Goal: Task Accomplishment & Management: Manage account settings

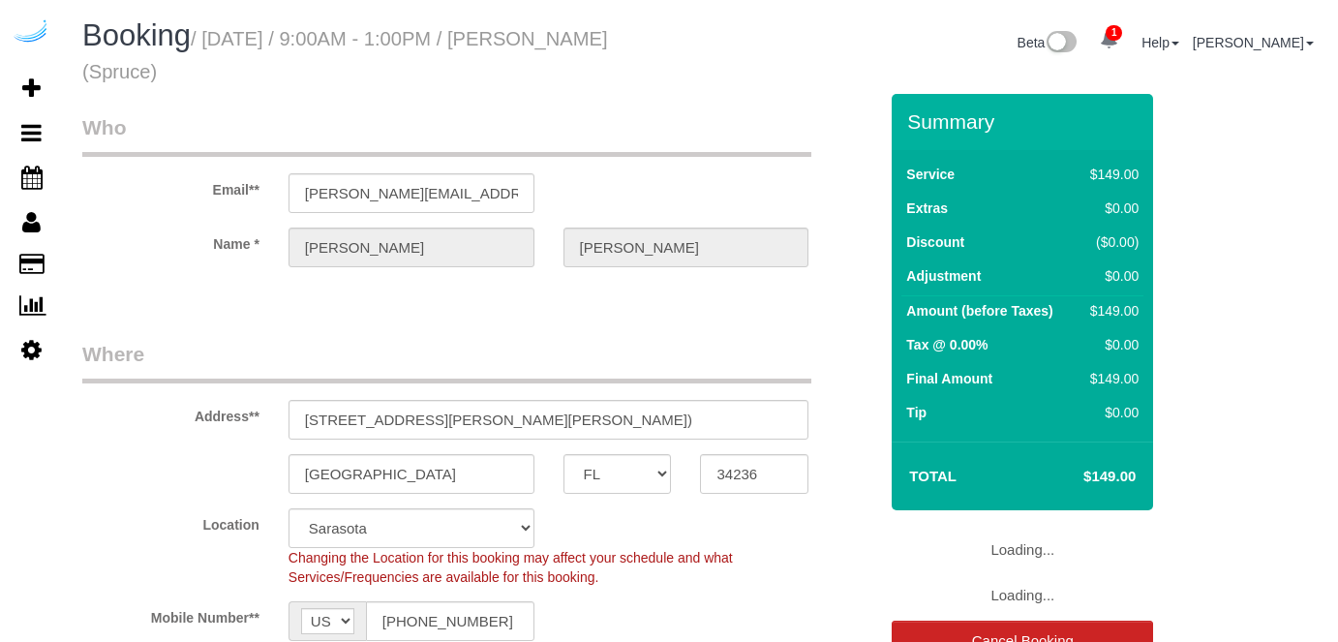
select select "FL"
select select "282"
select select "number:9"
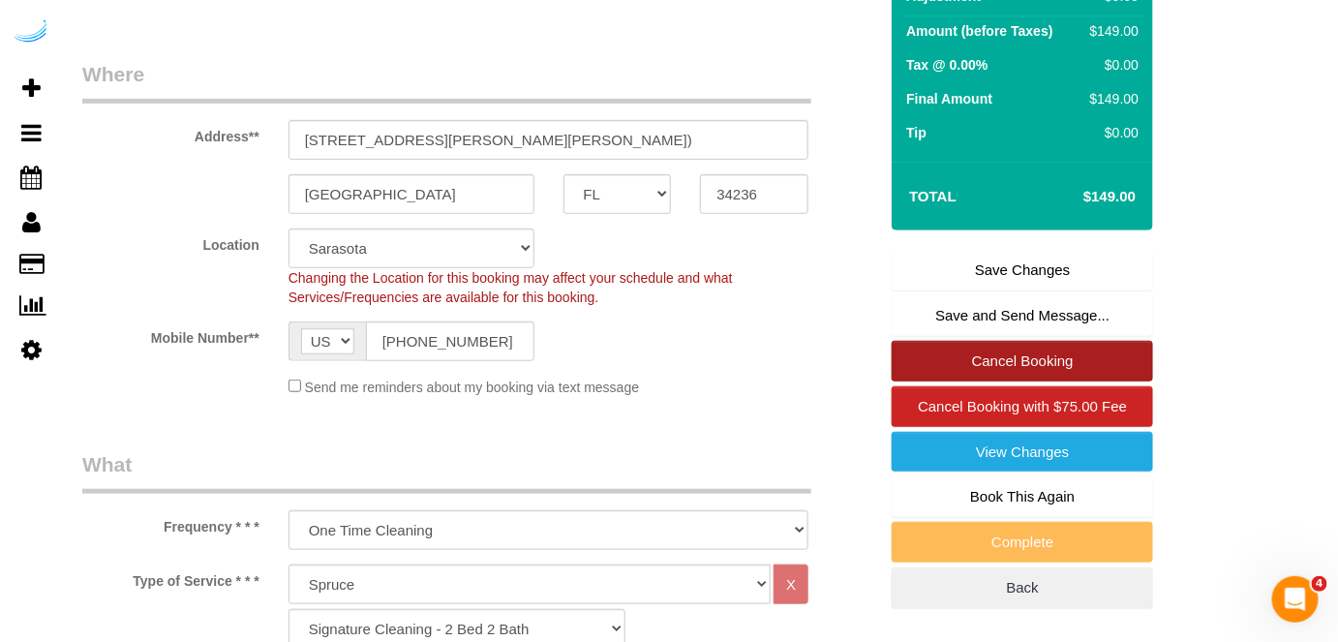
scroll to position [281, 0]
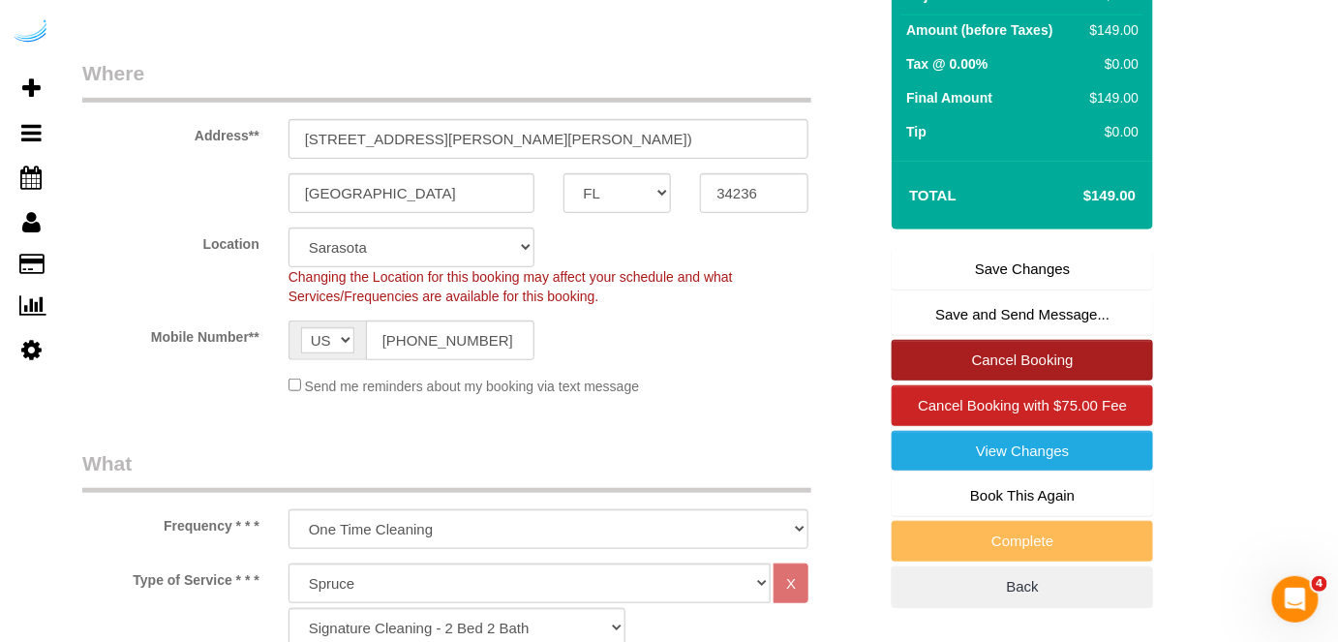
click at [1006, 355] on link "Cancel Booking" at bounding box center [1022, 360] width 261 height 41
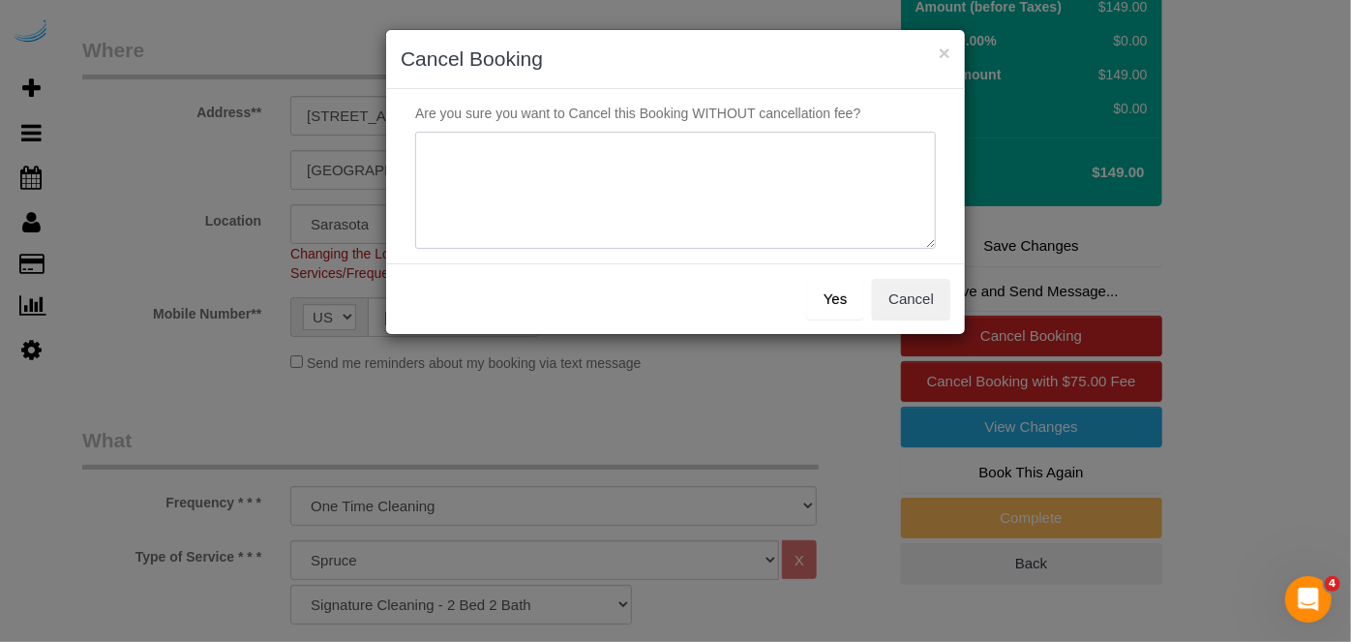
click at [793, 230] on textarea at bounding box center [675, 191] width 521 height 118
type textarea "Not on spruce."
click at [840, 294] on button "Yes" at bounding box center [835, 299] width 56 height 41
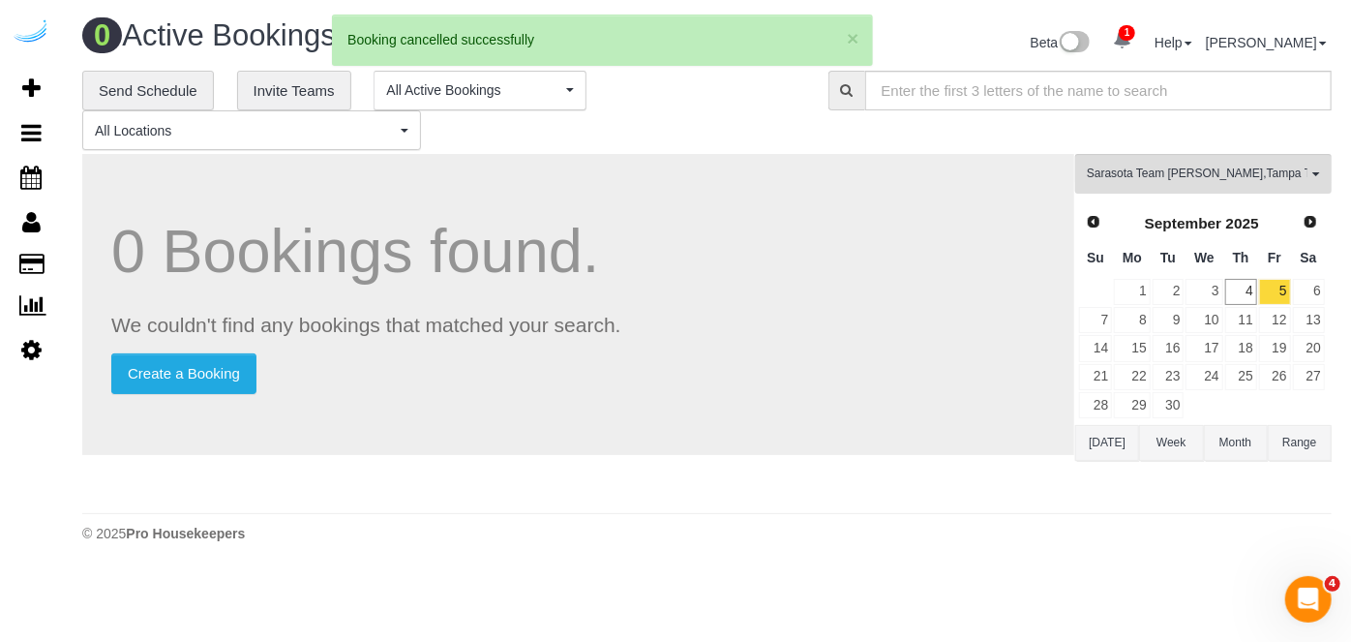
click at [840, 294] on div "0 Bookings found. We couldn't find any bookings that matched your search. Creat…" at bounding box center [578, 304] width 992 height 301
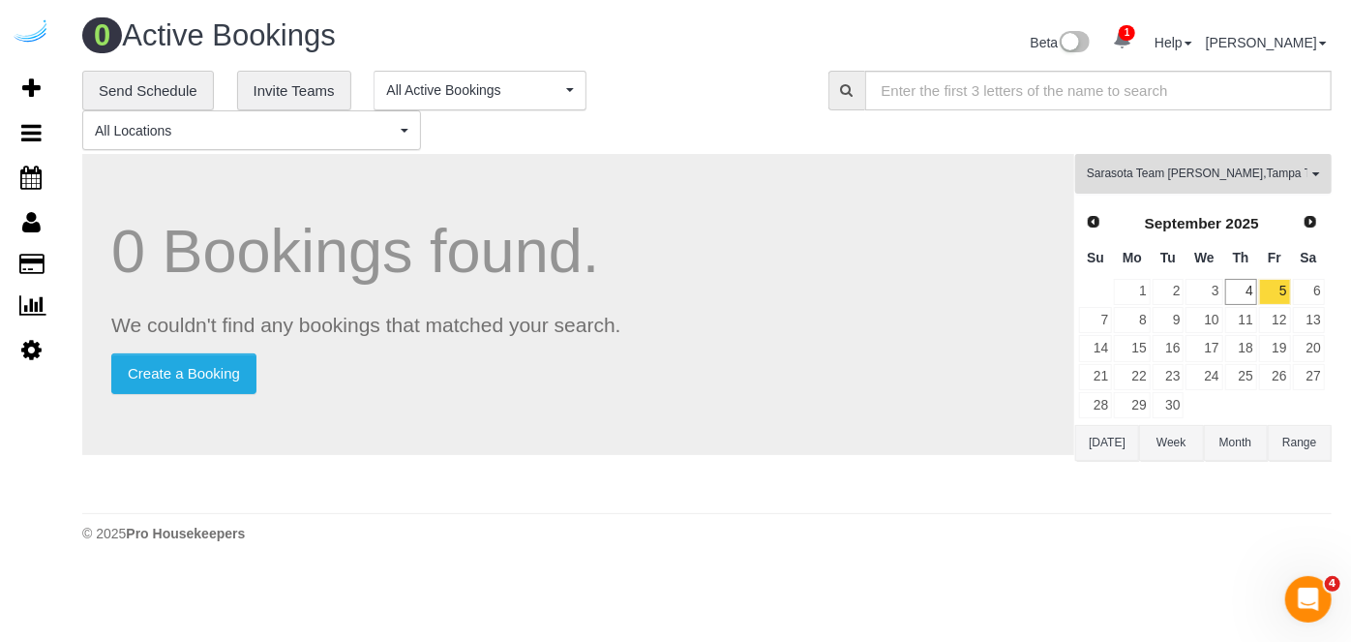
click at [1252, 170] on span "Sarasota Team Juan , Tampa Team Leidiana" at bounding box center [1197, 174] width 221 height 16
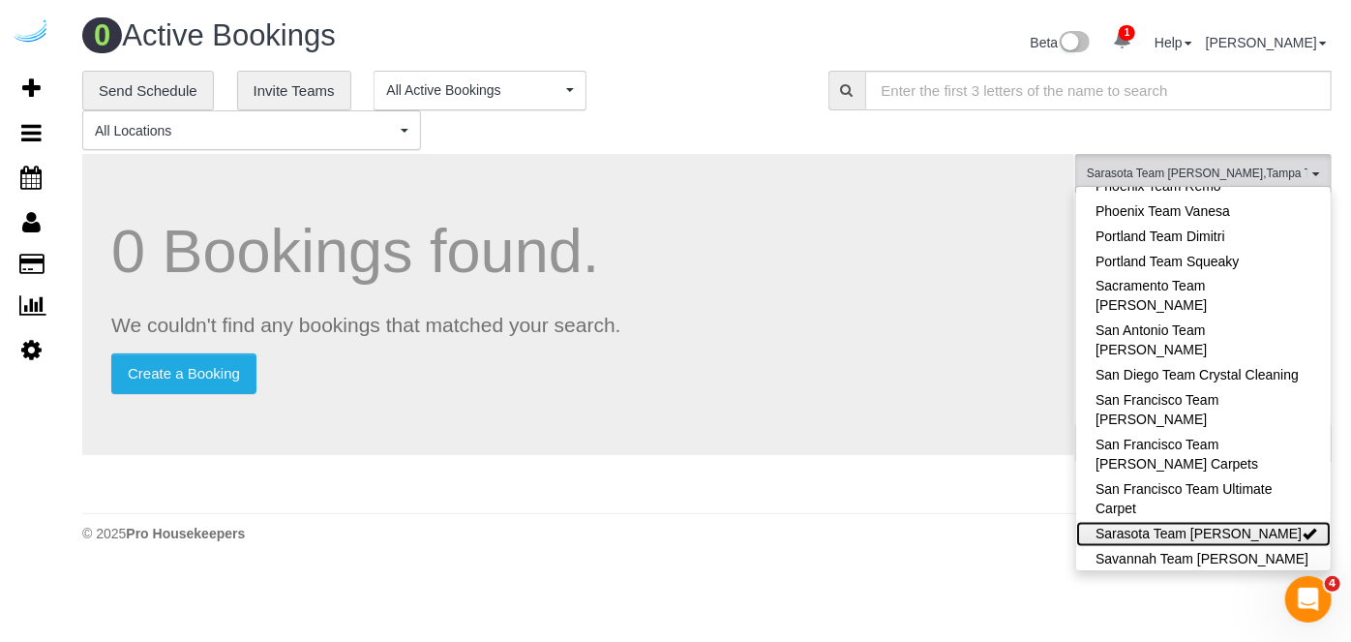
click at [1224, 522] on link "Sarasota Team [PERSON_NAME]" at bounding box center [1203, 534] width 255 height 25
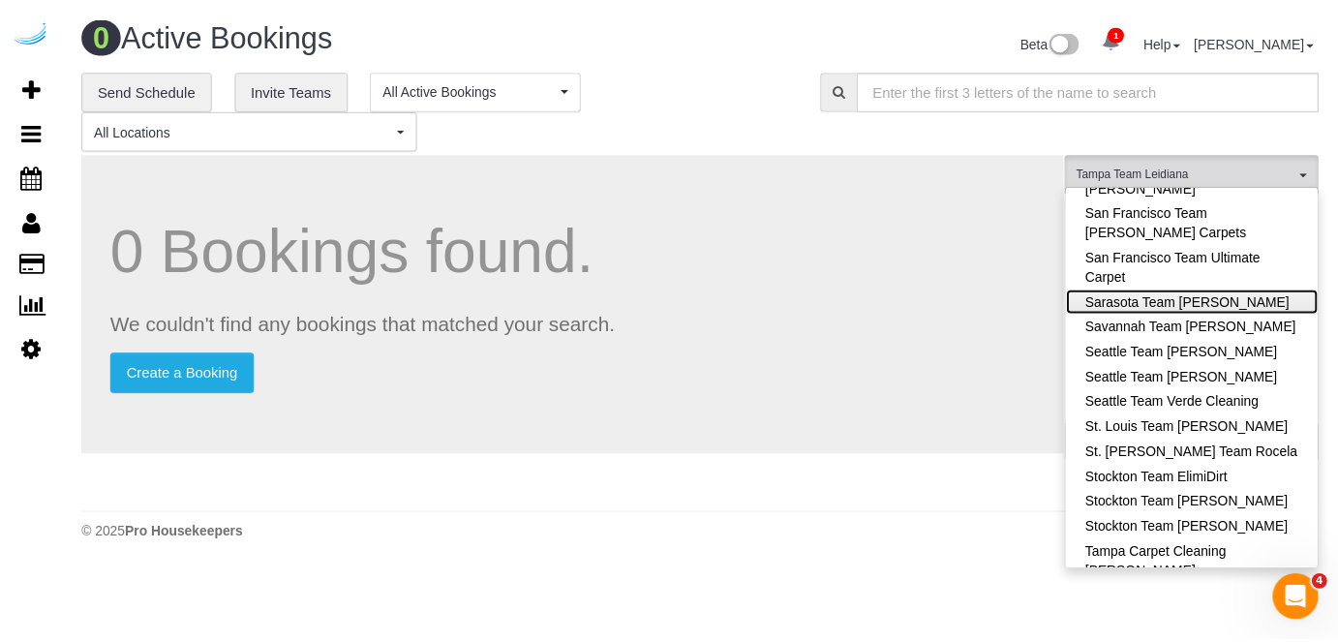
scroll to position [2014, 0]
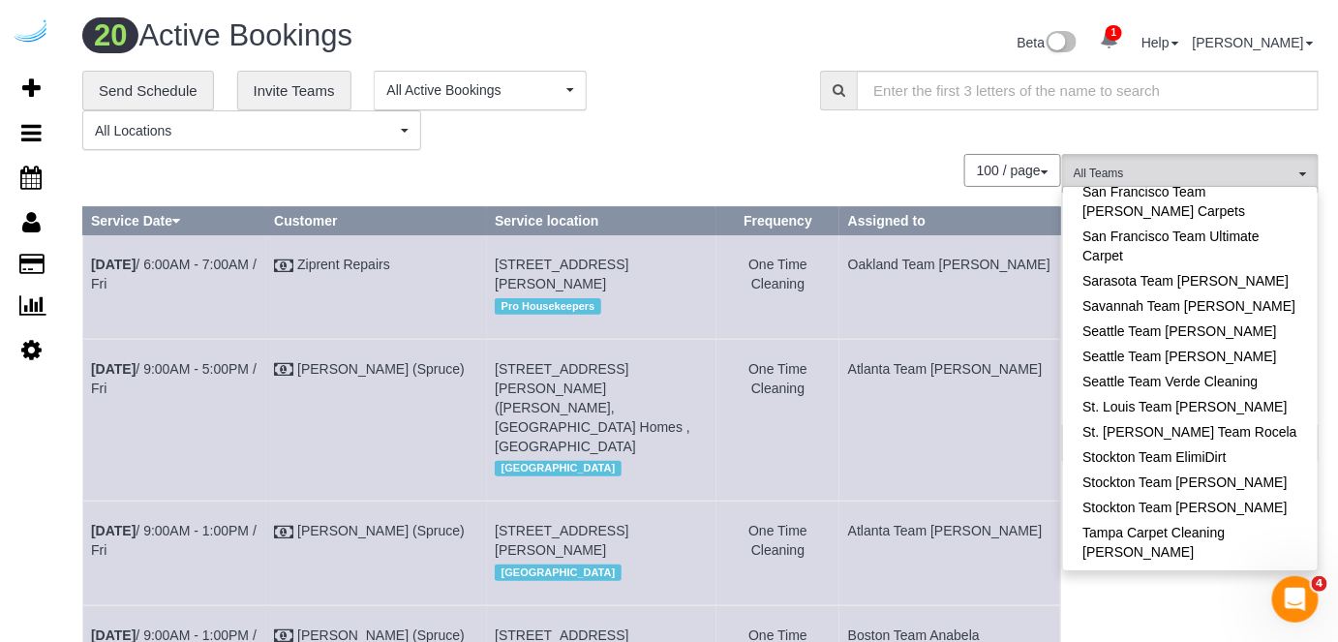
click at [909, 170] on div "100 / page 10 / page 20 / page 30 / page 40 / page 50 / page 100 / page" at bounding box center [571, 170] width 979 height 33
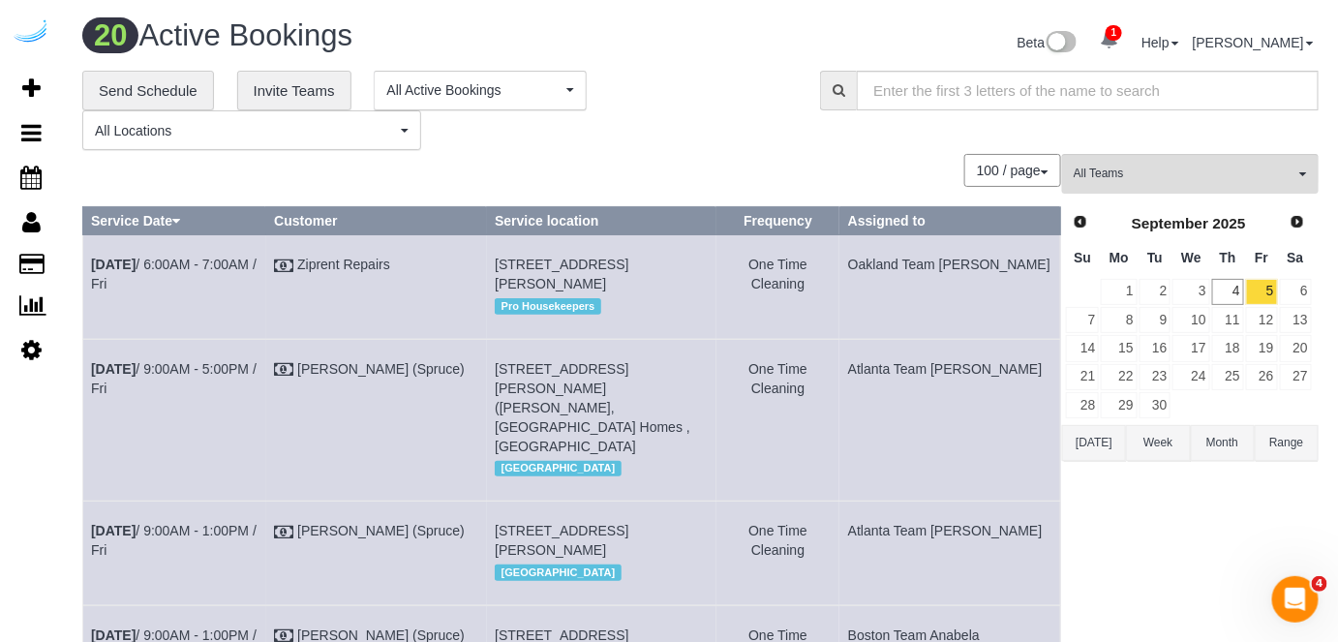
scroll to position [2225, 0]
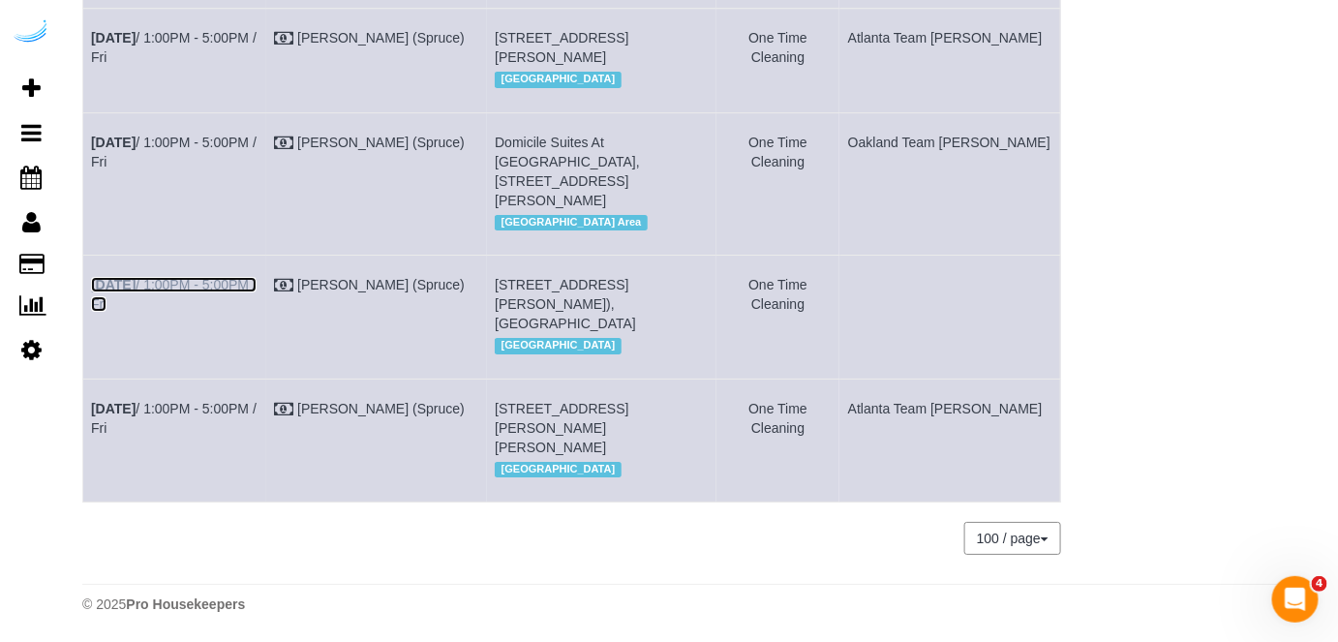
click at [245, 312] on link "Sep 5th / 1:00PM - 5:00PM / Fri" at bounding box center [174, 294] width 166 height 35
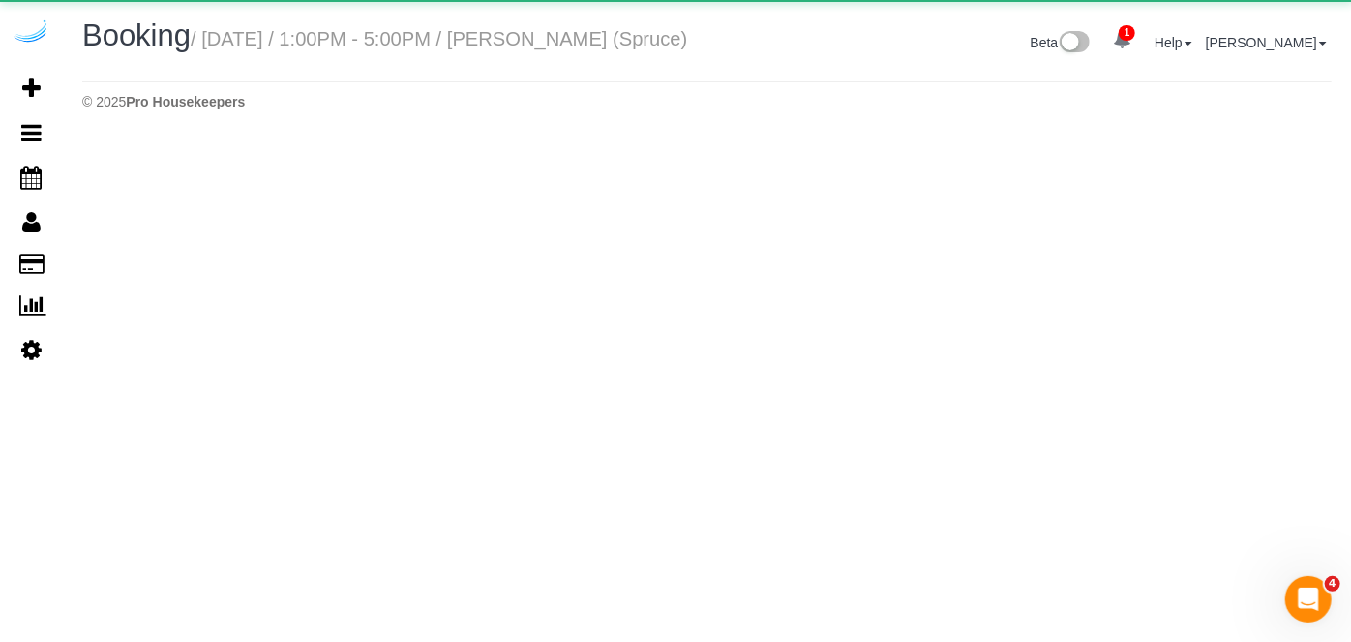
select select "FL"
select select "number:9"
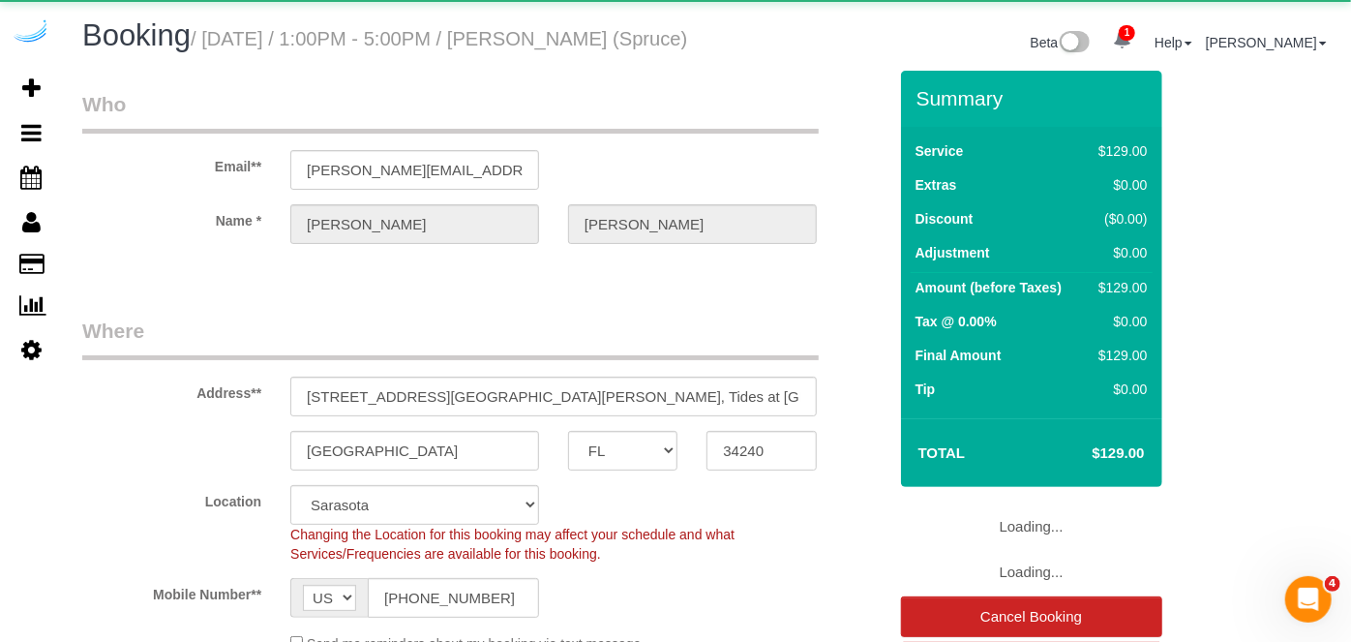
select select "object:1741"
select select "282"
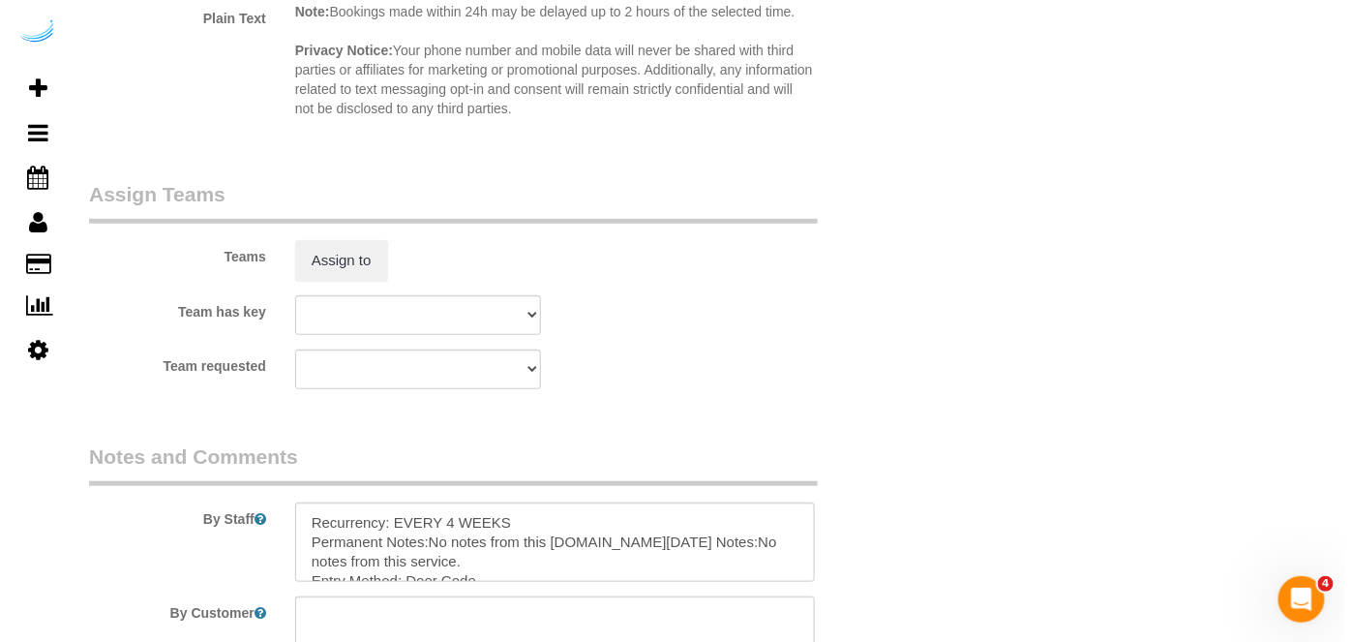
scroll to position [2728, 0]
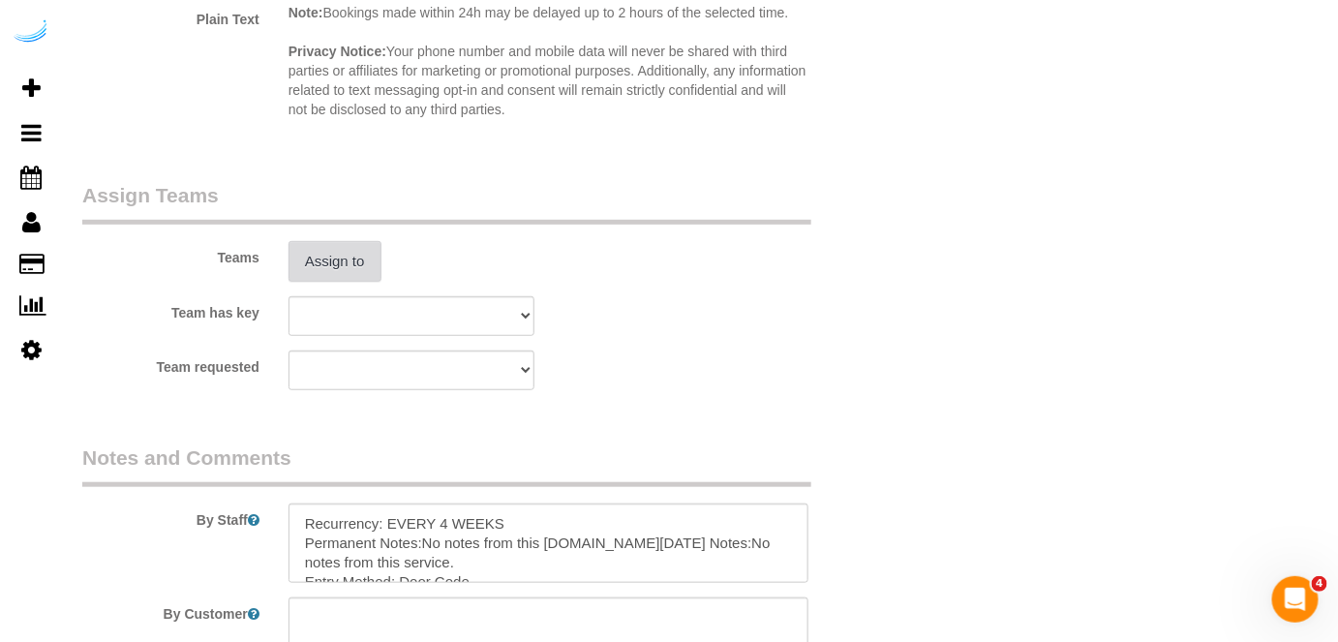
click at [366, 268] on button "Assign to" at bounding box center [334, 261] width 93 height 41
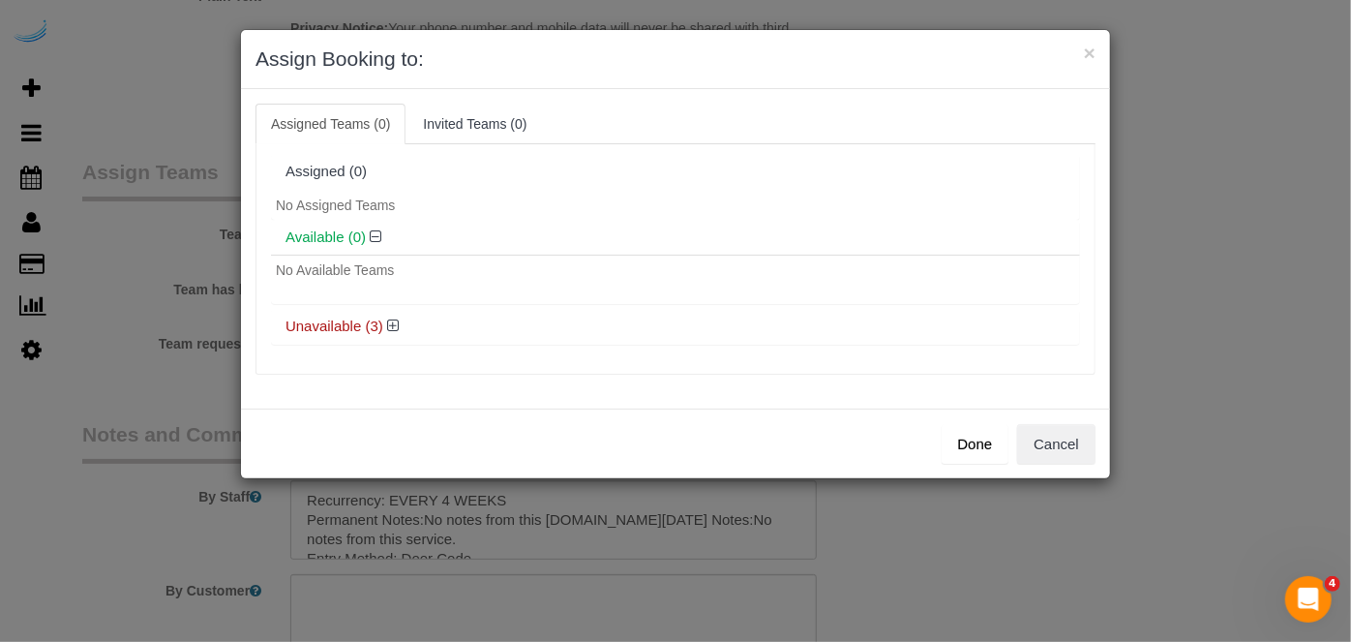
scroll to position [0, 48]
click at [391, 321] on icon at bounding box center [393, 325] width 12 height 15
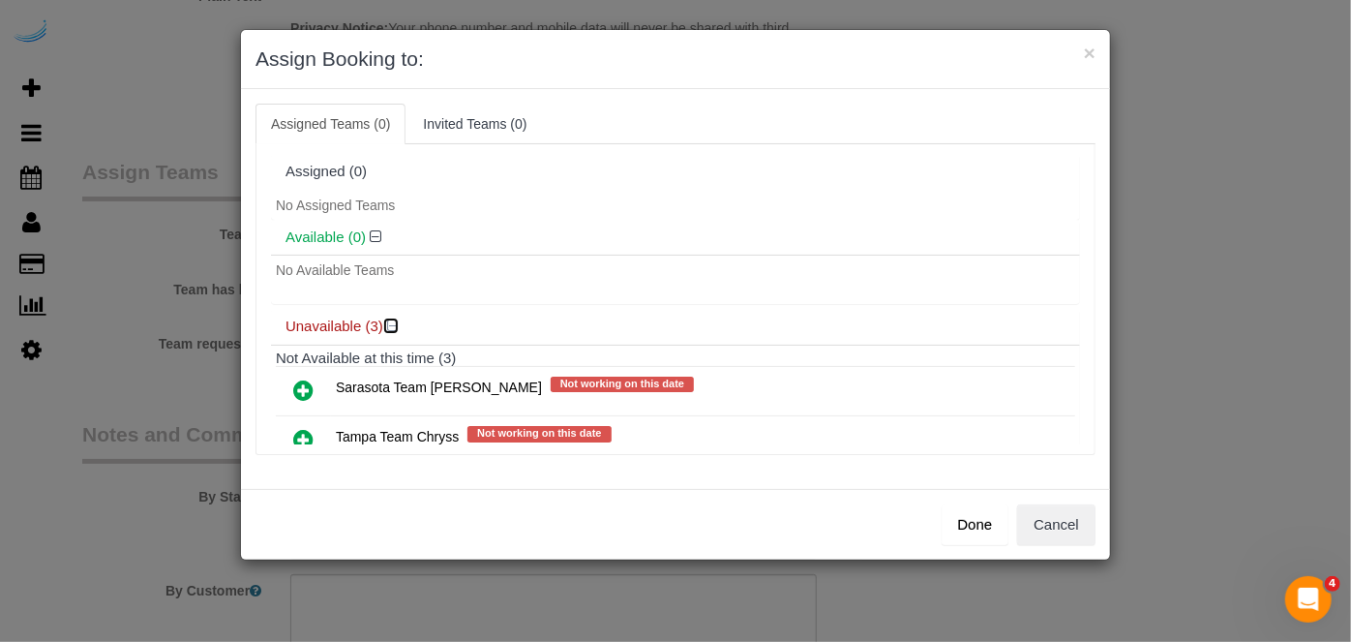
scroll to position [104, 0]
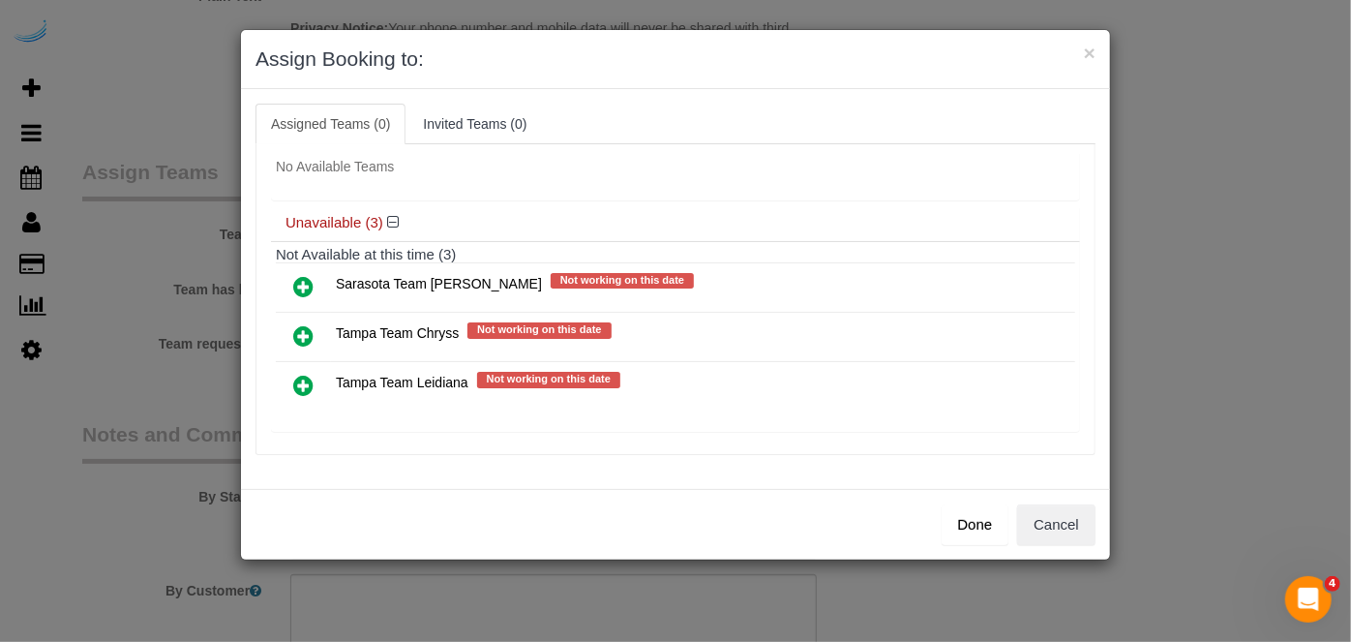
click at [300, 374] on icon at bounding box center [303, 385] width 20 height 23
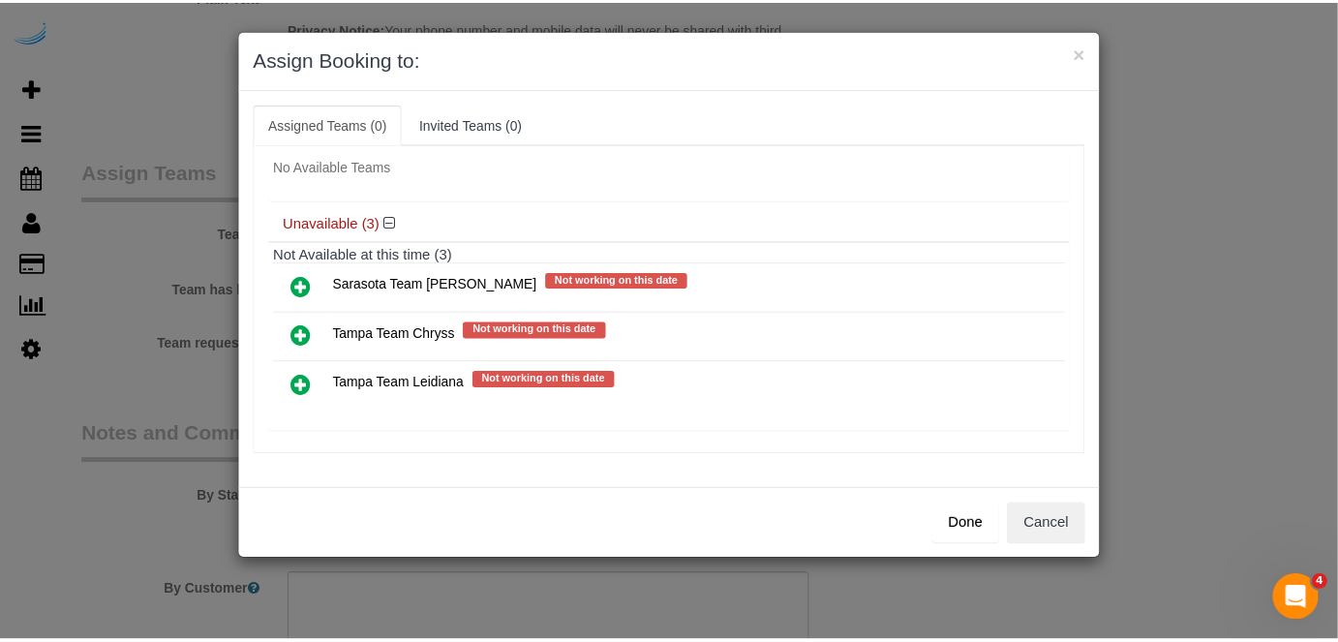
scroll to position [101, 0]
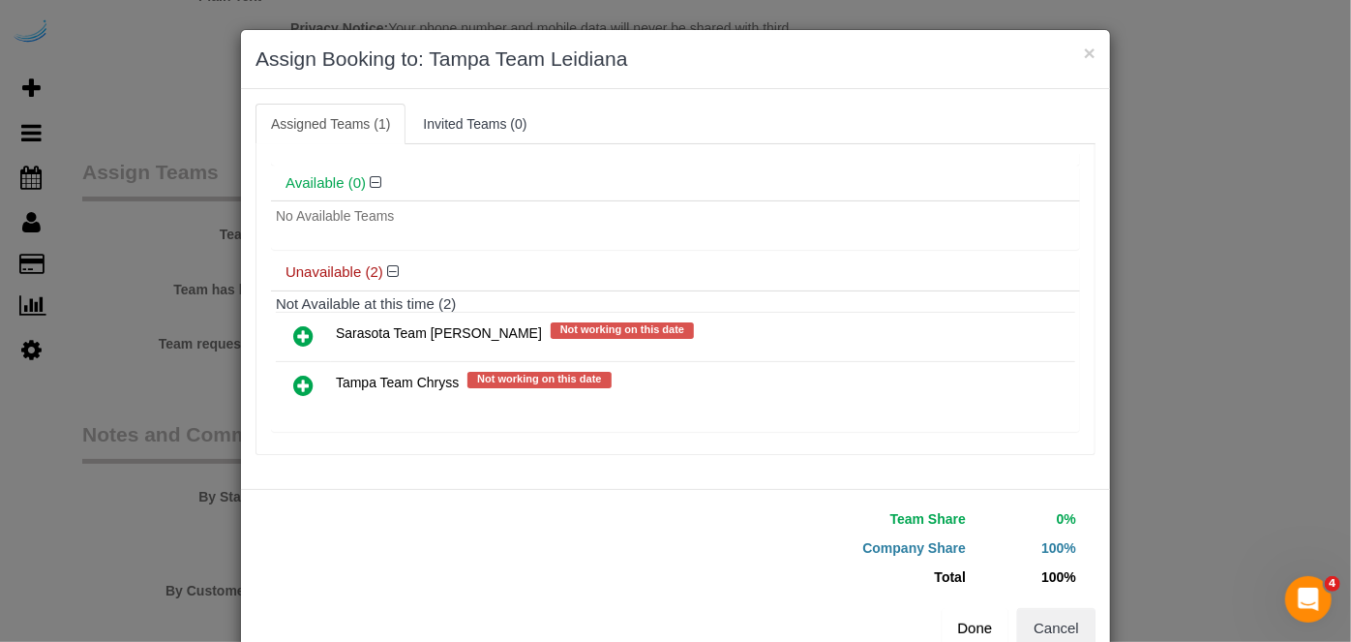
click at [976, 633] on button "Done" at bounding box center [976, 628] width 68 height 41
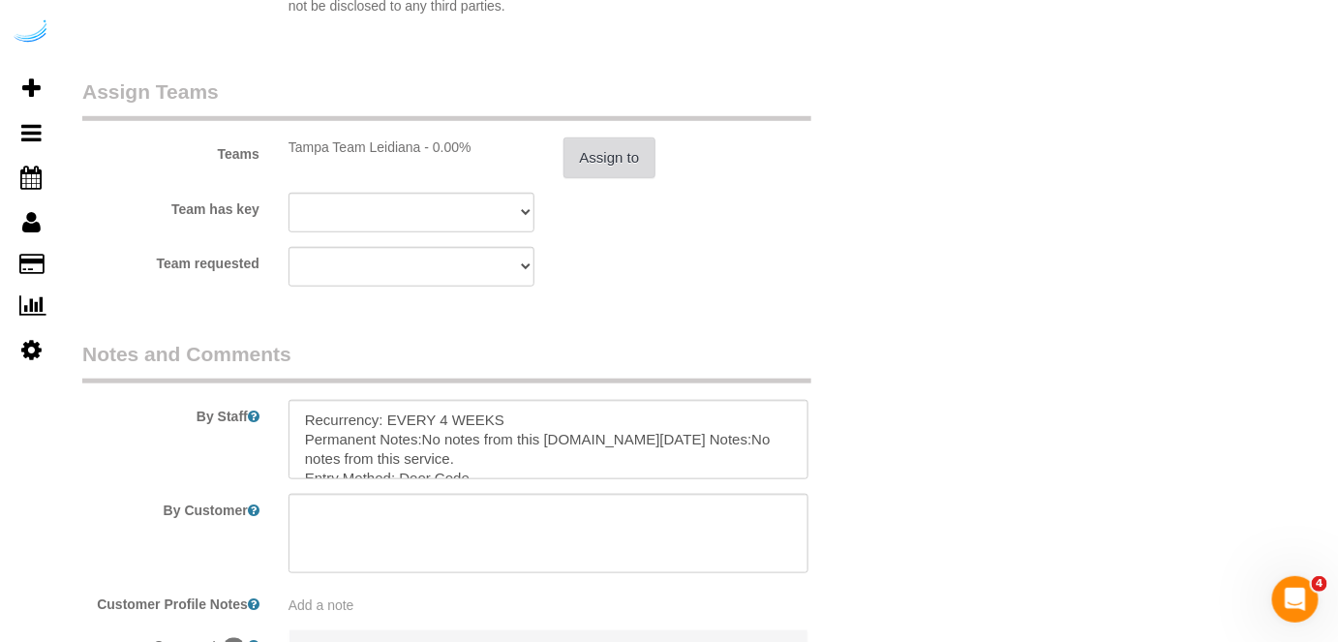
scroll to position [3047, 0]
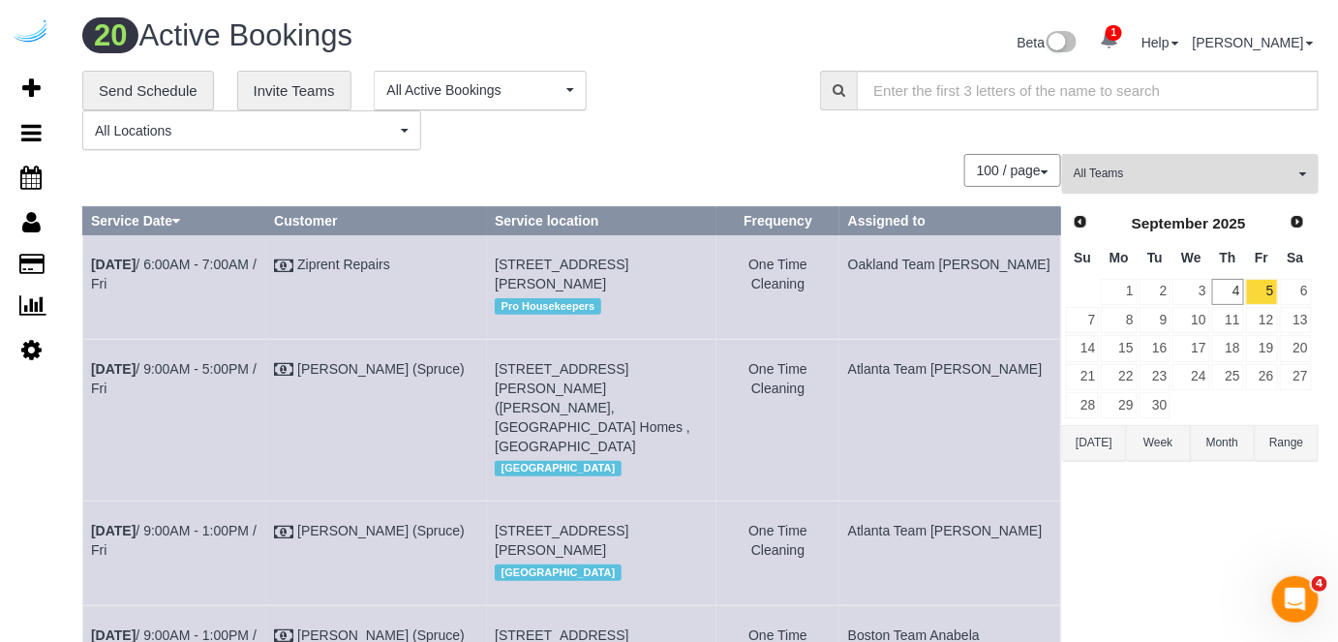
click at [1074, 173] on span "All Teams" at bounding box center [1184, 174] width 221 height 16
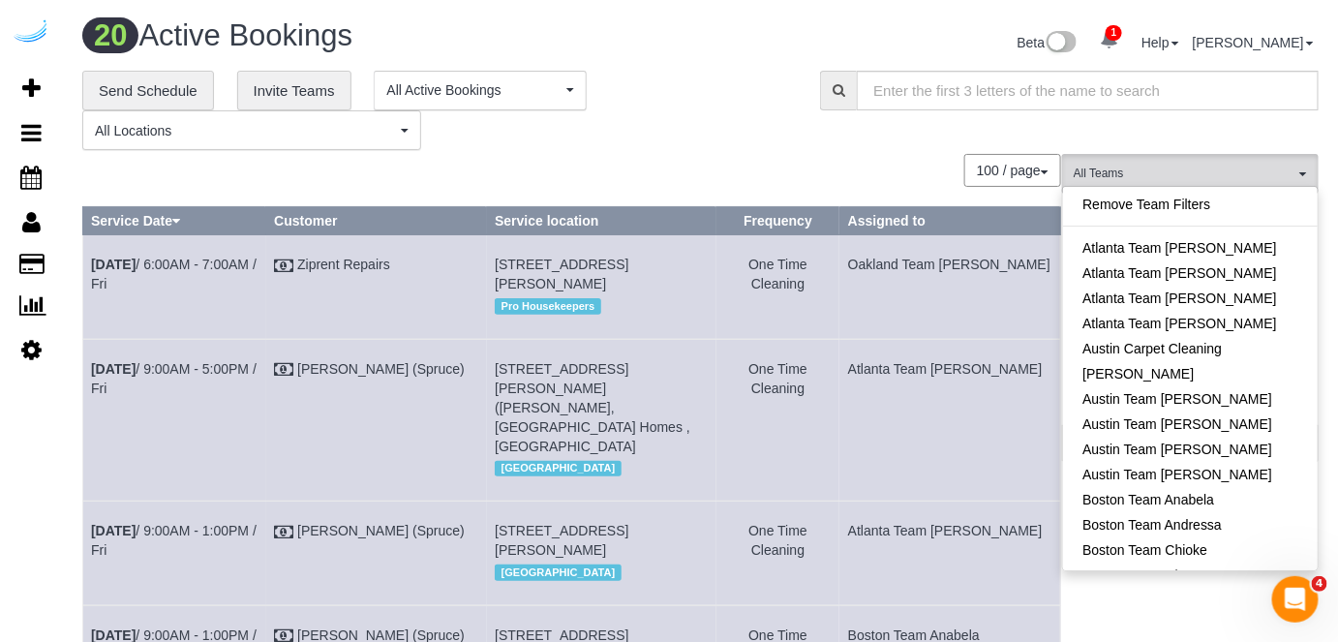
click at [777, 124] on div "**********" at bounding box center [436, 111] width 709 height 80
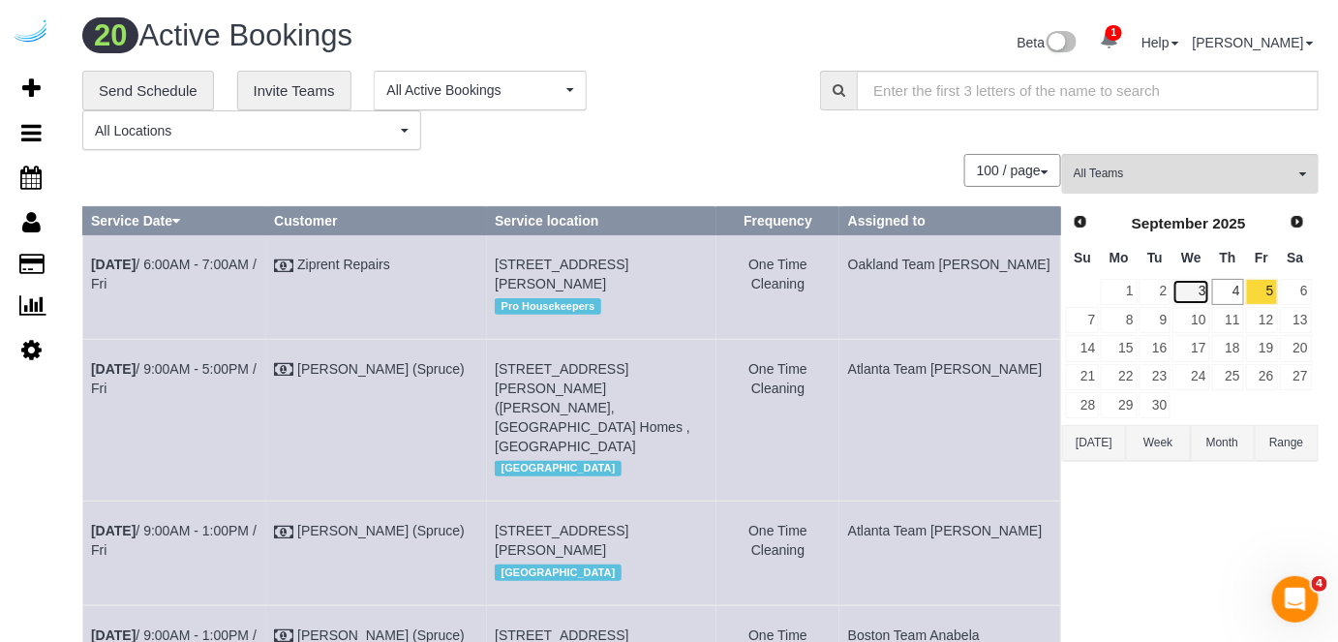
click at [1204, 292] on link "3" at bounding box center [1190, 292] width 37 height 26
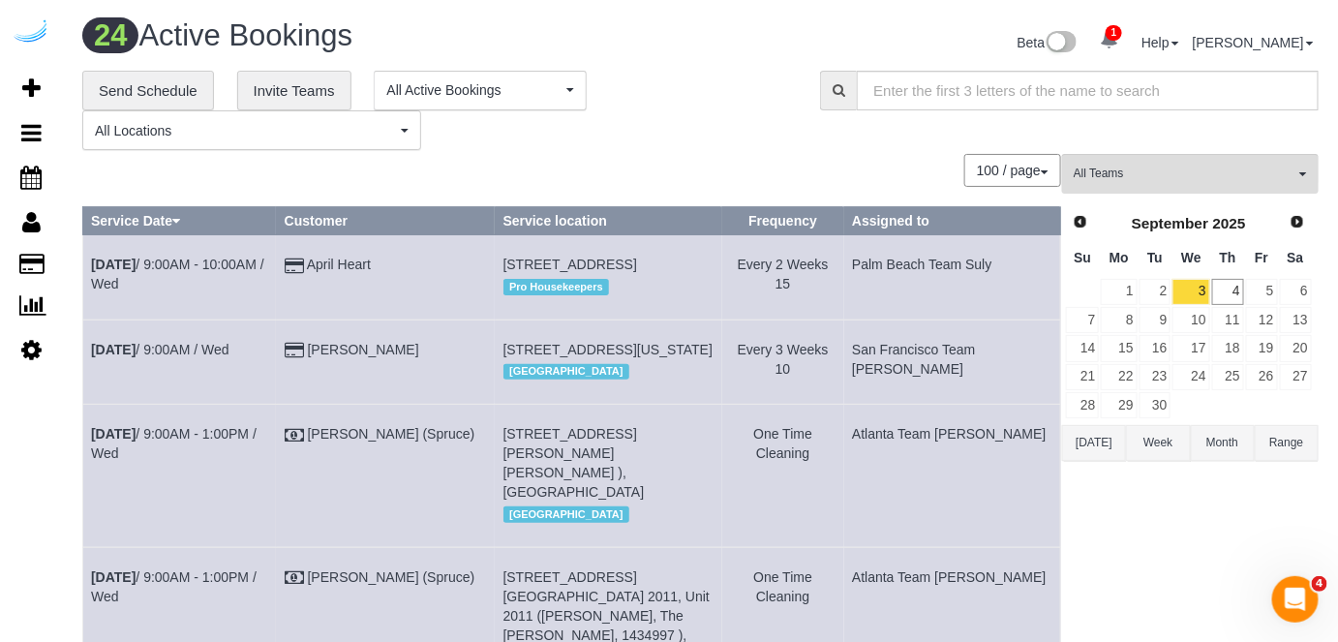
scroll to position [2852, 0]
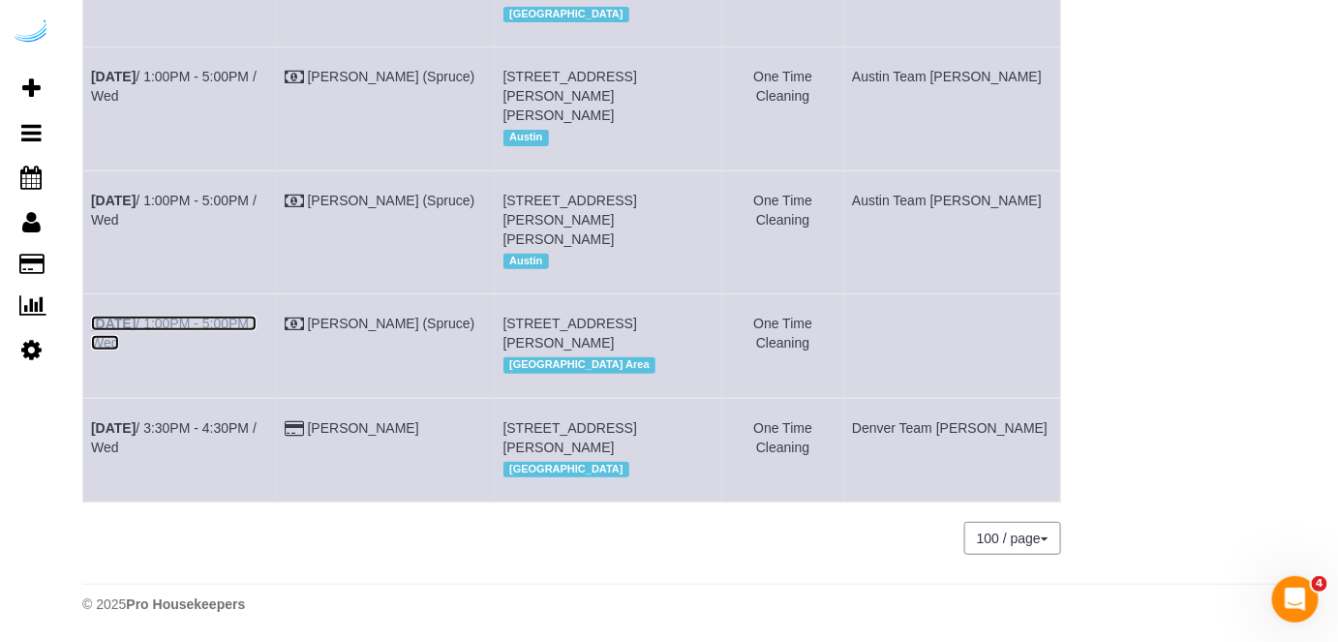
click at [232, 316] on link "Sep 3rd / 1:00PM - 5:00PM / Wed" at bounding box center [174, 333] width 166 height 35
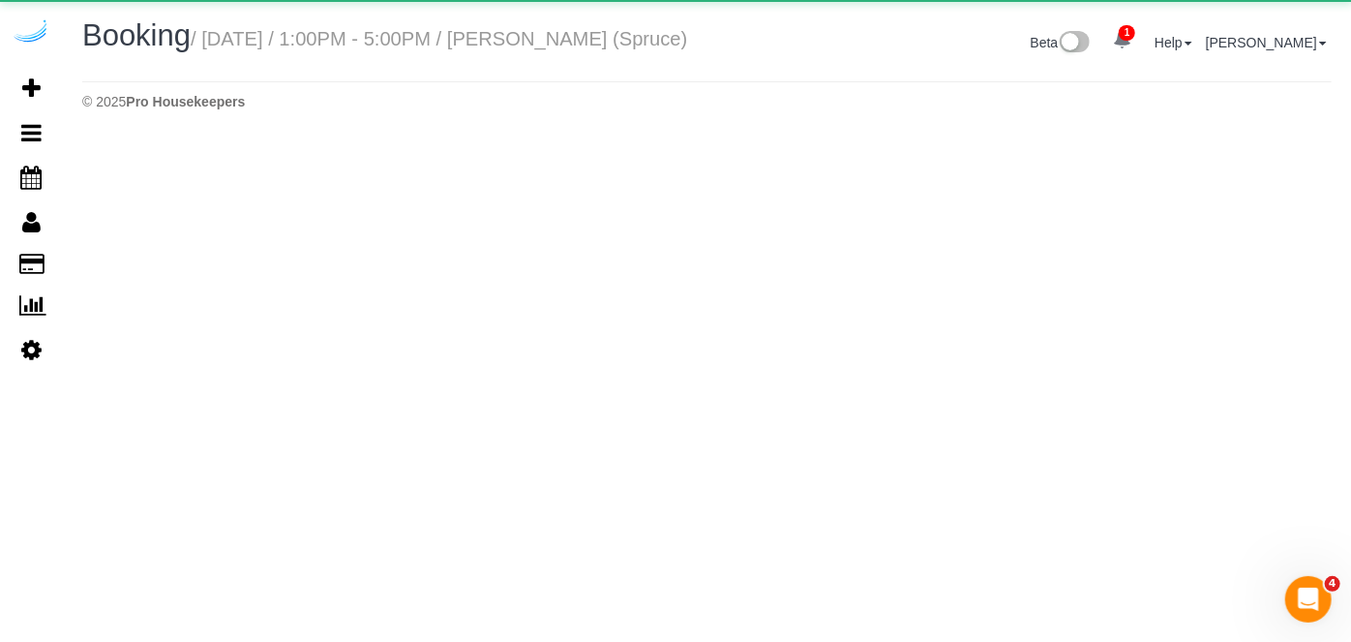
select select "WA"
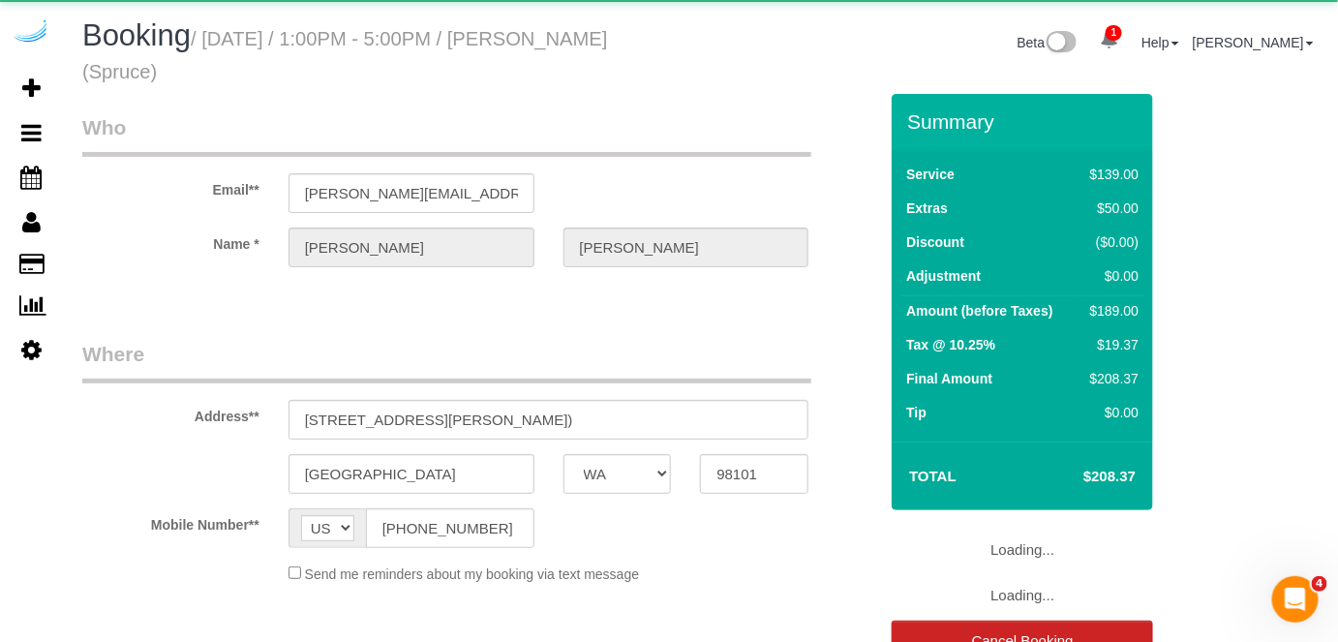
select select "number:9"
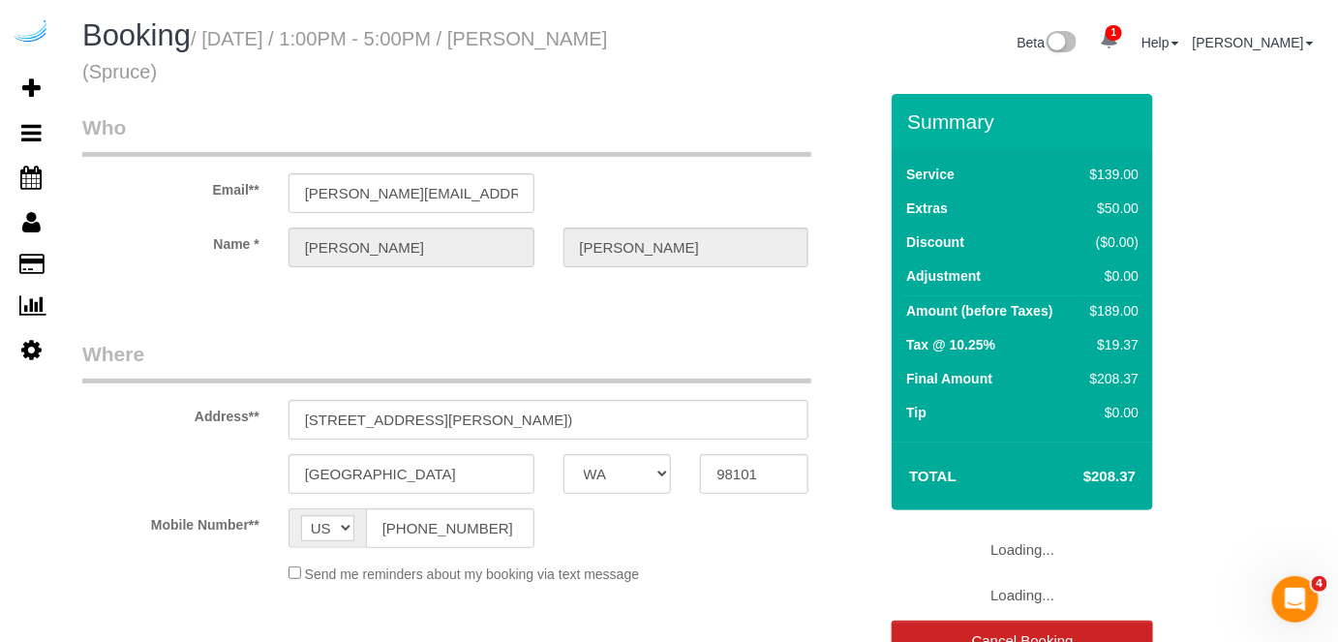
select select "object:3030"
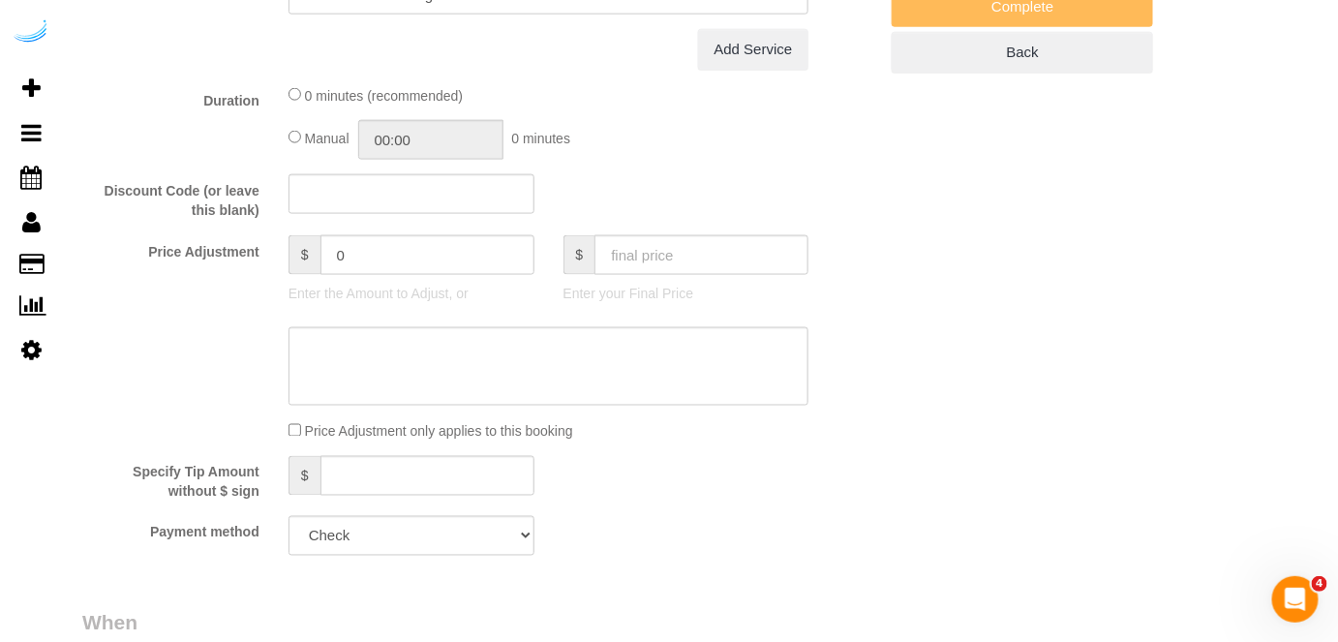
select select "282"
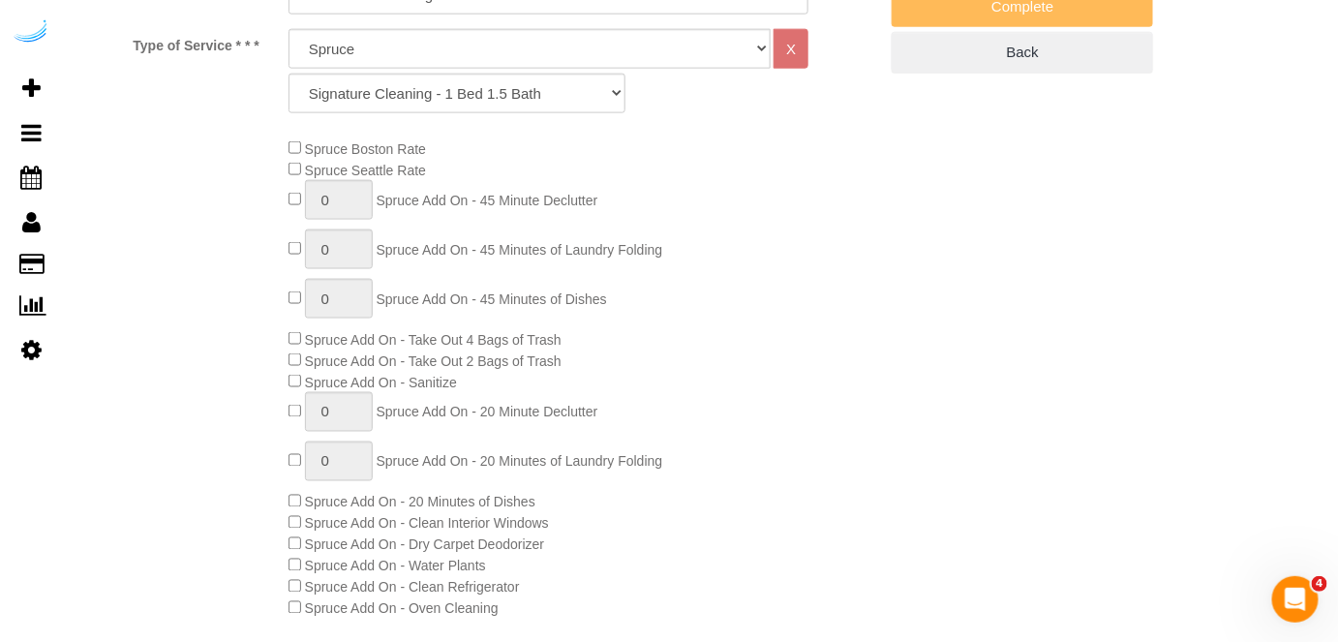
select select "object:3116"
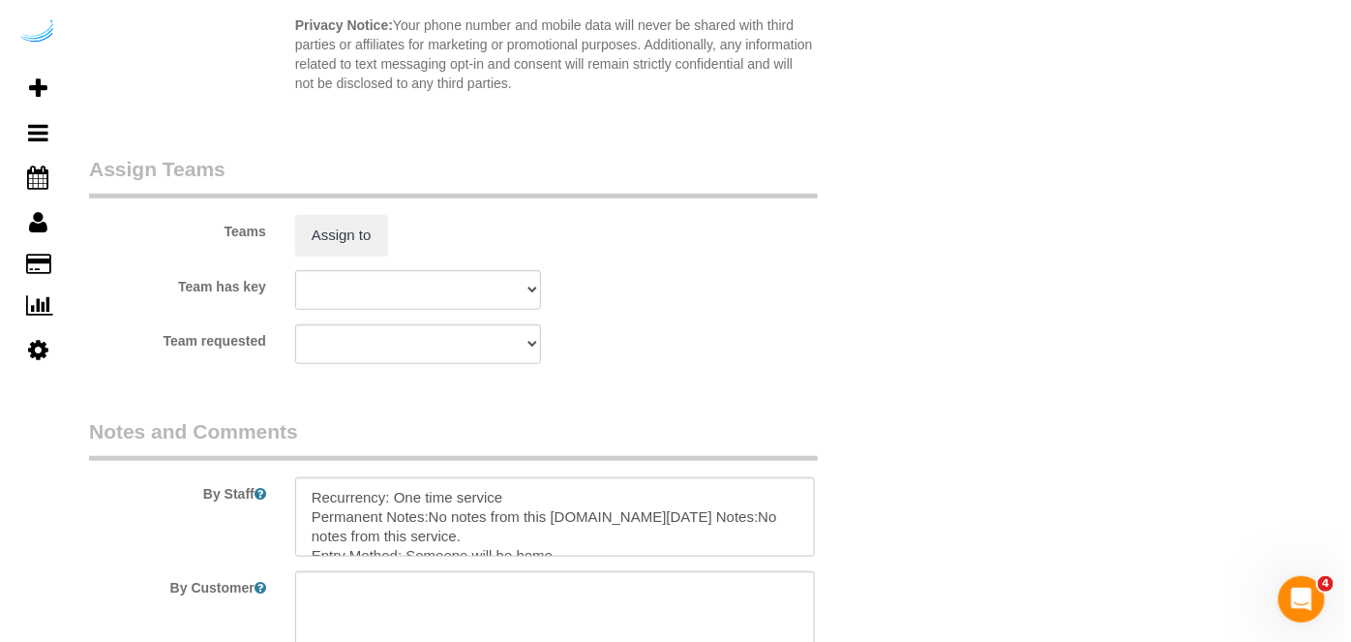
scroll to position [2754, 0]
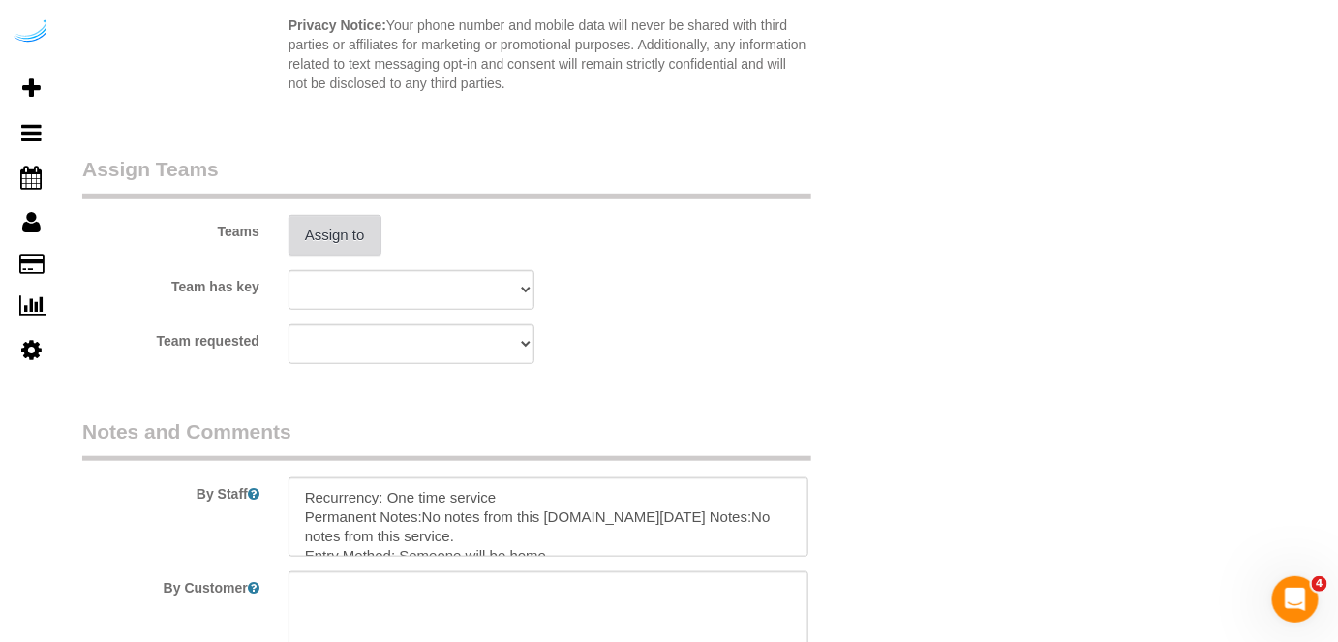
click at [332, 236] on button "Assign to" at bounding box center [334, 235] width 93 height 41
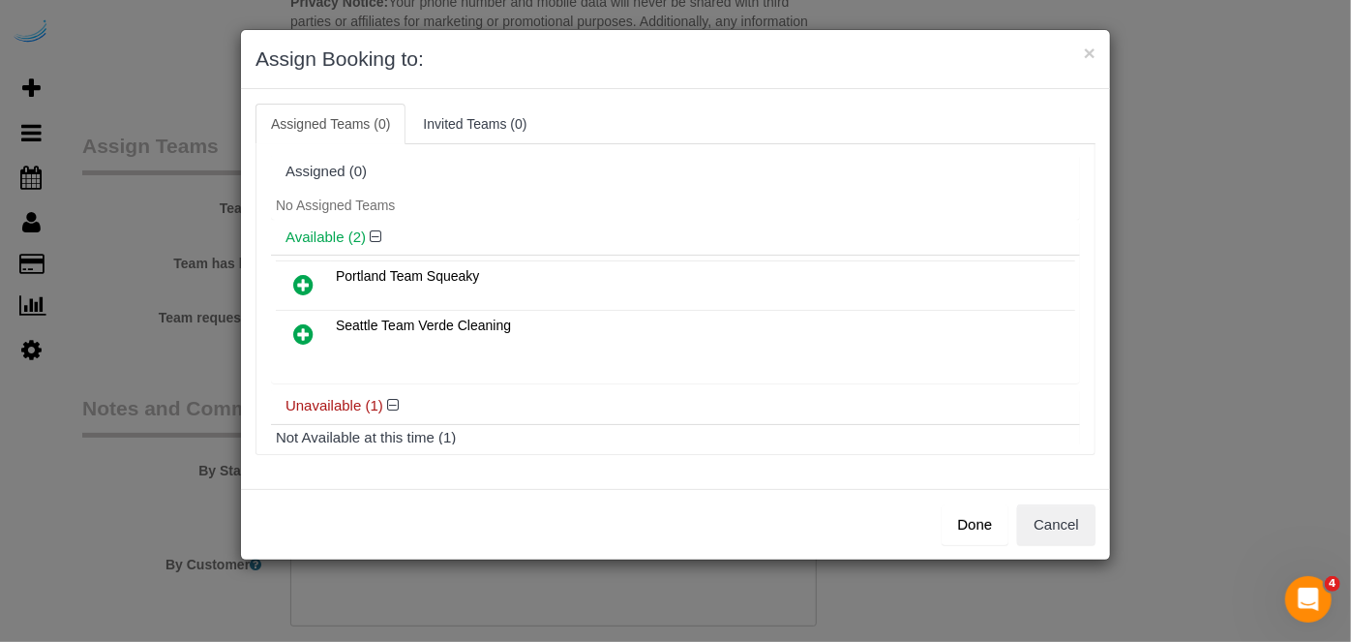
scroll to position [85, 0]
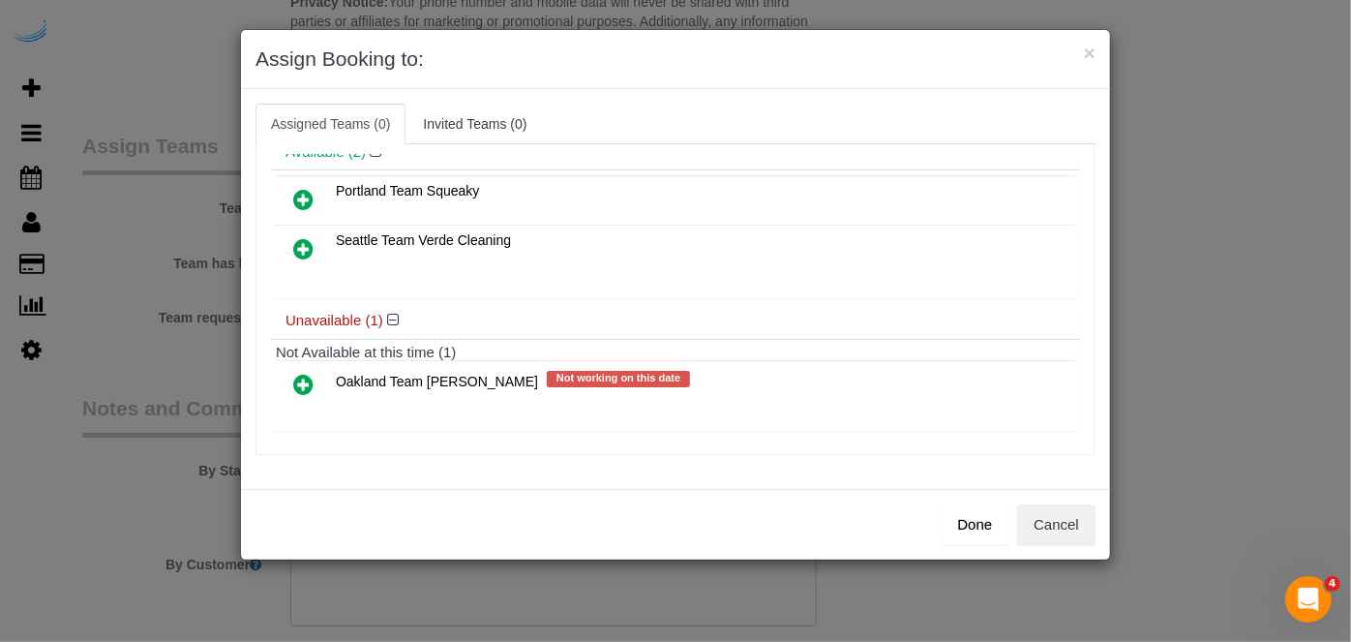
click at [294, 379] on icon at bounding box center [303, 384] width 20 height 23
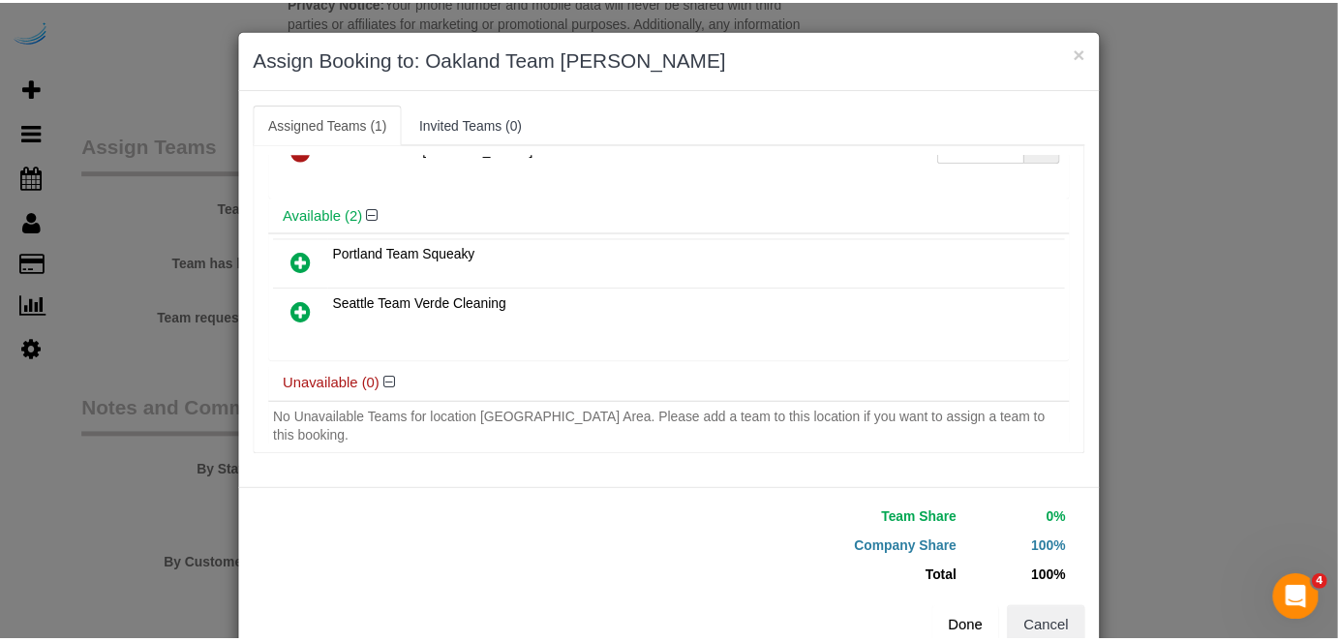
scroll to position [48, 0]
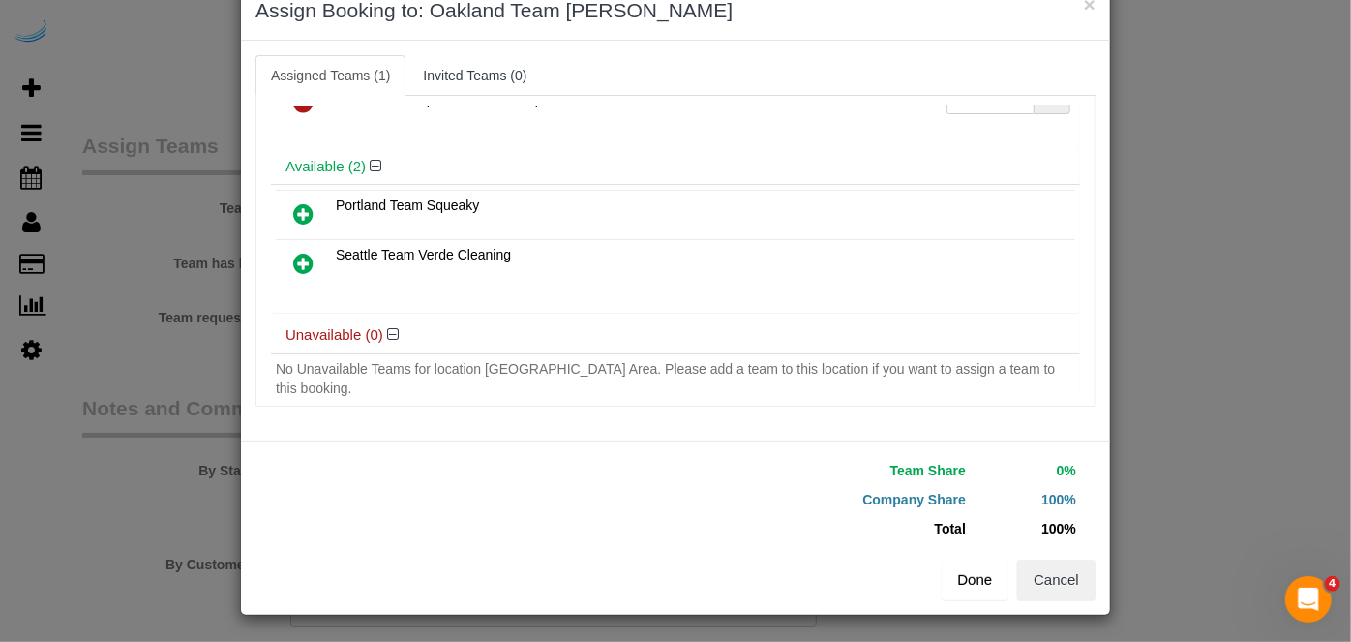
click at [954, 579] on button "Done" at bounding box center [976, 580] width 68 height 41
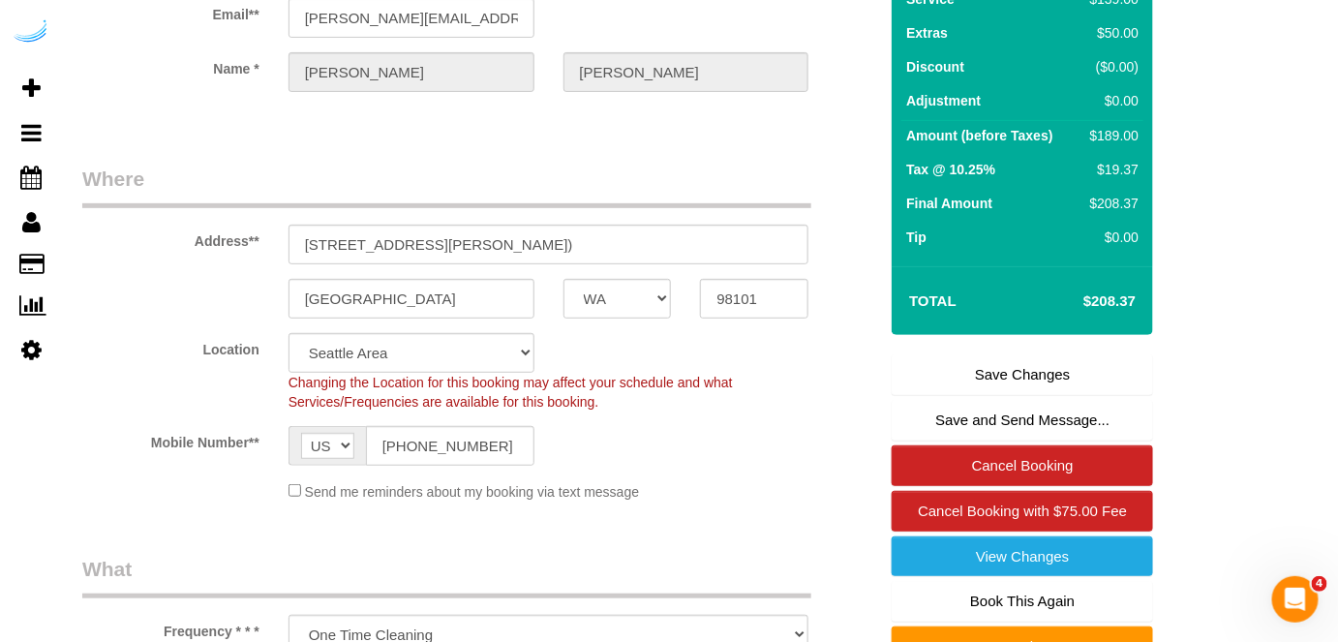
scroll to position [176, 0]
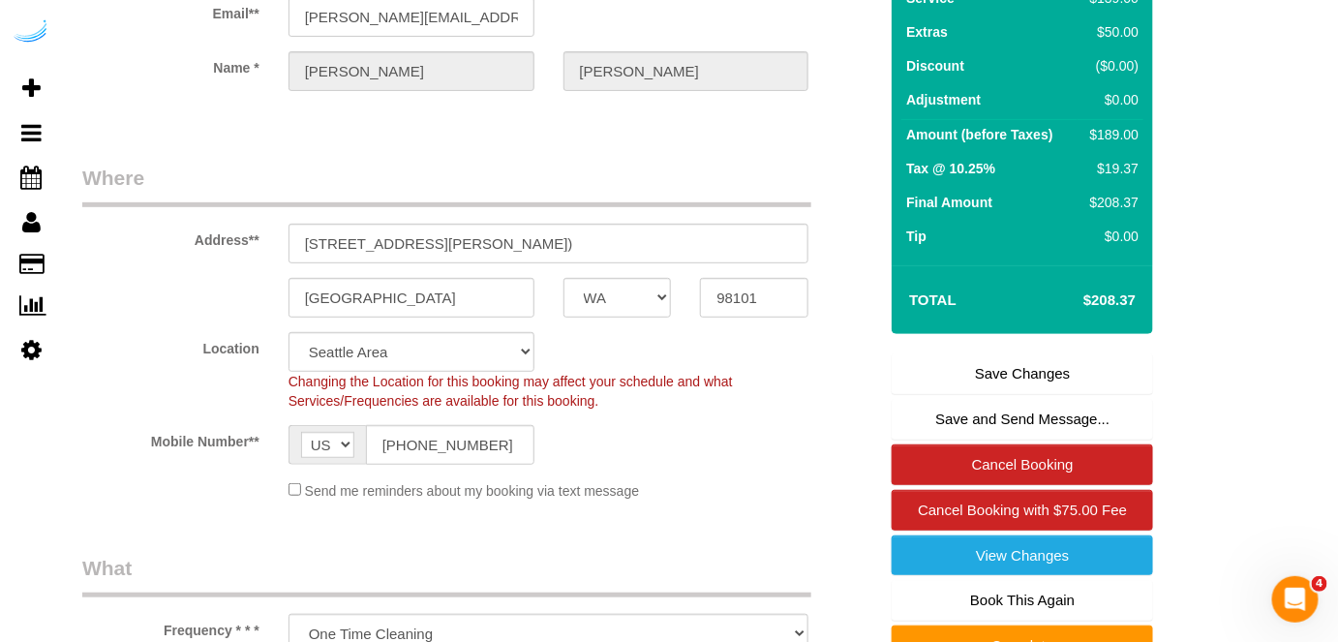
click at [1045, 378] on link "Save Changes" at bounding box center [1022, 373] width 261 height 41
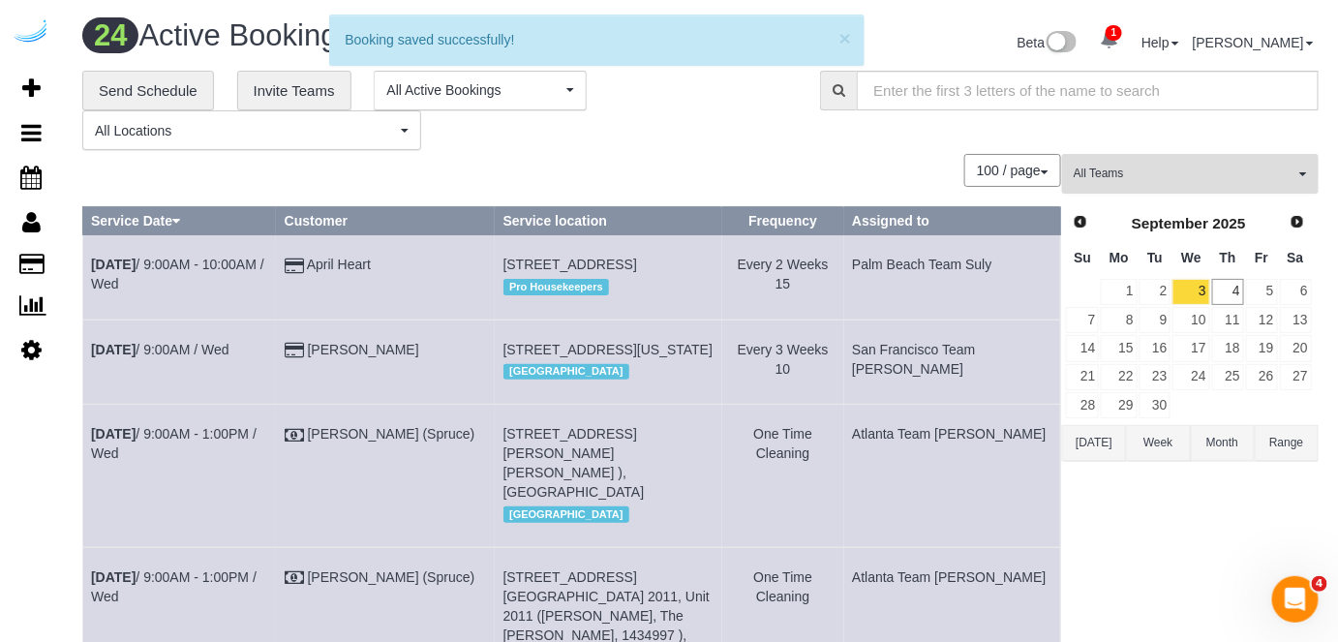
click at [1190, 180] on span "All Teams" at bounding box center [1184, 174] width 221 height 16
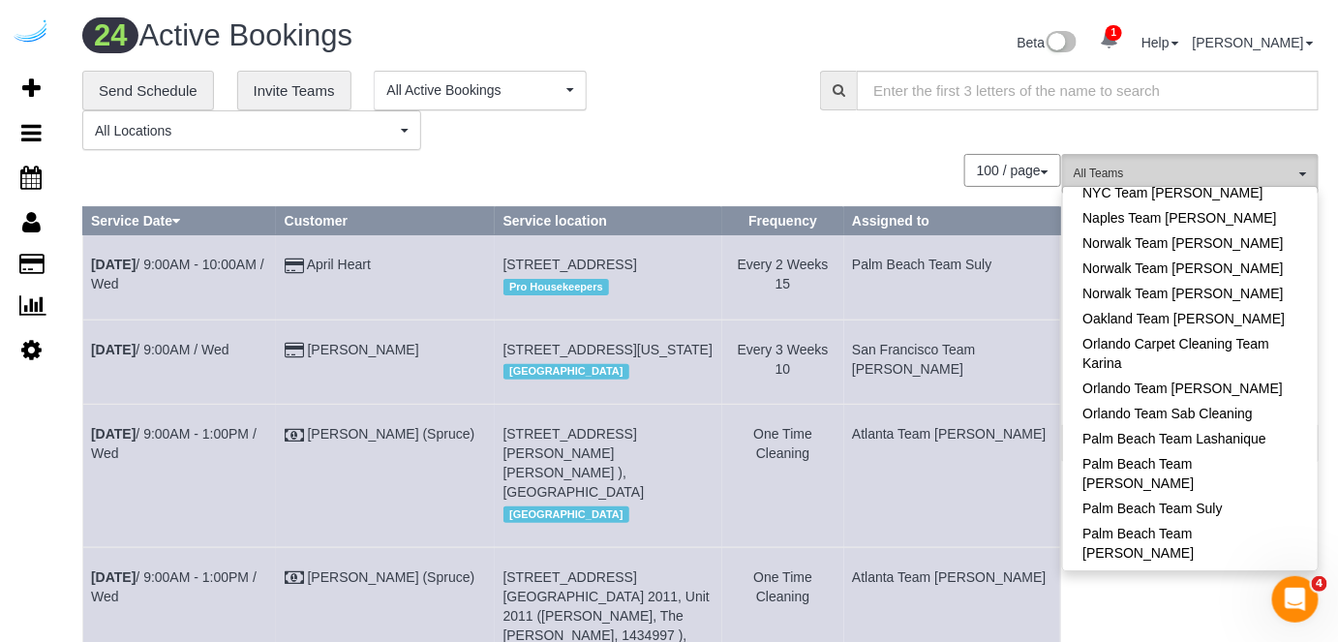
scroll to position [1317, 0]
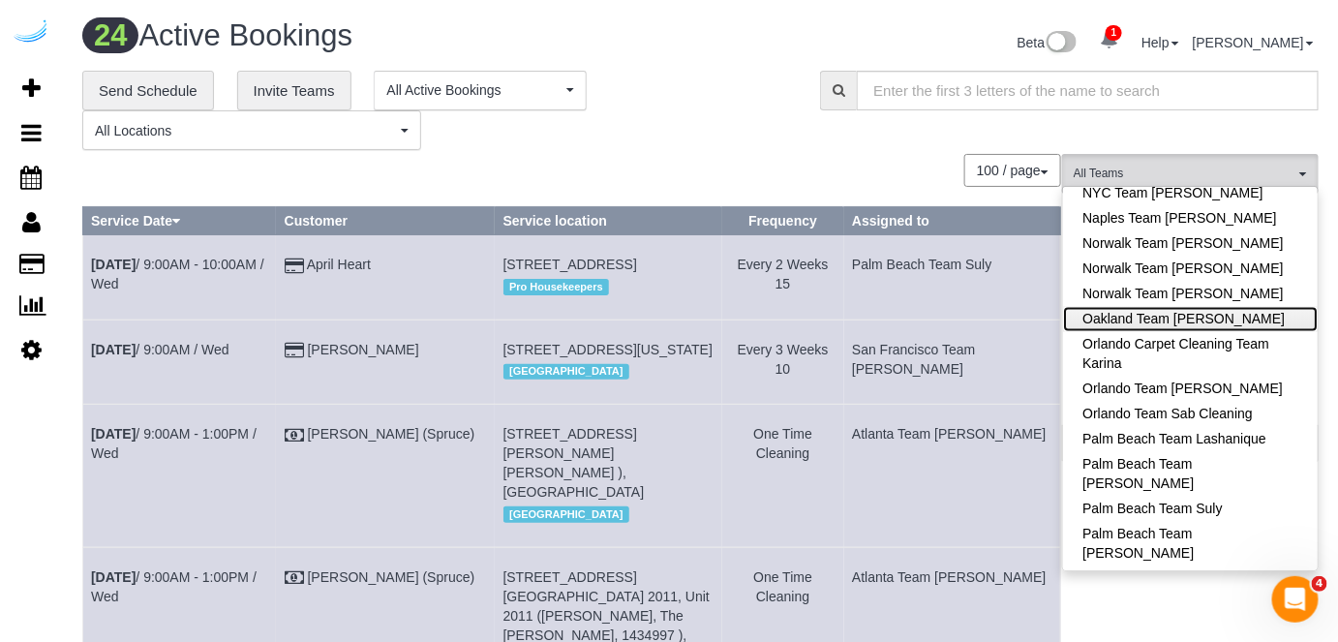
click at [1218, 307] on link "Oakland Team [PERSON_NAME]" at bounding box center [1190, 319] width 255 height 25
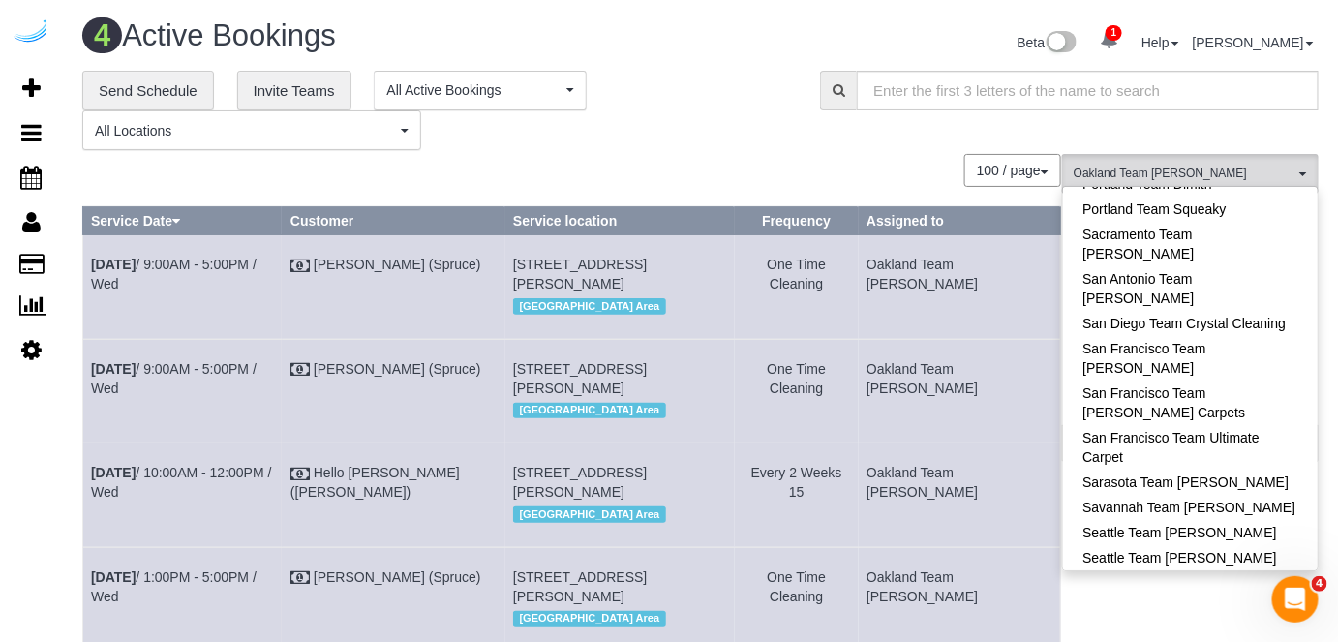
scroll to position [1812, 0]
click at [1270, 570] on link "Seattle Team Verde Cleaning" at bounding box center [1190, 582] width 255 height 25
click at [843, 135] on div "**********" at bounding box center [700, 111] width 1265 height 80
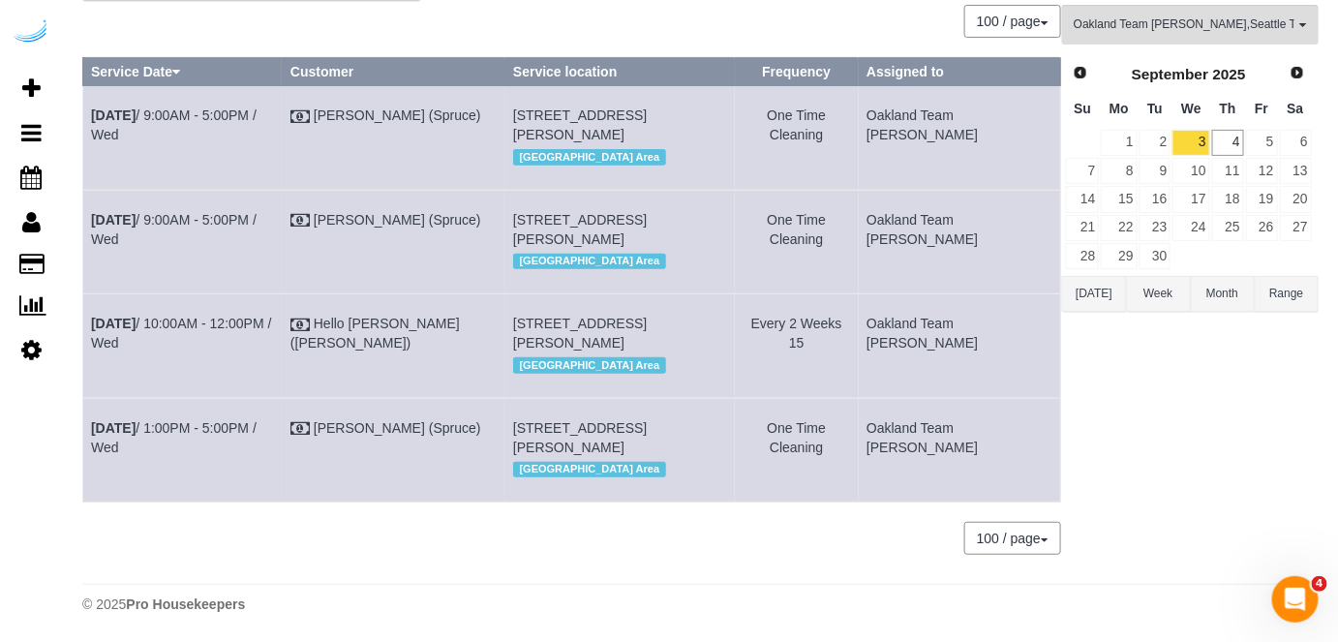
scroll to position [0, 0]
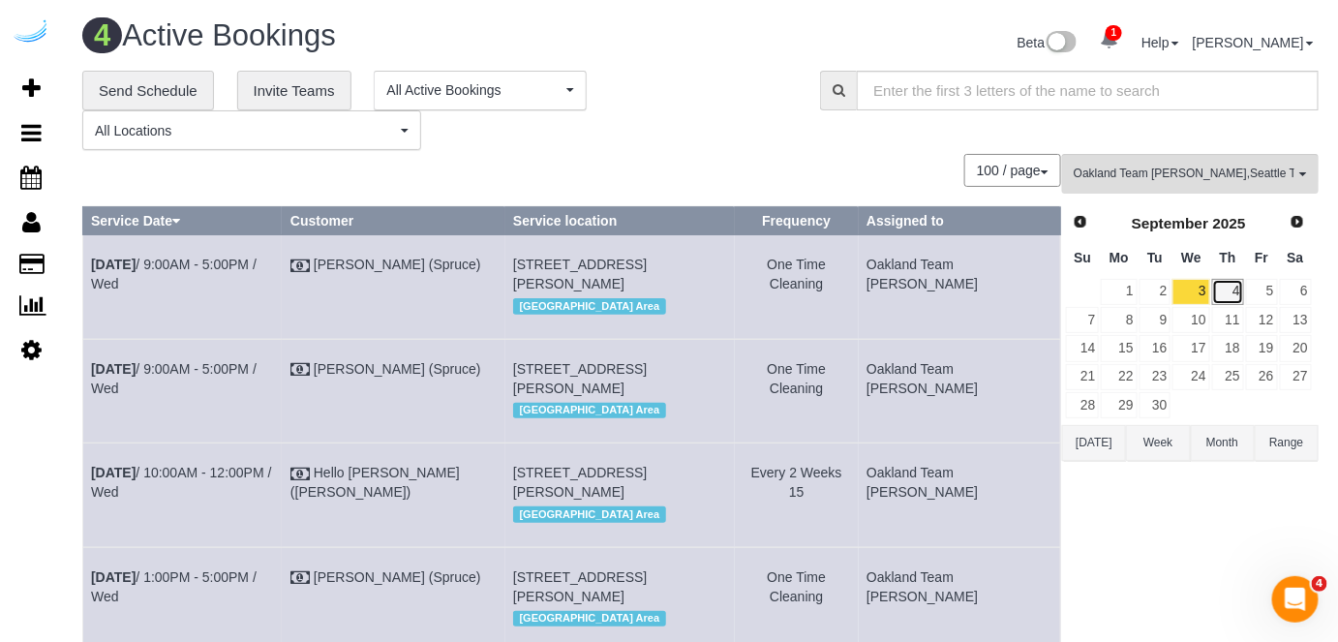
click at [1223, 281] on link "4" at bounding box center [1228, 292] width 32 height 26
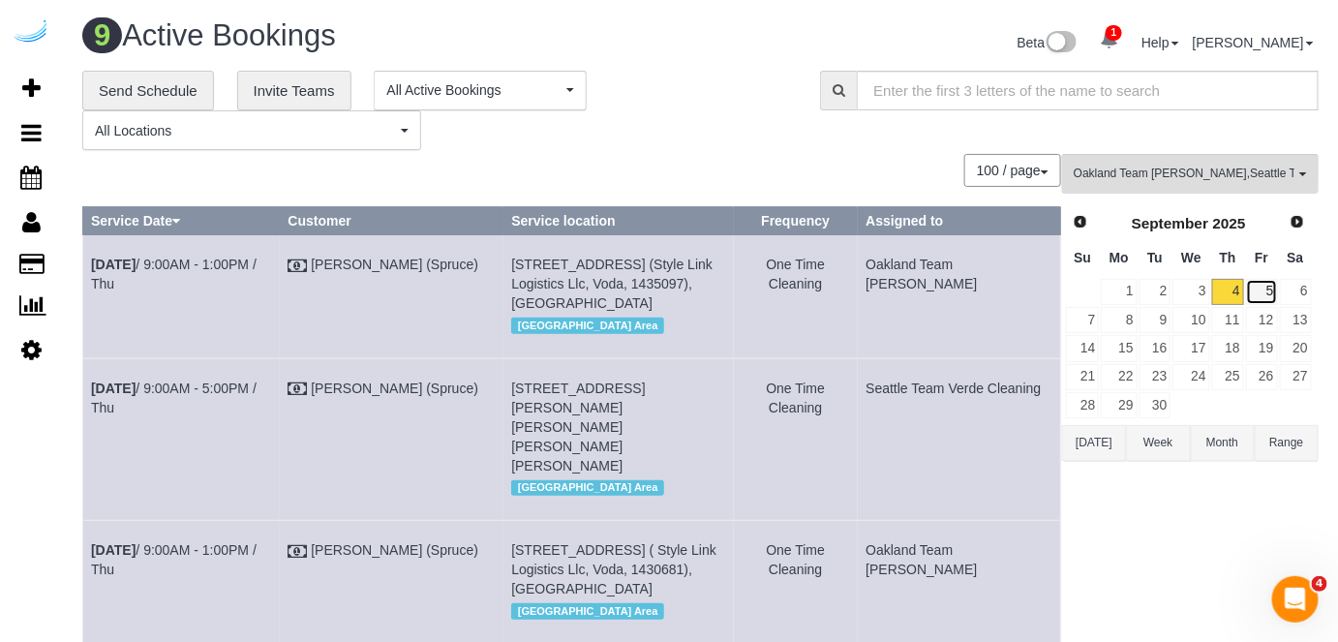
click at [1269, 289] on link "5" at bounding box center [1262, 292] width 32 height 26
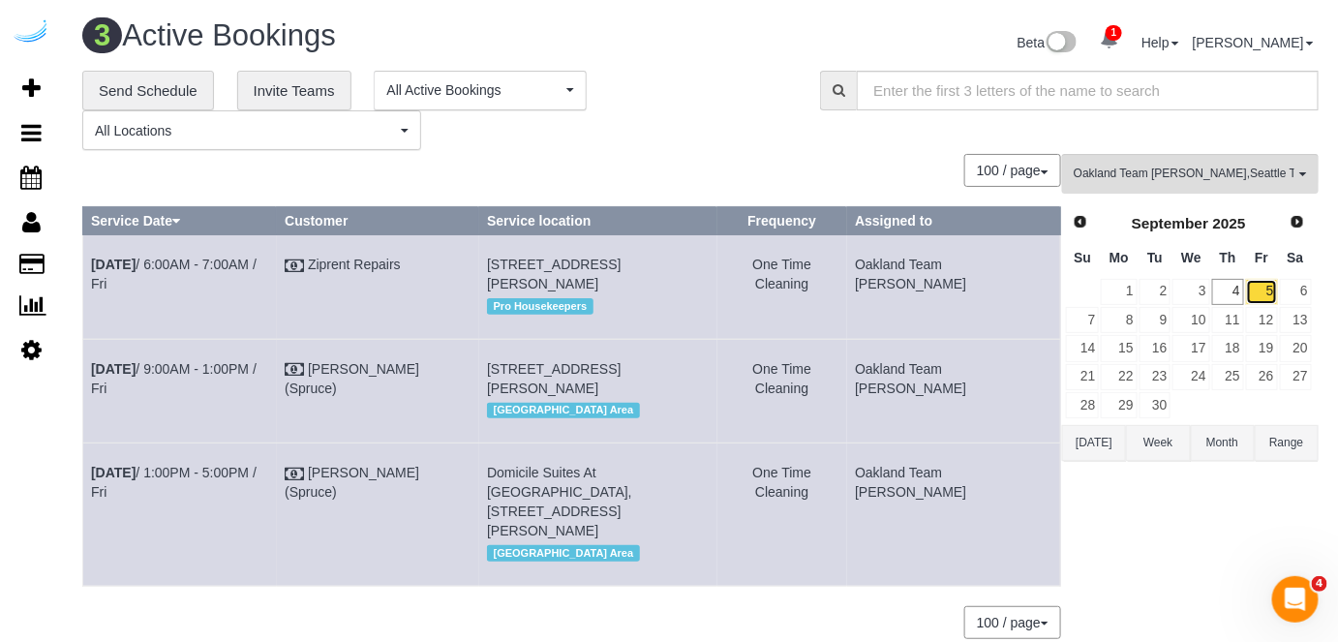
click at [1257, 285] on link "5" at bounding box center [1262, 292] width 32 height 26
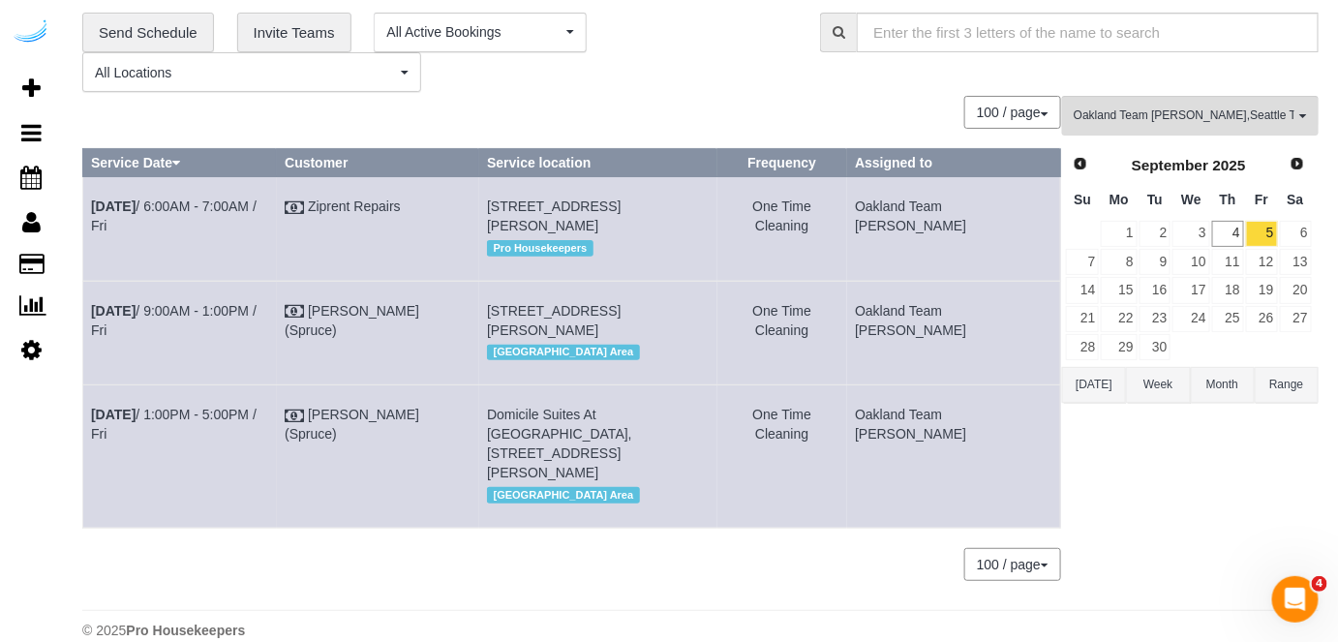
scroll to position [59, 0]
drag, startPoint x: 738, startPoint y: 413, endPoint x: 705, endPoint y: 409, distance: 33.1
click at [705, 409] on td "Domicile Suites At Harbor Steps, 1221 1st Ave, Building Se, Unit 703 (Aradhya C…" at bounding box center [598, 455] width 238 height 142
copy span "1221"
click at [175, 415] on link "Sep 5th / 1:00PM - 5:00PM / Fri" at bounding box center [174, 423] width 166 height 35
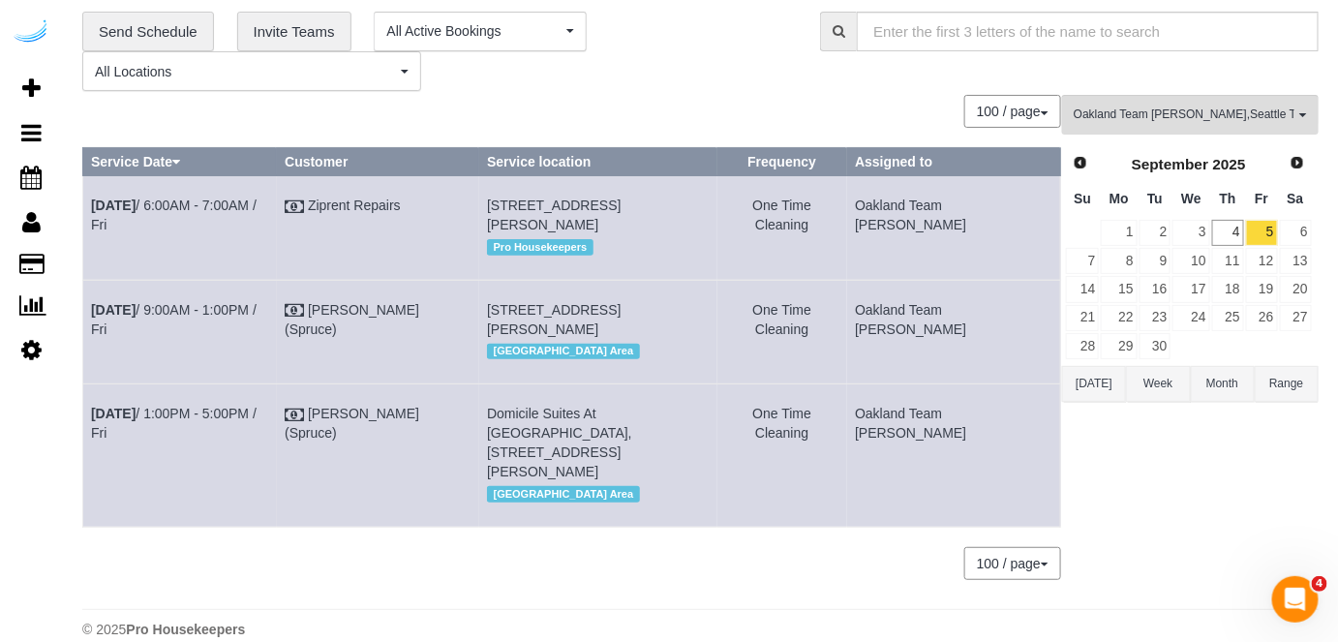
click at [668, 46] on div "**********" at bounding box center [436, 52] width 709 height 80
click at [705, 354] on div "[GEOGRAPHIC_DATA] Area" at bounding box center [598, 351] width 222 height 25
drag, startPoint x: 296, startPoint y: 421, endPoint x: 95, endPoint y: 415, distance: 201.4
click at [95, 415] on td "Sep 5th / 1:00PM - 5:00PM / Fri" at bounding box center [180, 455] width 194 height 142
copy link "Sep 5th / 1:00PM - 5:00PM / Fri"
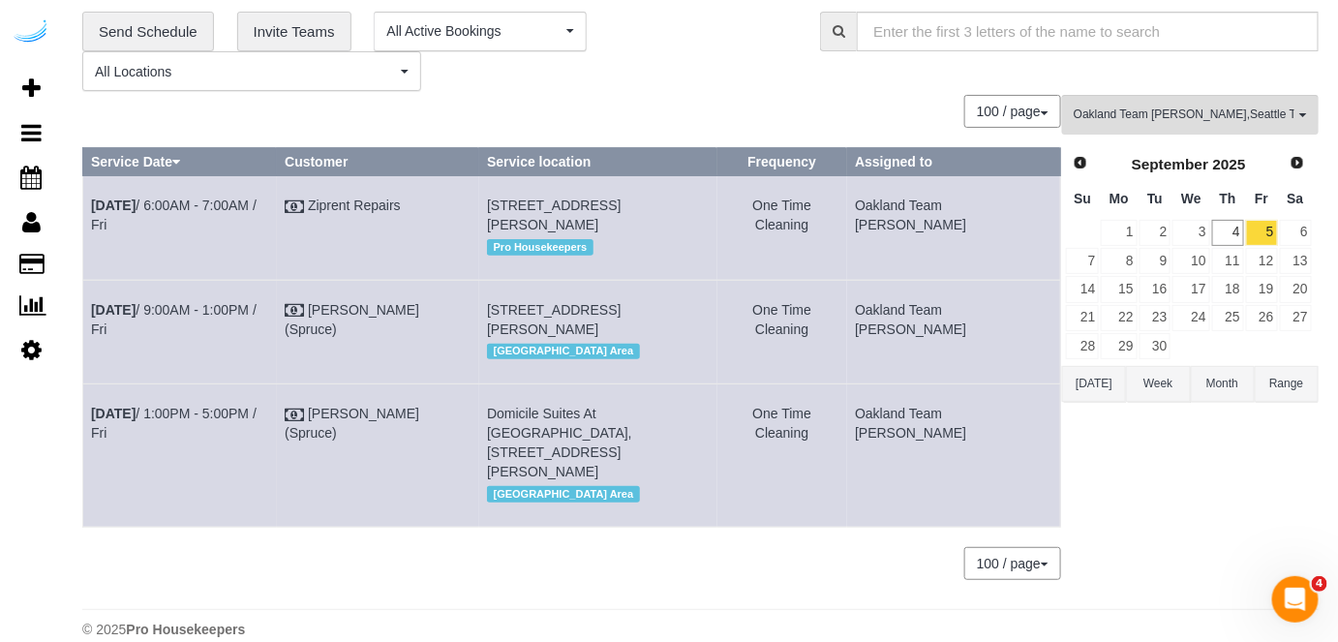
drag, startPoint x: 631, startPoint y: 475, endPoint x: 508, endPoint y: 409, distance: 139.5
click at [508, 409] on td "Domicile Suites At Harbor Steps, 1221 1st Ave, Building Se, Unit 703 (Aradhya C…" at bounding box center [598, 455] width 238 height 142
copy span "Domicile Suites At Harbor Steps, 1221 1st Ave, Building Se, Unit 703 (Aradhya C…"
drag, startPoint x: 1052, startPoint y: 418, endPoint x: 904, endPoint y: 424, distance: 148.2
click at [904, 424] on td "Oakland Team [PERSON_NAME]" at bounding box center [954, 455] width 214 height 142
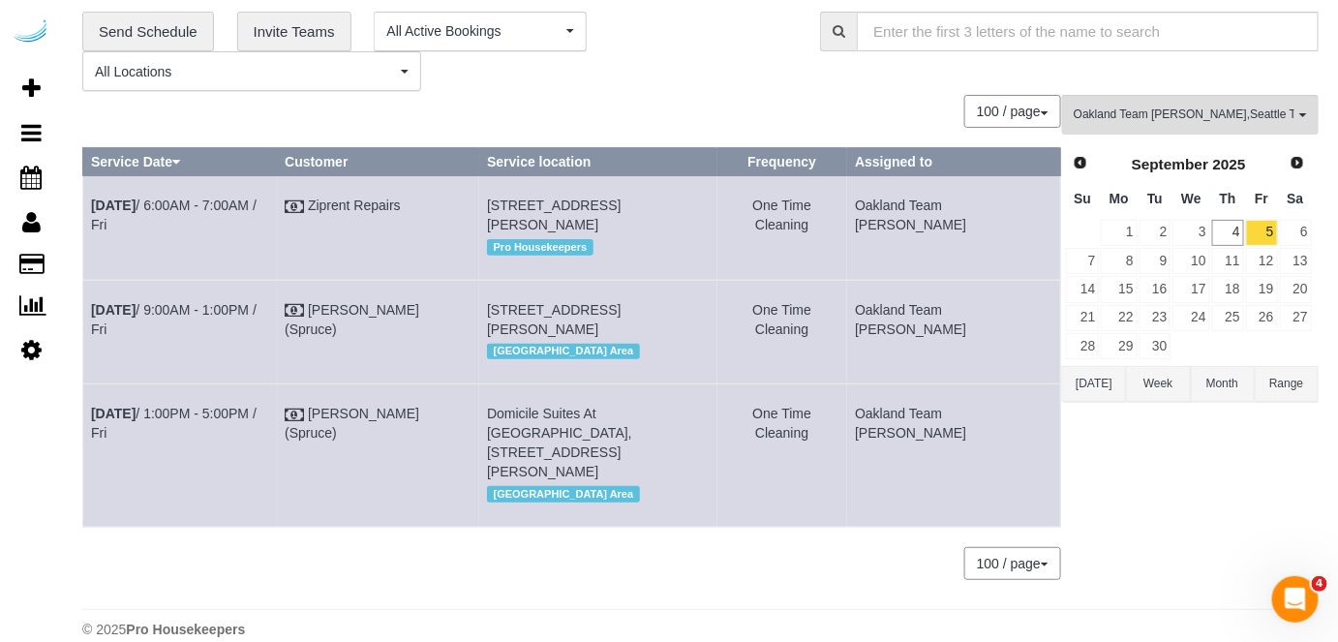
copy td "Oakland Team [PERSON_NAME]"
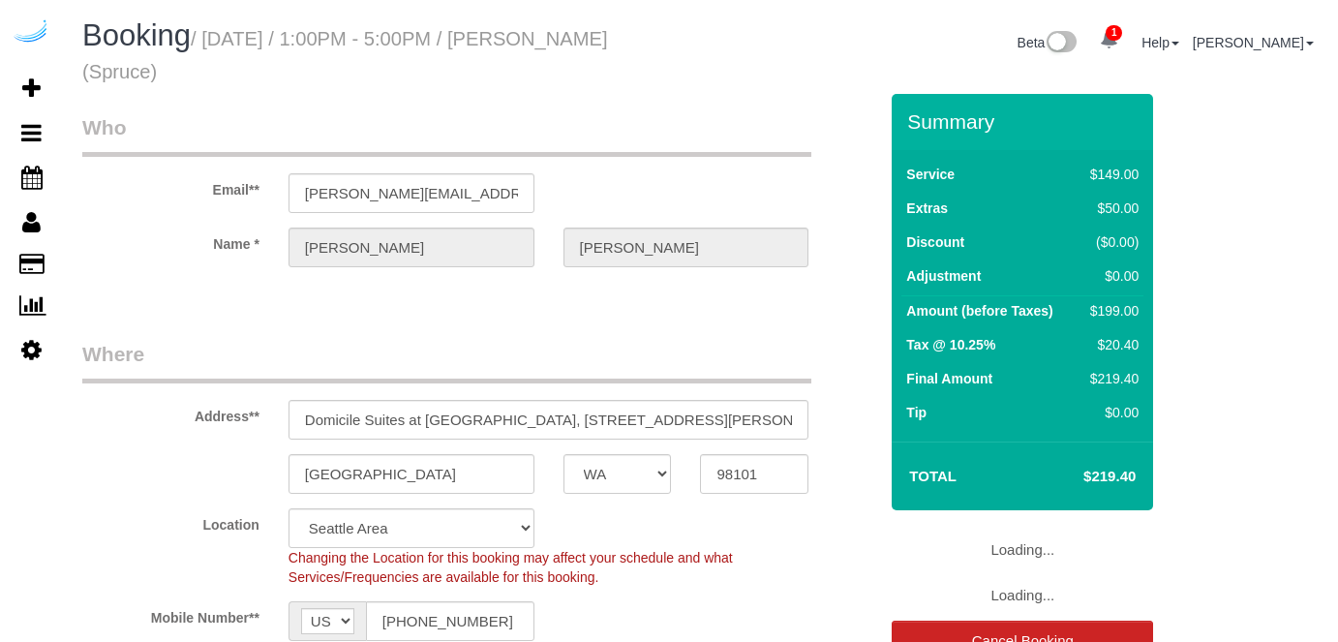
select select "WA"
select select "282"
select select "number:9"
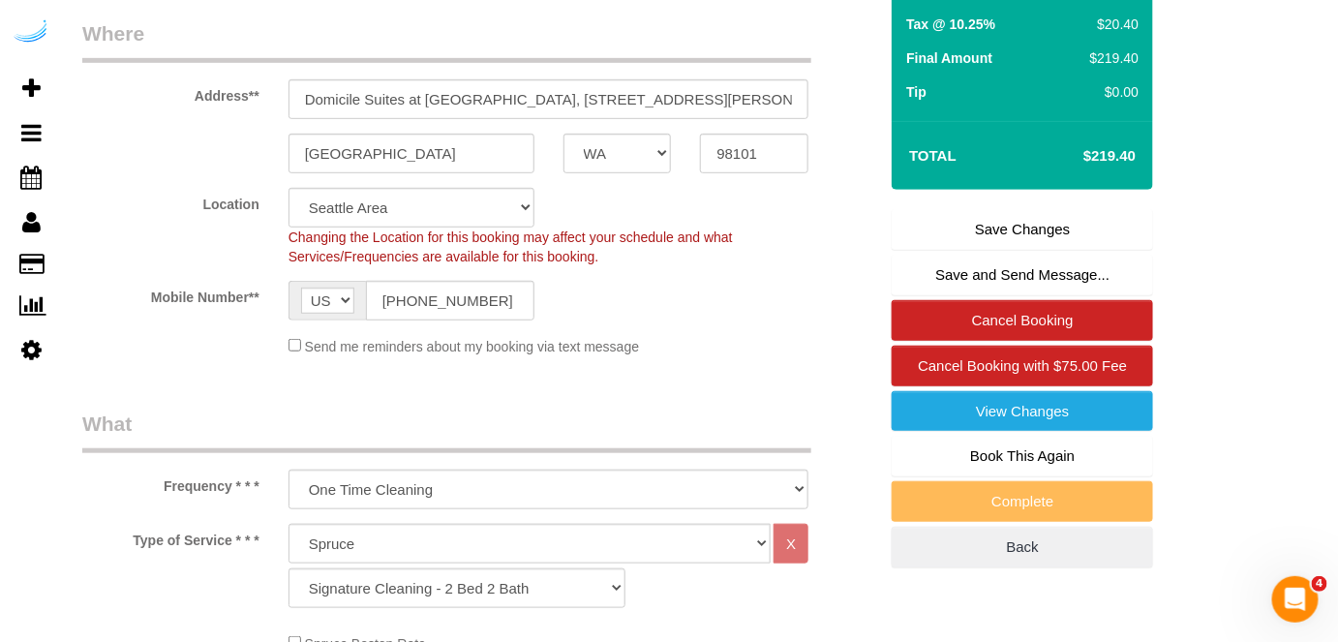
scroll to position [351, 0]
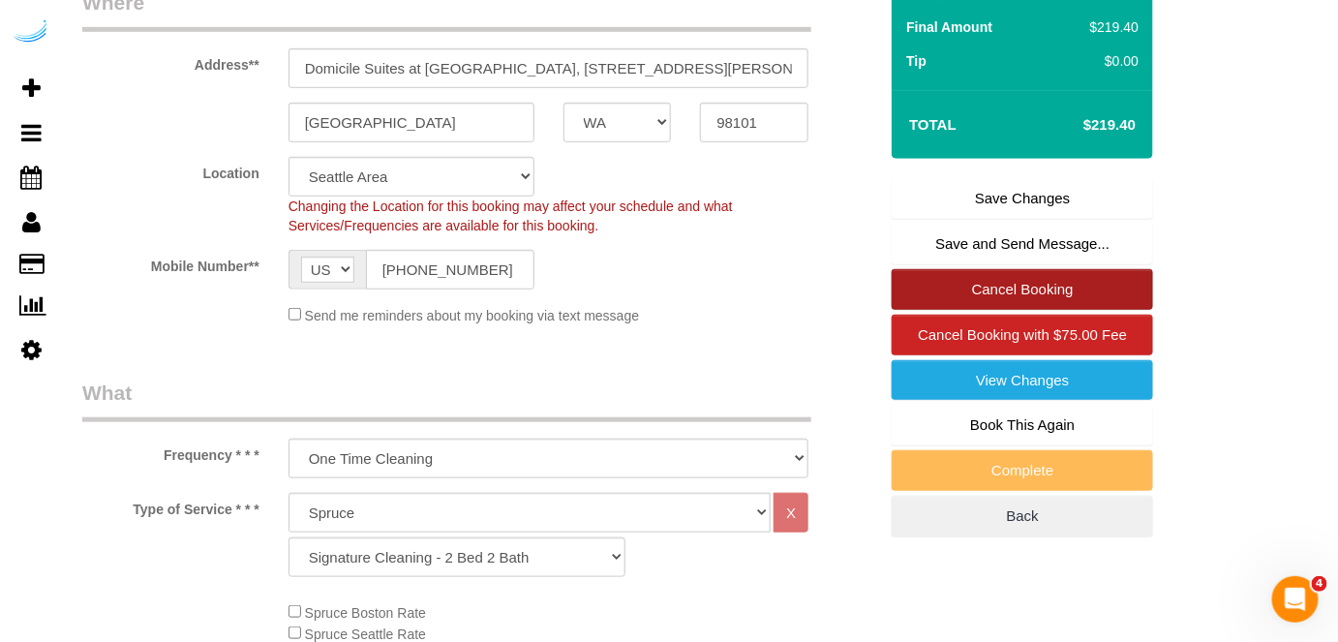
click at [1081, 280] on link "Cancel Booking" at bounding box center [1022, 289] width 261 height 41
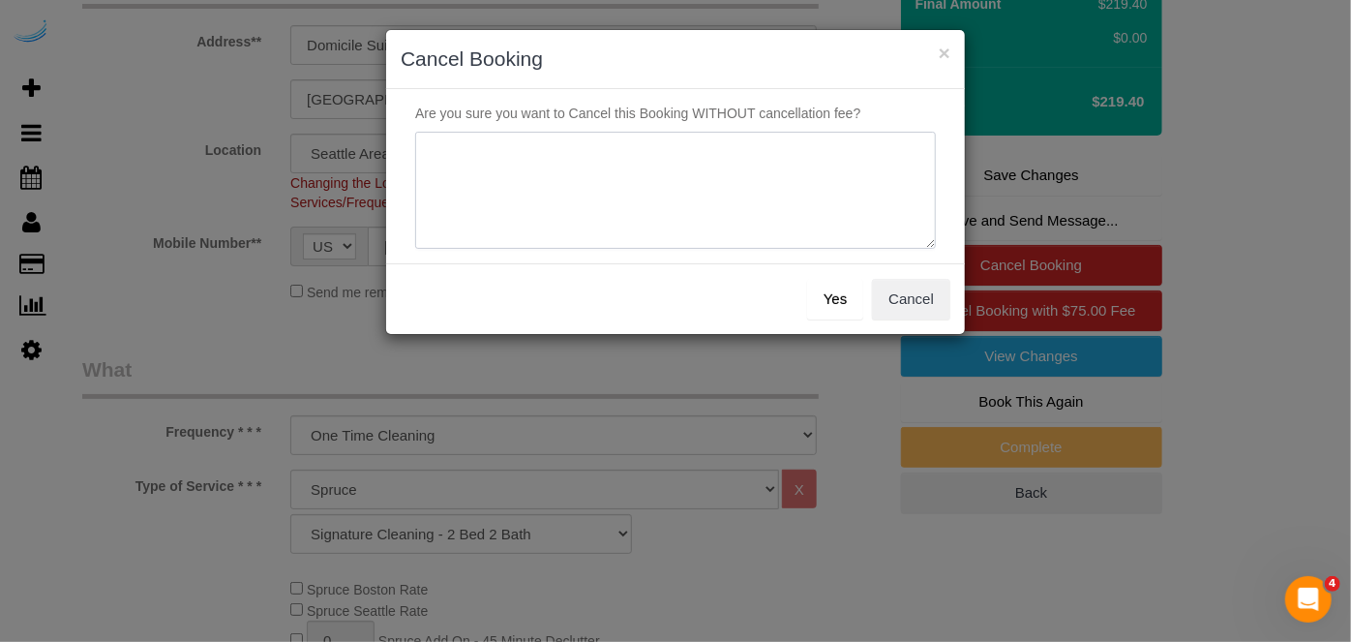
click at [643, 184] on textarea at bounding box center [675, 191] width 521 height 118
type textarea "Not on spruce."
click at [833, 294] on button "Yes" at bounding box center [835, 299] width 56 height 41
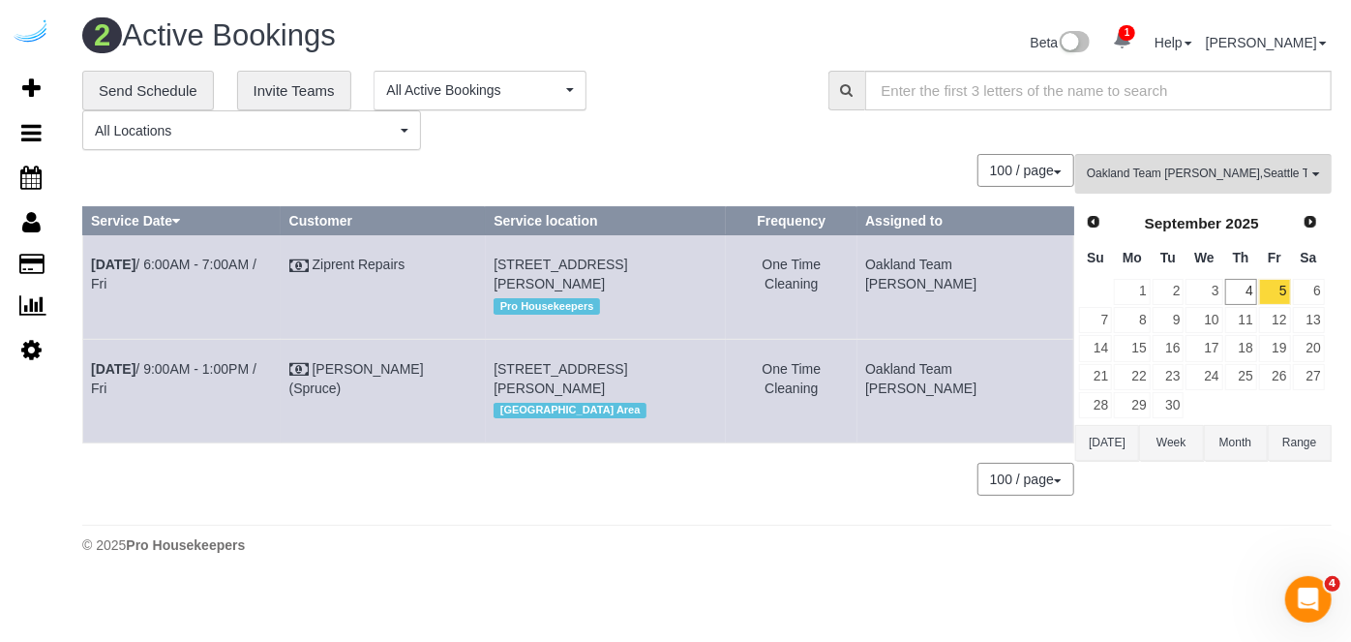
click at [658, 131] on div "**********" at bounding box center [440, 111] width 717 height 80
click at [1269, 288] on link "5" at bounding box center [1275, 292] width 32 height 26
click at [250, 369] on link "Sep 5th / 9:00AM - 1:00PM / Fri" at bounding box center [174, 378] width 166 height 35
click at [651, 143] on div "**********" at bounding box center [440, 111] width 717 height 80
click at [457, 120] on div "**********" at bounding box center [440, 111] width 717 height 80
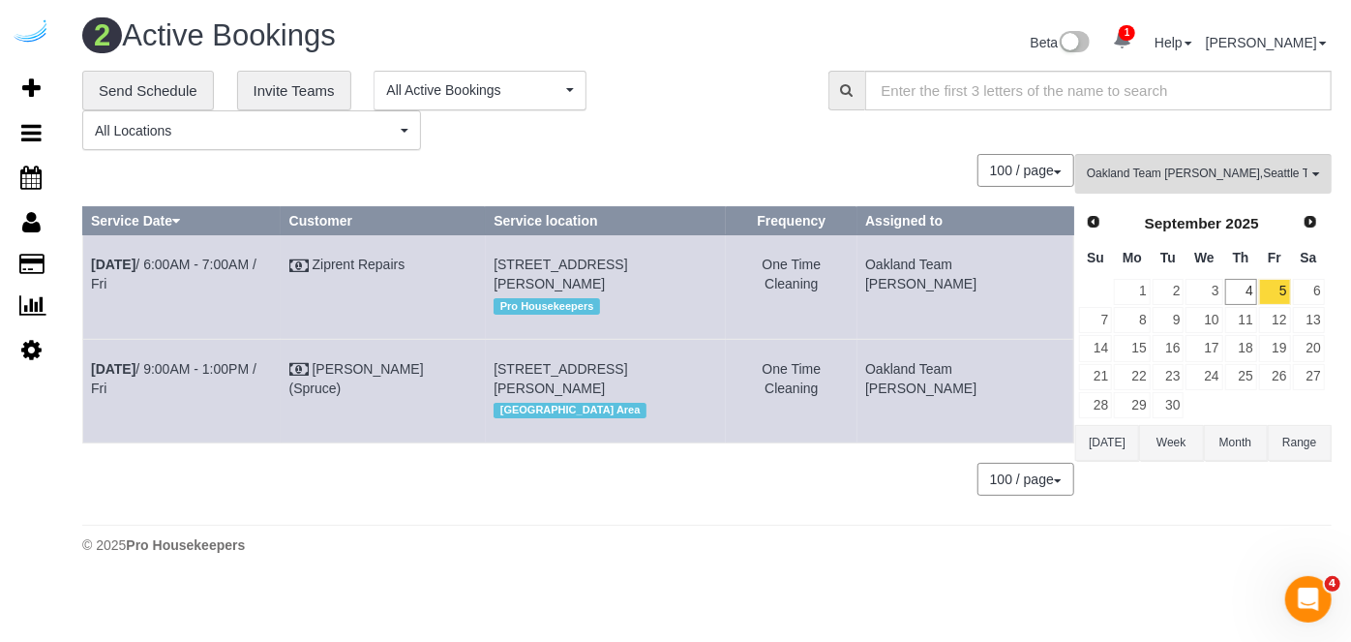
click at [748, 455] on div "0 Bookings found. We couldn't find any bookings that matched your search. Creat…" at bounding box center [578, 334] width 993 height 361
click at [726, 413] on td "207 Park Ln, Unit 501 (Joep Adam, Voda, 1431628), Kirkland, WA 98033 Seattle Ar…" at bounding box center [606, 391] width 240 height 104
click at [1267, 285] on link "5" at bounding box center [1275, 292] width 32 height 26
click at [1250, 289] on link "4" at bounding box center [1242, 292] width 32 height 26
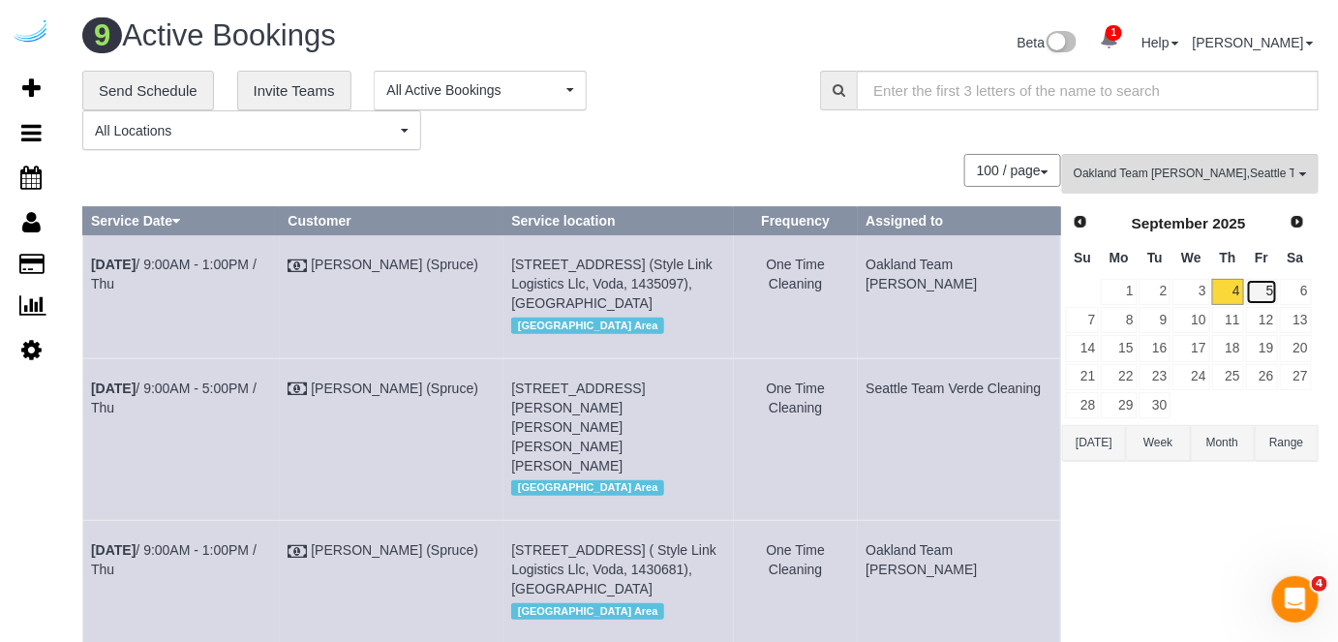
click at [1250, 289] on link "5" at bounding box center [1262, 292] width 32 height 26
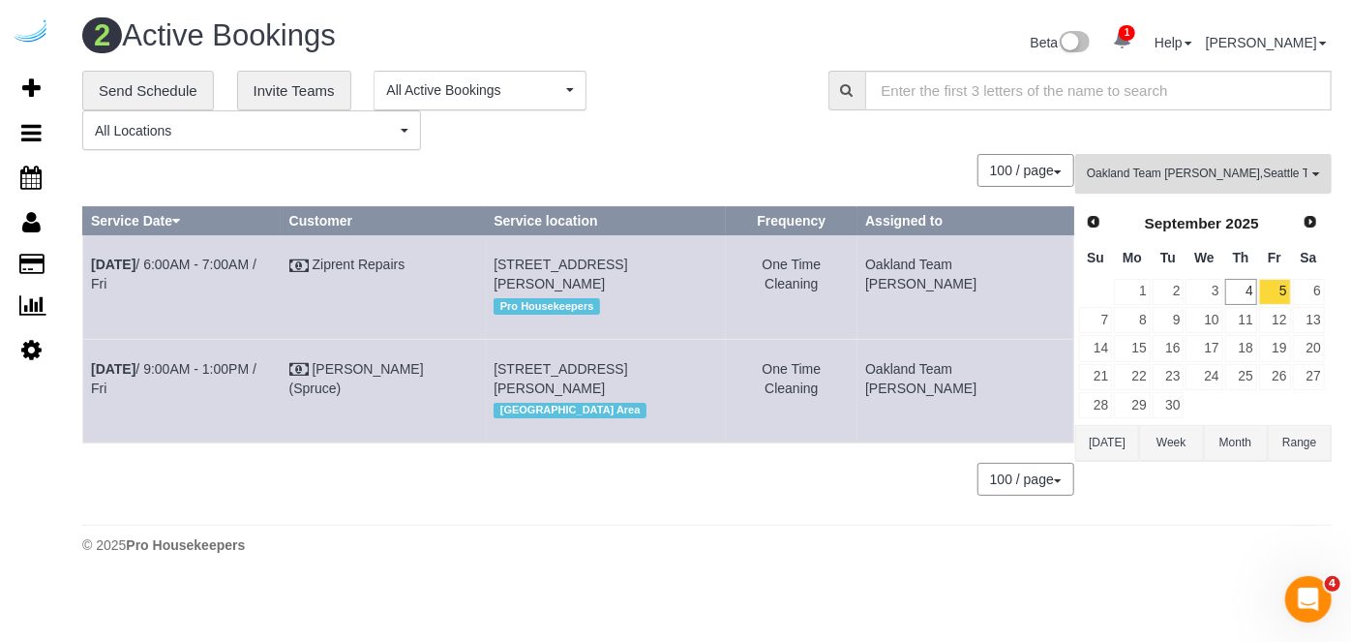
click at [1236, 171] on span "Oakland Team Cristina , Seattle Team Verde Cleaning" at bounding box center [1197, 174] width 221 height 16
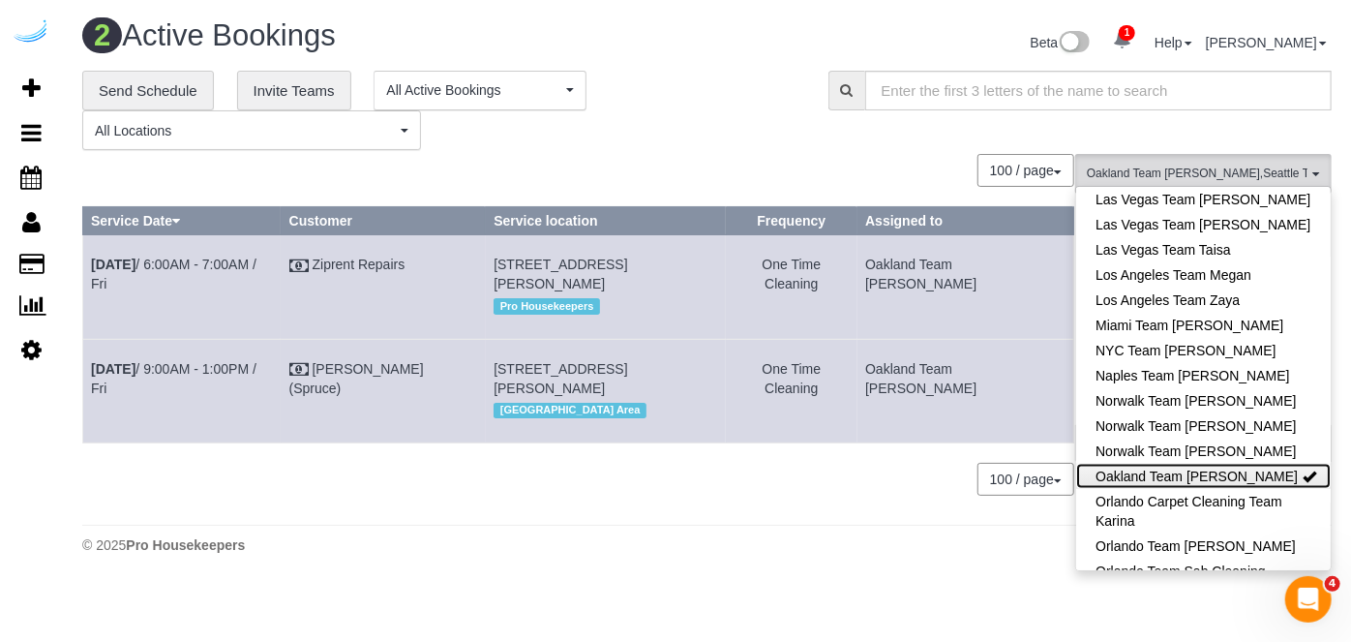
click at [1234, 464] on link "Oakland Team [PERSON_NAME]" at bounding box center [1203, 476] width 255 height 25
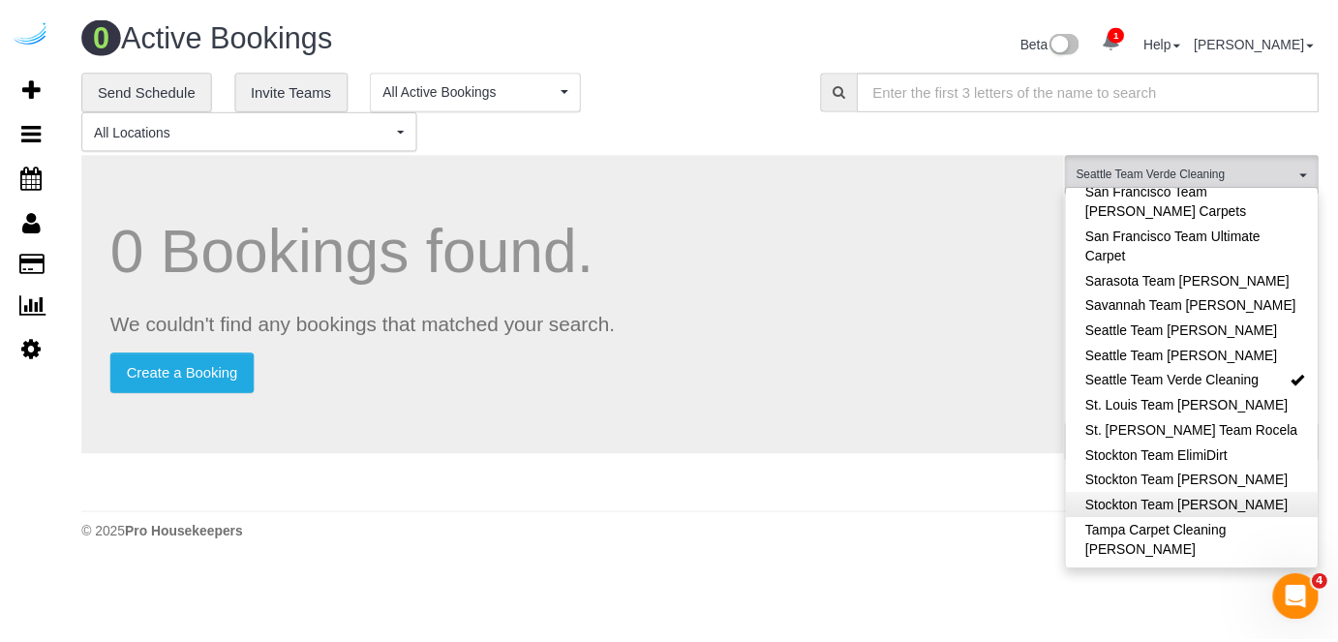
scroll to position [1907, 0]
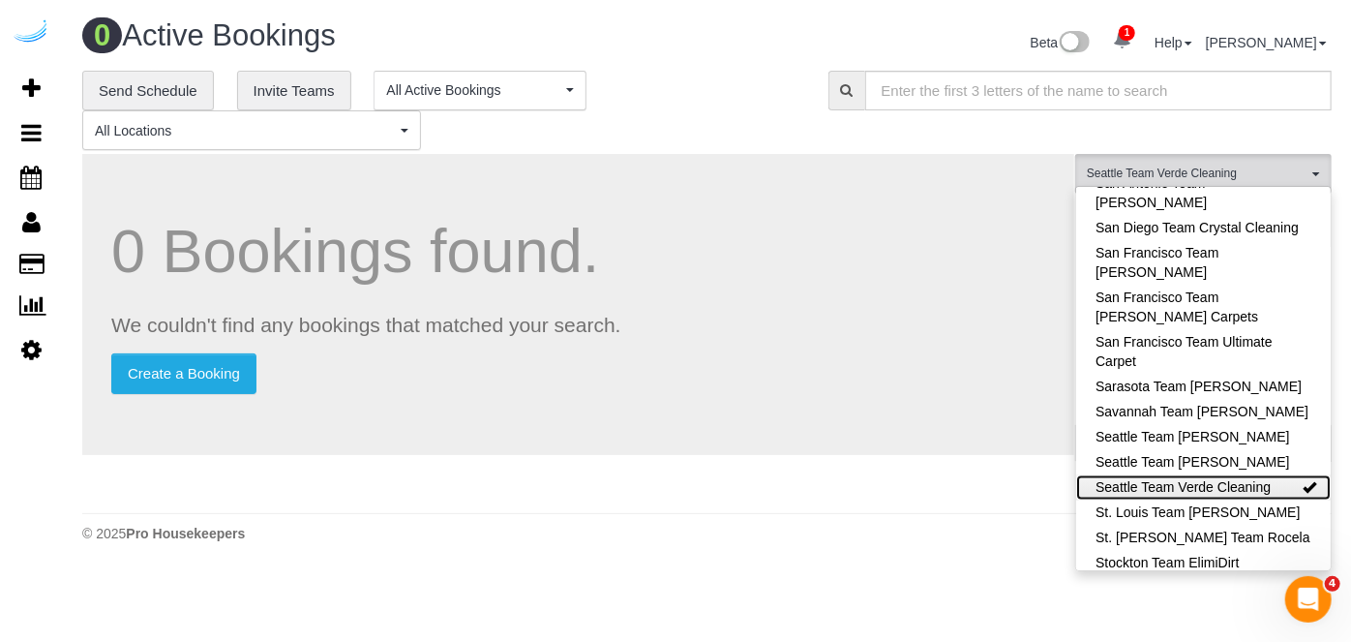
click at [1260, 475] on link "Seattle Team Verde Cleaning" at bounding box center [1203, 487] width 255 height 25
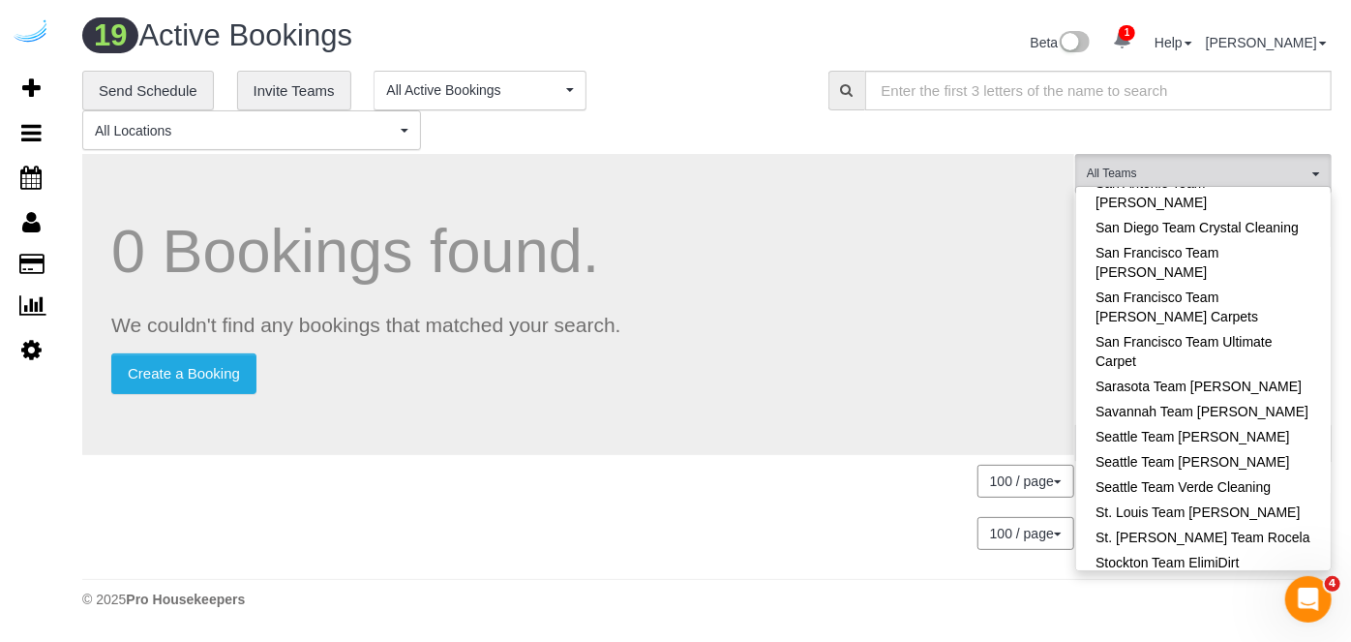
click at [1014, 227] on div "0 Bookings found. We couldn't find any bookings that matched your search. Creat…" at bounding box center [578, 361] width 993 height 415
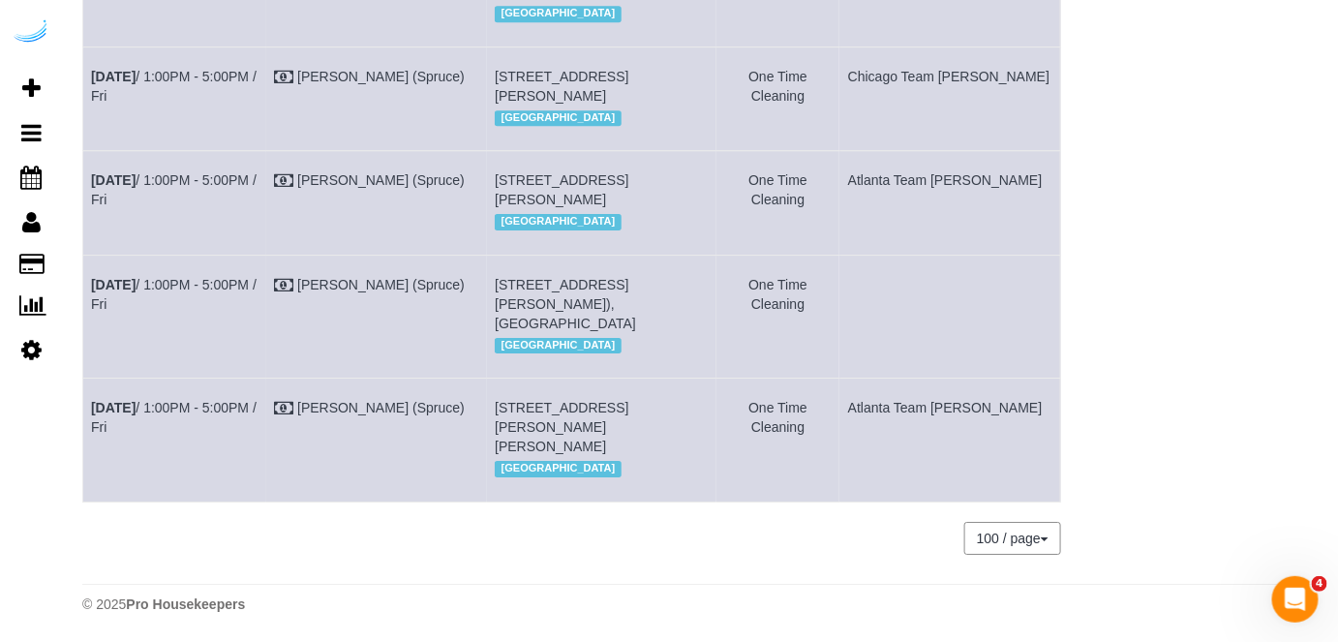
scroll to position [2157, 0]
click at [235, 277] on link "Sep 5th / 1:00PM - 5:00PM / Fri" at bounding box center [174, 294] width 166 height 35
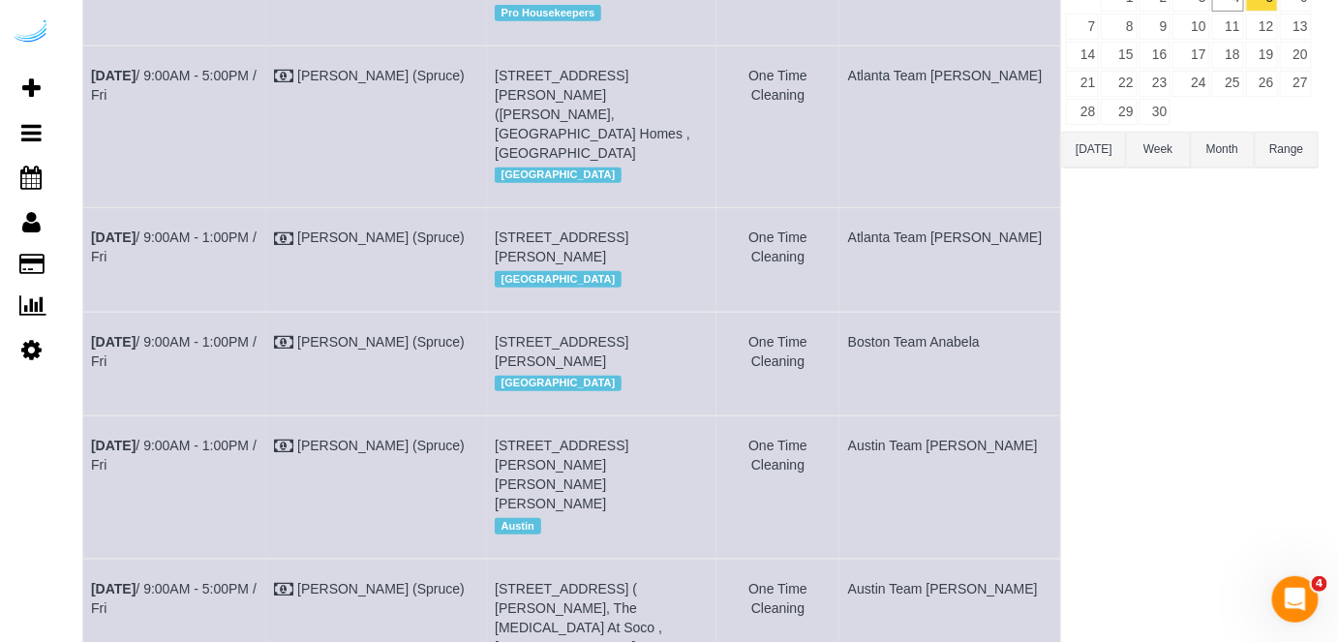
scroll to position [0, 0]
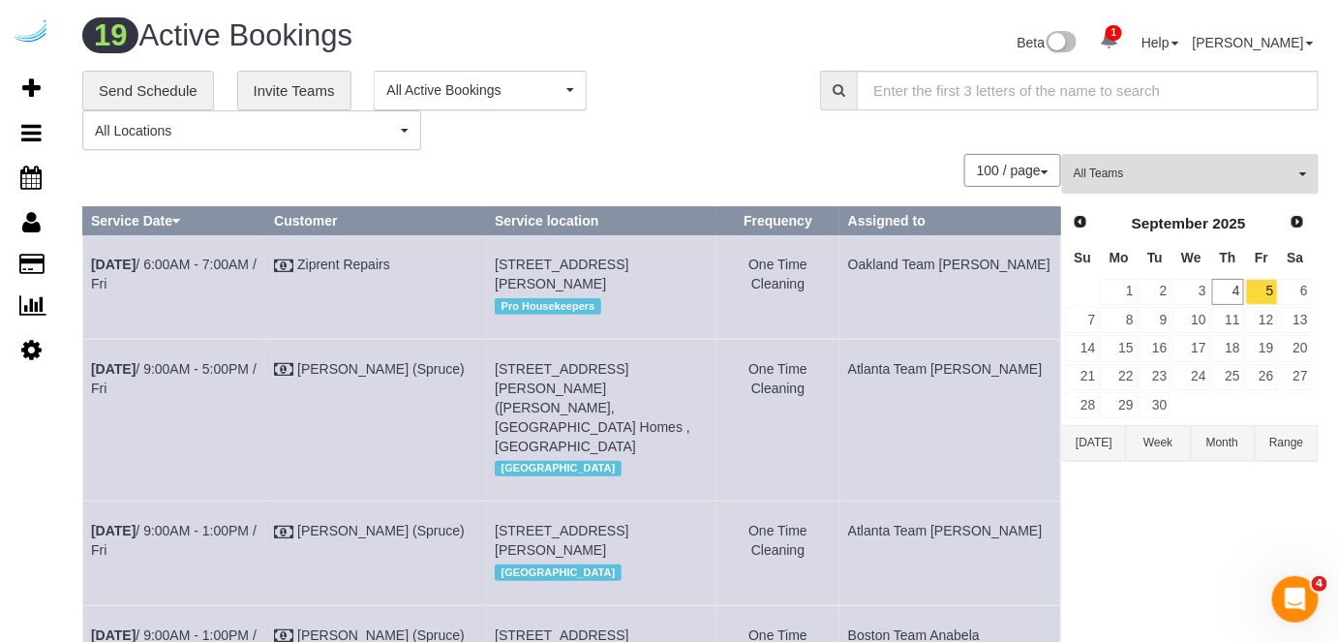
click at [1138, 172] on span "All Teams" at bounding box center [1184, 174] width 221 height 16
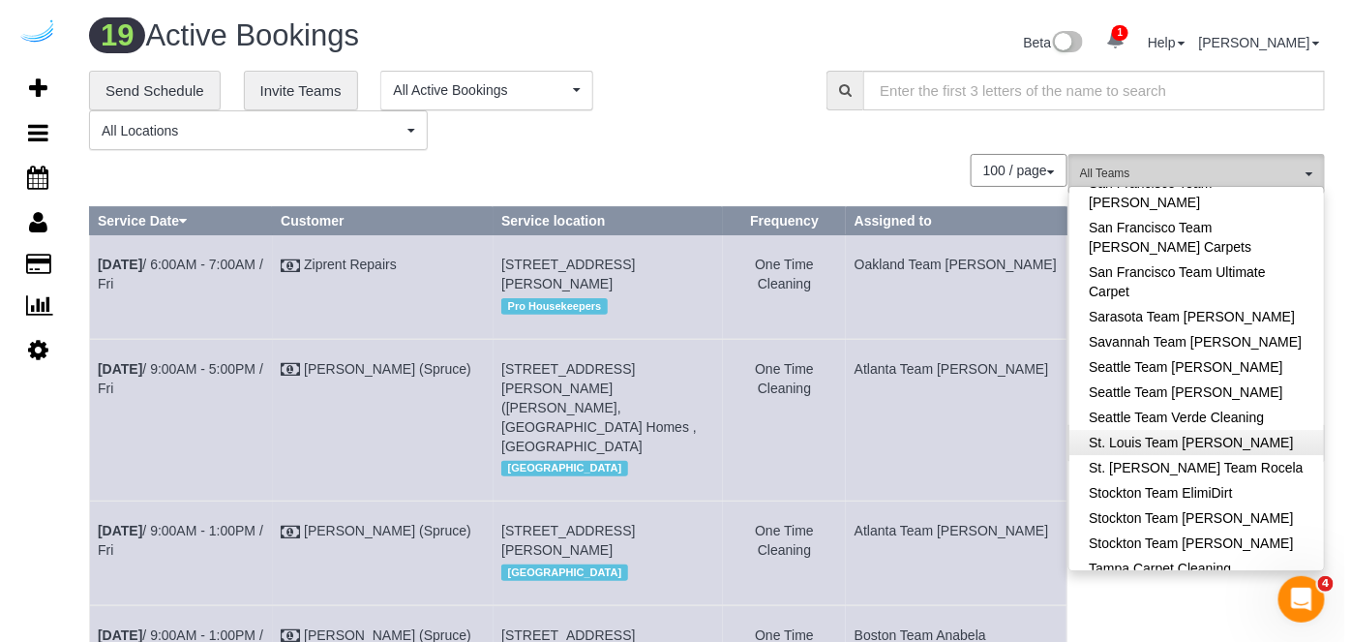
scroll to position [2014, 0]
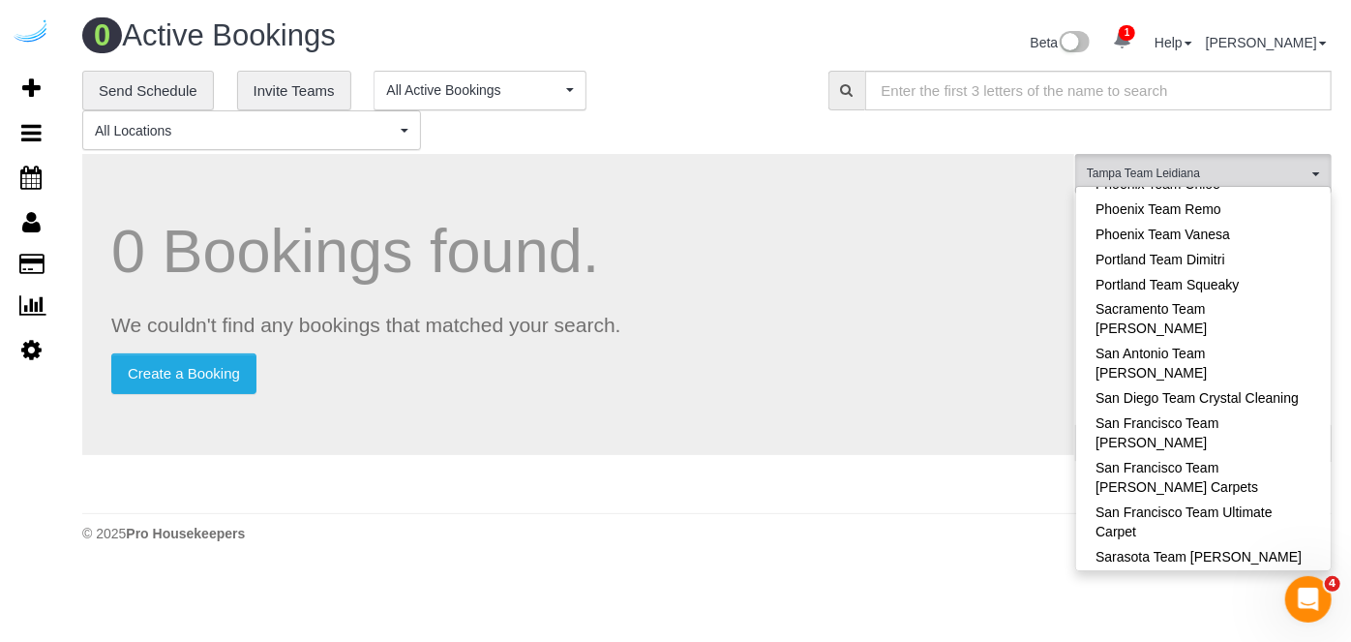
scroll to position [1713, 0]
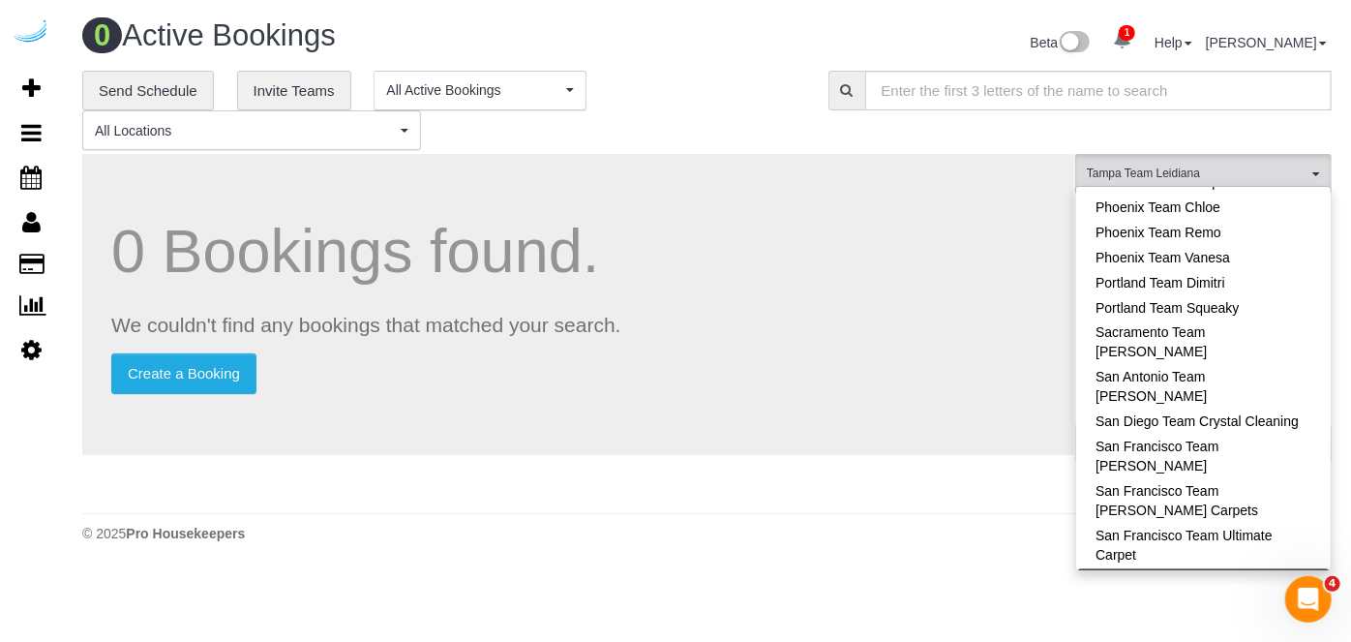
click at [1260, 568] on link "Sarasota Team [PERSON_NAME]" at bounding box center [1203, 580] width 255 height 25
click at [856, 174] on div "0 Bookings found. We couldn't find any bookings that matched your search. Creat…" at bounding box center [578, 304] width 992 height 301
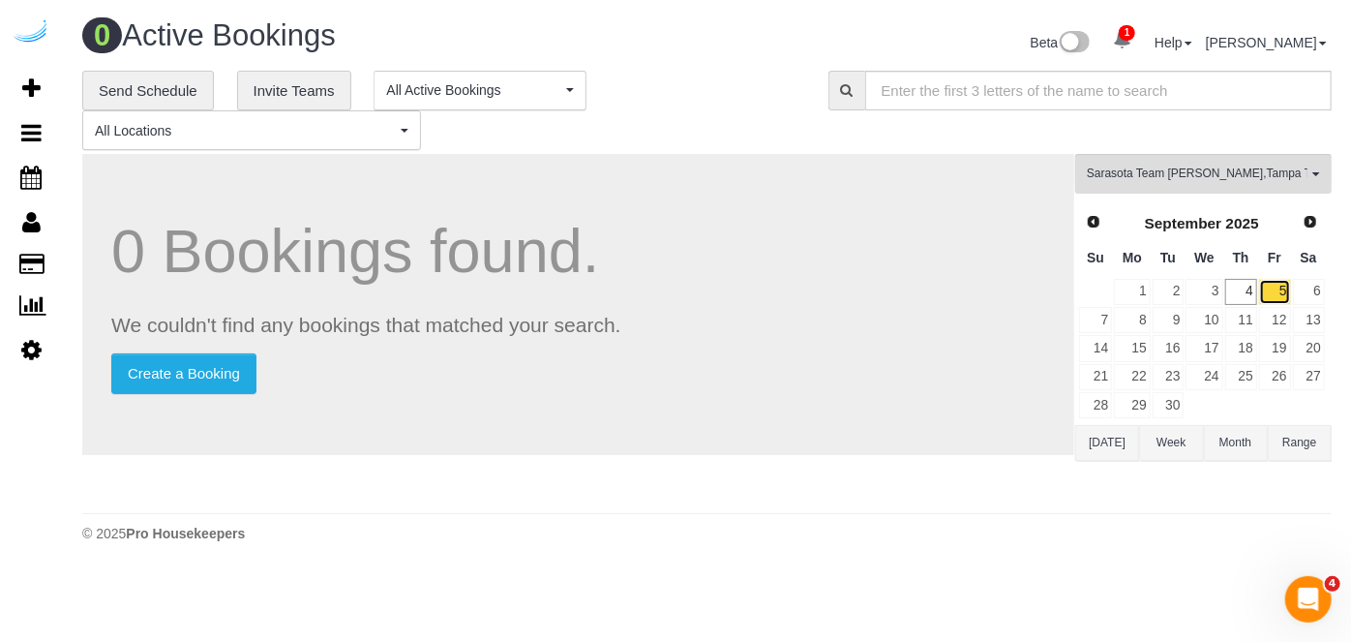
click at [1283, 291] on link "5" at bounding box center [1275, 292] width 32 height 26
click at [1245, 287] on link "4" at bounding box center [1242, 292] width 32 height 26
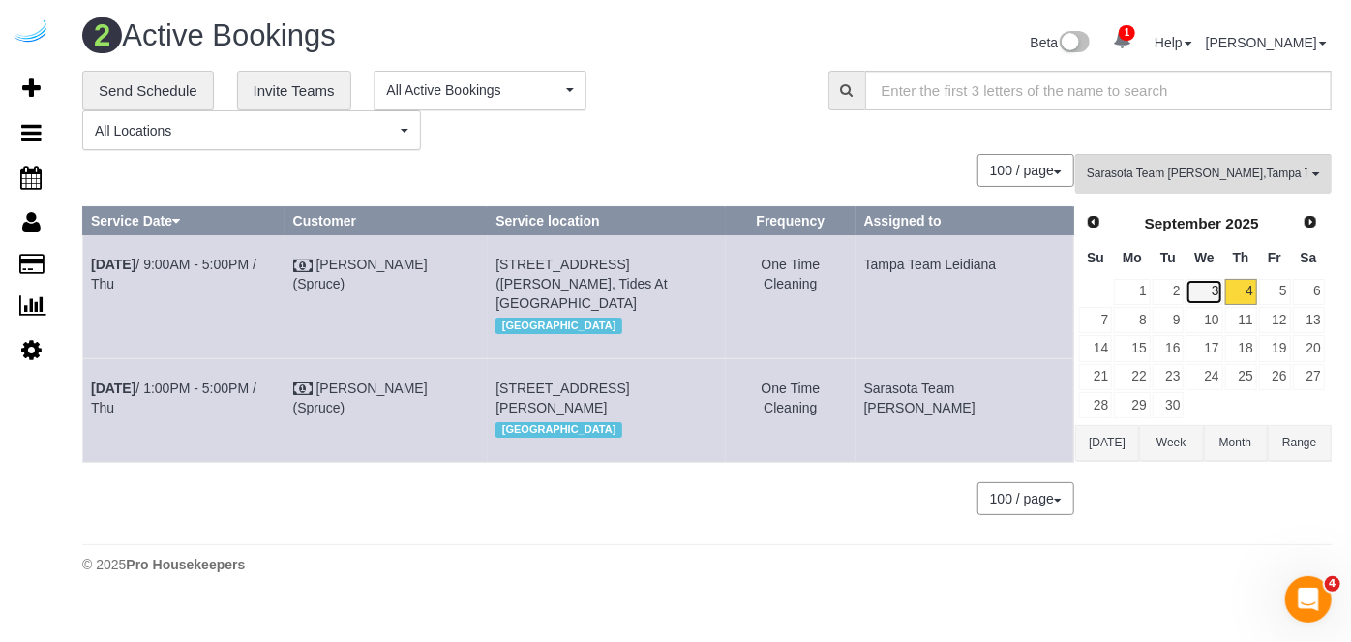
click at [1210, 290] on link "3" at bounding box center [1204, 292] width 37 height 26
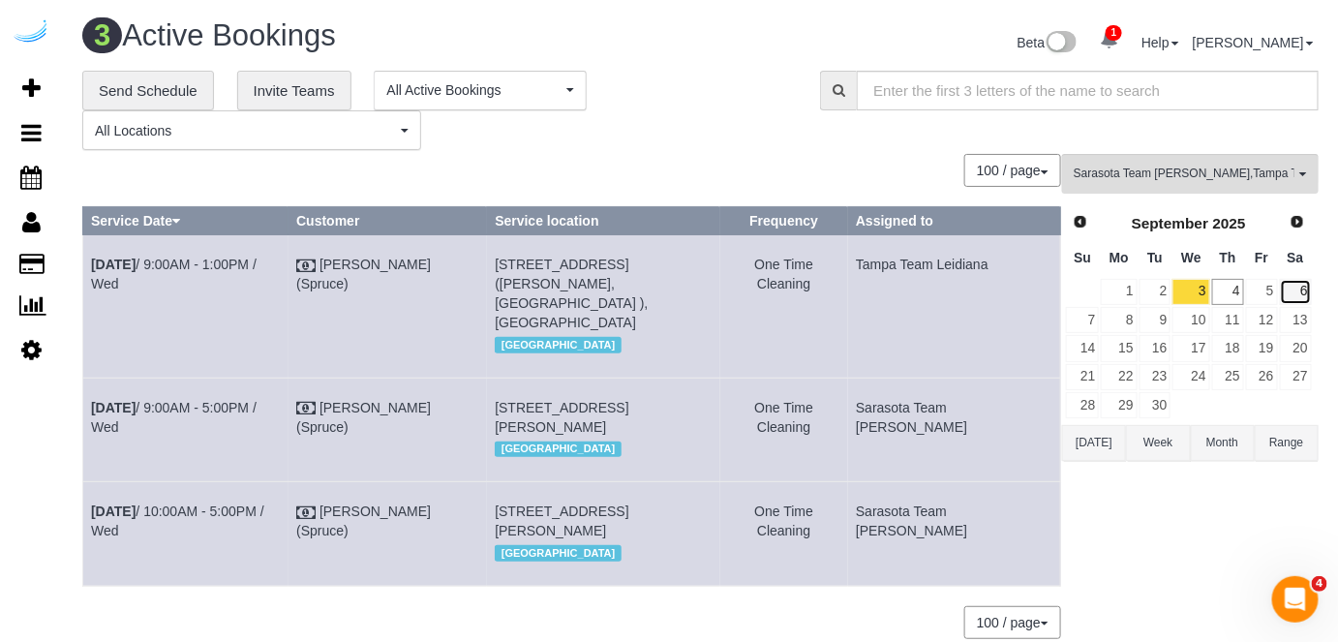
click at [1280, 294] on link "6" at bounding box center [1296, 292] width 32 height 26
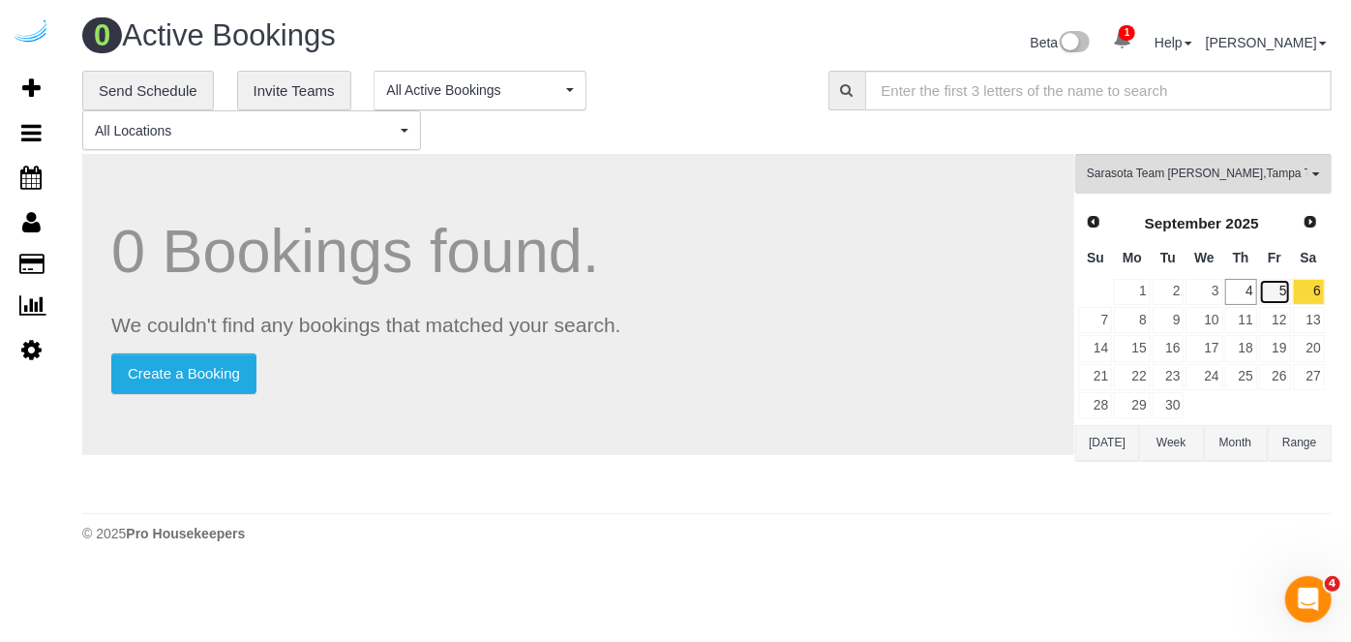
click at [1267, 295] on link "5" at bounding box center [1275, 292] width 32 height 26
click at [1268, 287] on link "5" at bounding box center [1275, 292] width 32 height 26
click at [1222, 198] on div "Sarasota Team Juan , Tampa Team Leidiana All Teams Remove Team Filters Atlanta …" at bounding box center [1203, 328] width 257 height 349
click at [1230, 186] on button "Sarasota Team Juan , Tampa Team Leidiana All Teams" at bounding box center [1203, 174] width 257 height 40
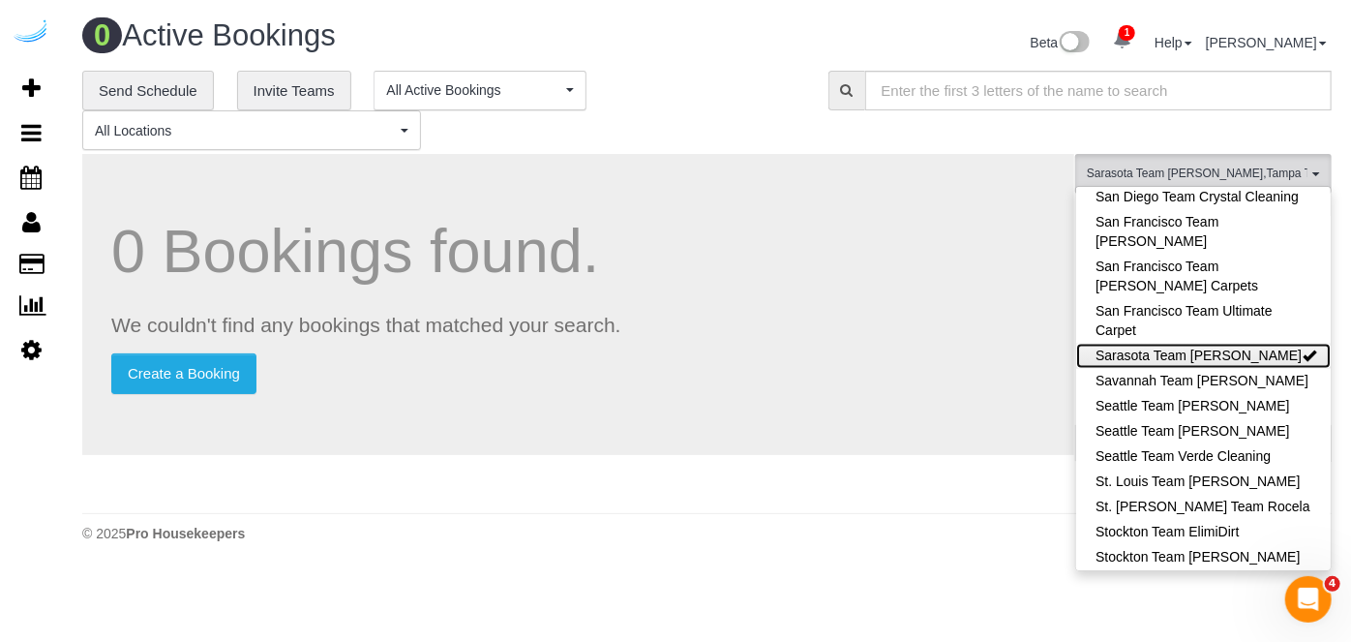
scroll to position [2014, 0]
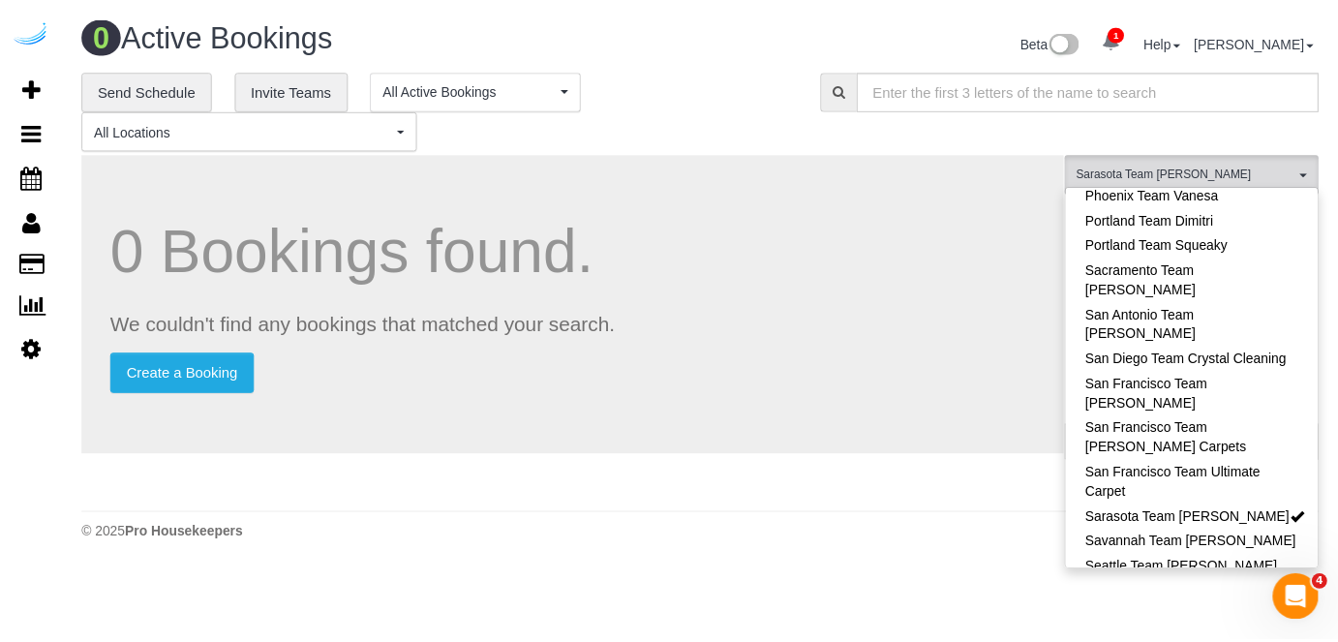
scroll to position [1760, 0]
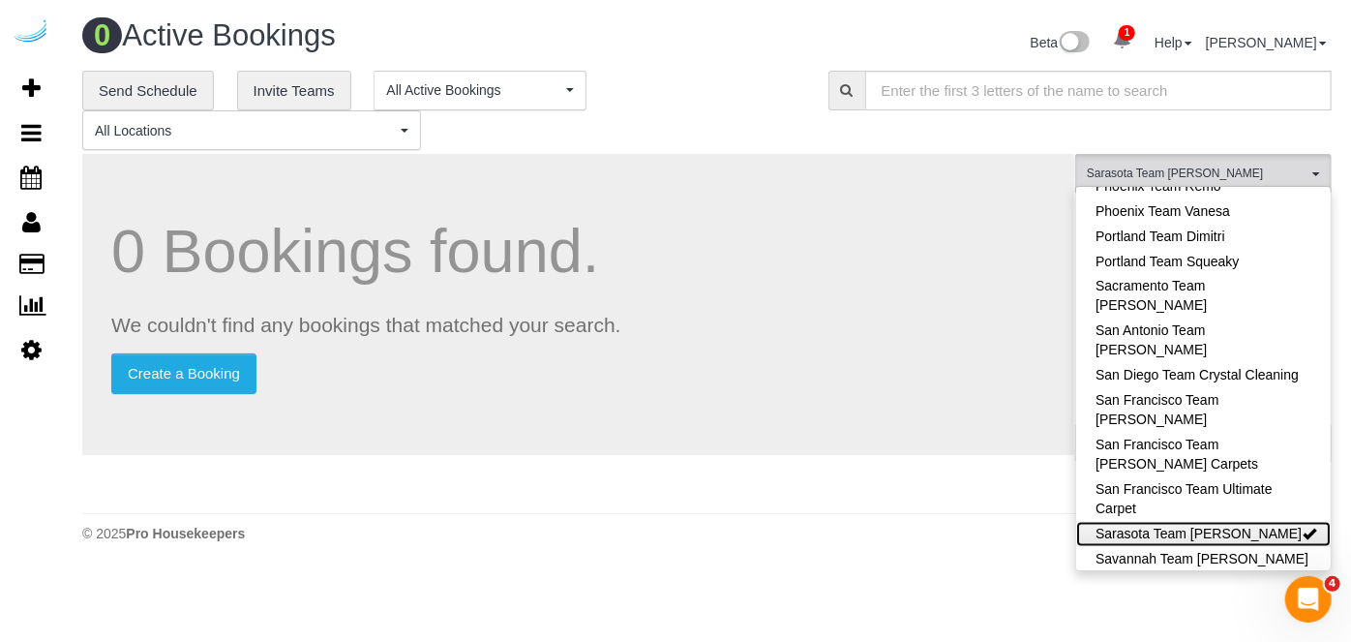
click at [1224, 522] on link "Sarasota Team [PERSON_NAME]" at bounding box center [1203, 534] width 255 height 25
click at [871, 218] on h1 "0 Bookings found." at bounding box center [578, 251] width 934 height 67
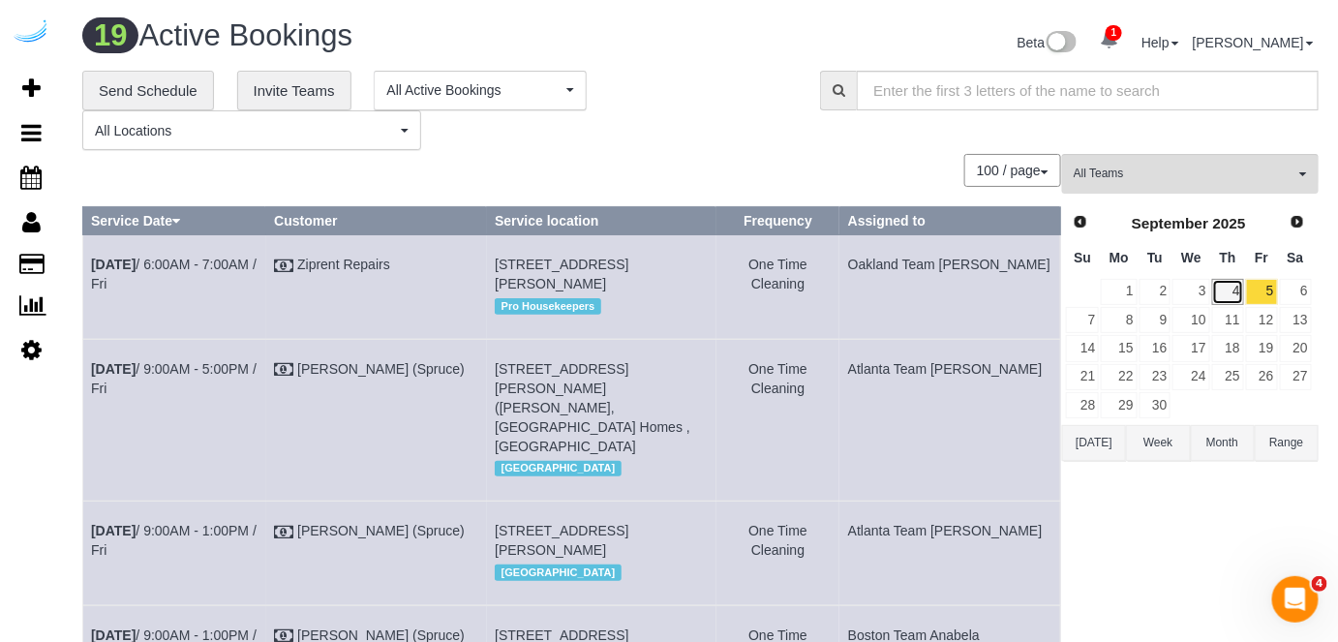
click at [1224, 285] on link "4" at bounding box center [1228, 292] width 32 height 26
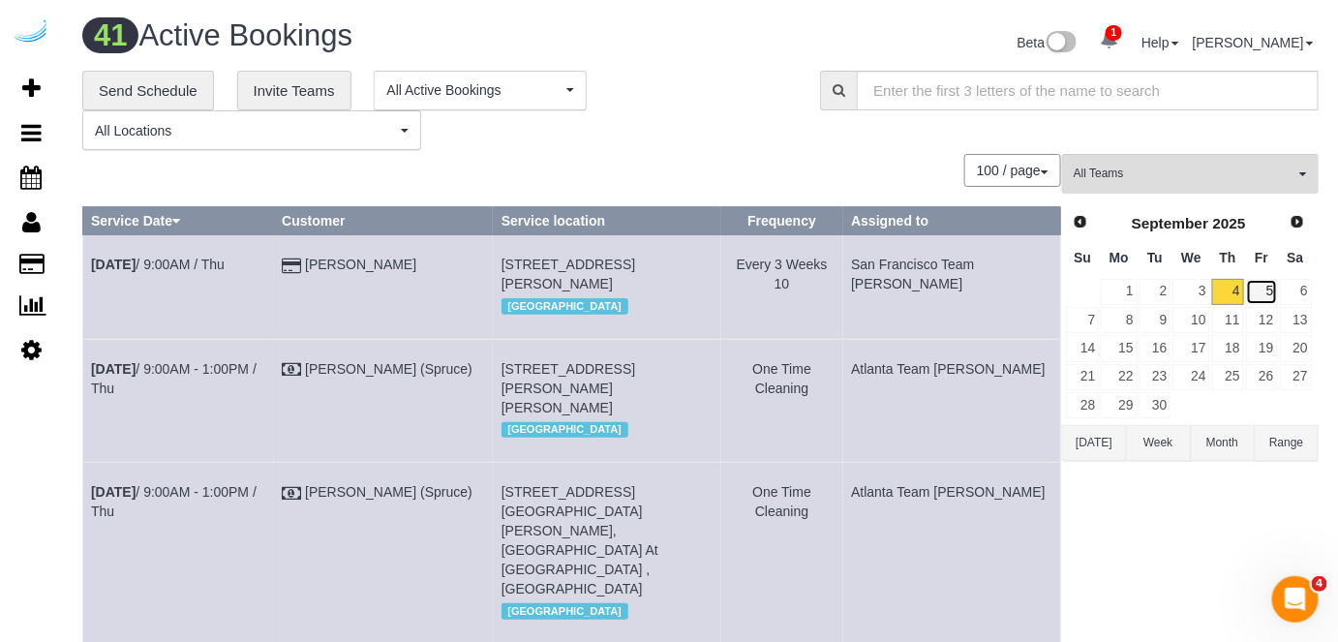
click at [1269, 289] on link "5" at bounding box center [1262, 292] width 32 height 26
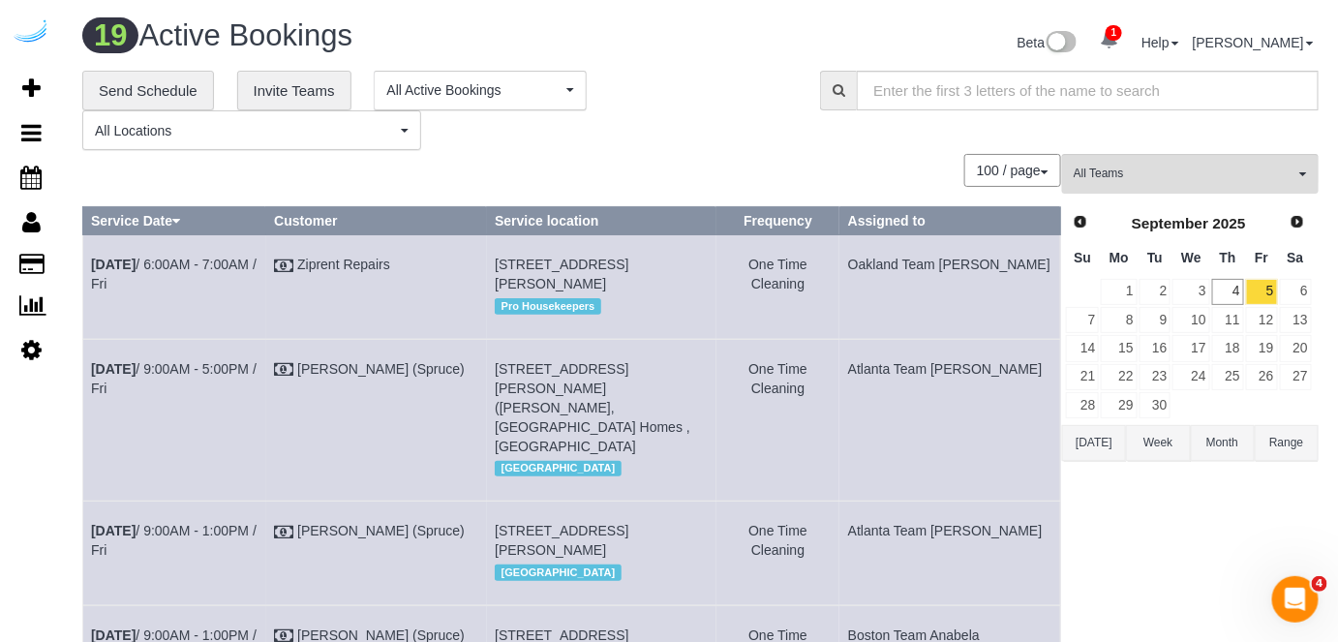
scroll to position [2120, 0]
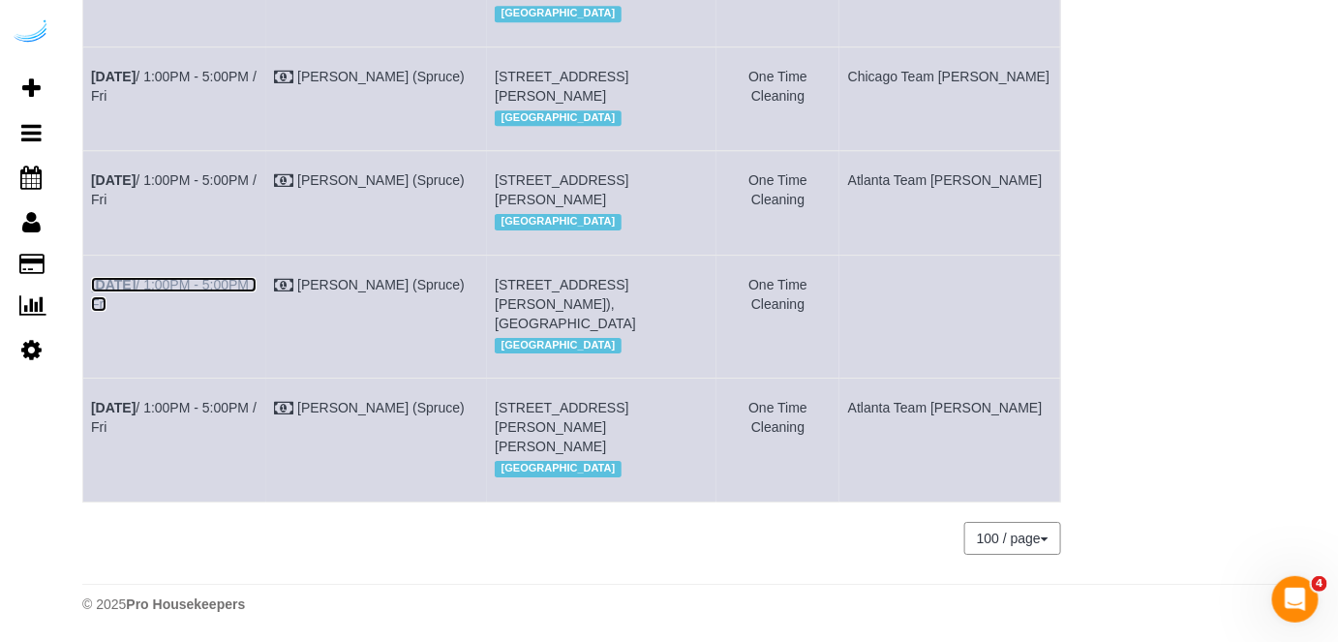
click at [233, 285] on link "Sep 5th / 1:00PM - 5:00PM / Fri" at bounding box center [174, 294] width 166 height 35
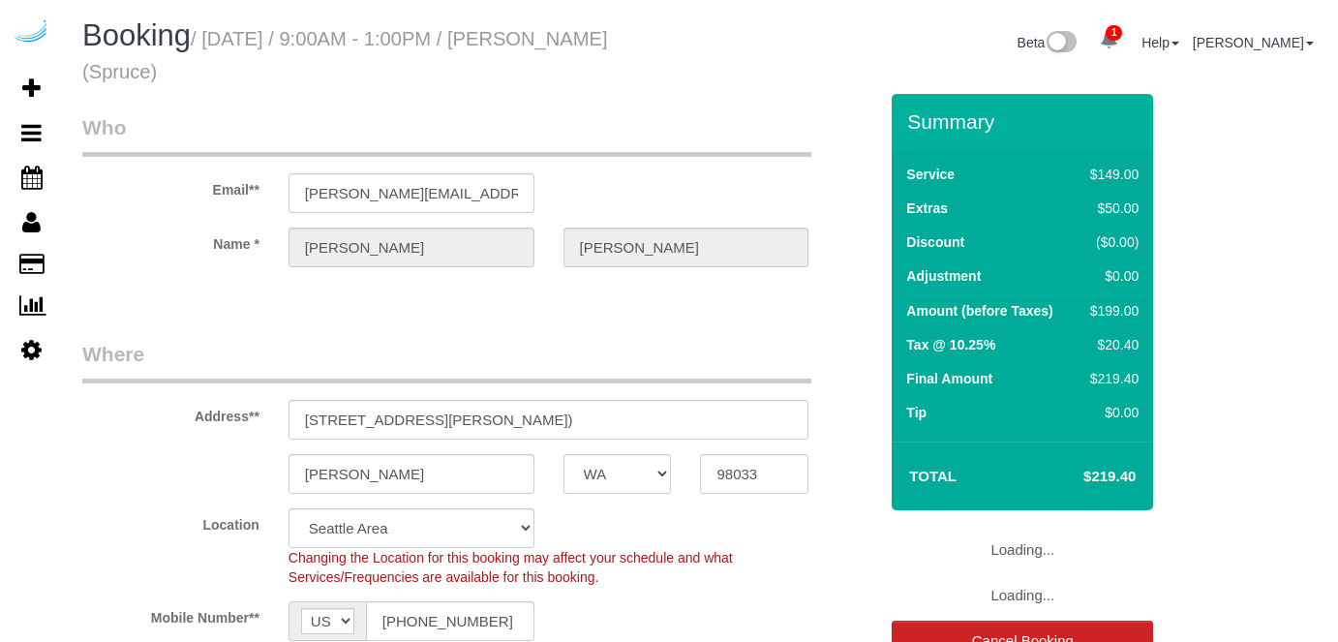
select select "WA"
select select "282"
select select "number:9"
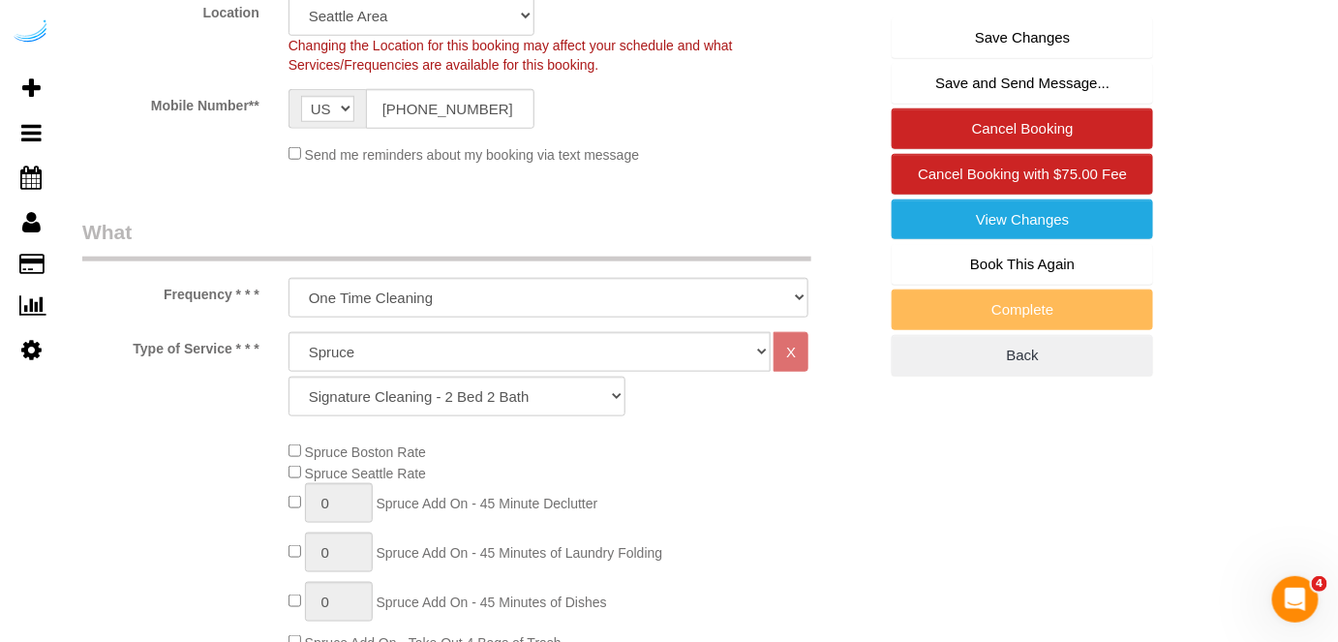
scroll to position [521, 0]
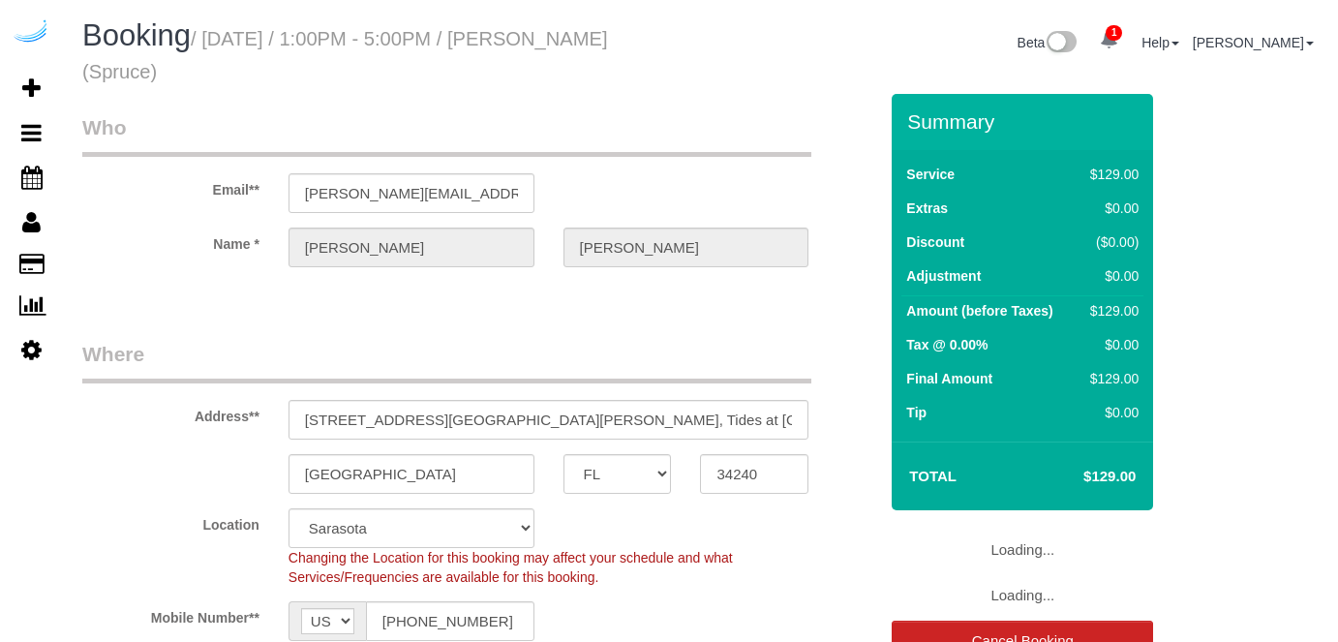
select select "FL"
select select "object:633"
select select "282"
select select "number:9"
select select "object:777"
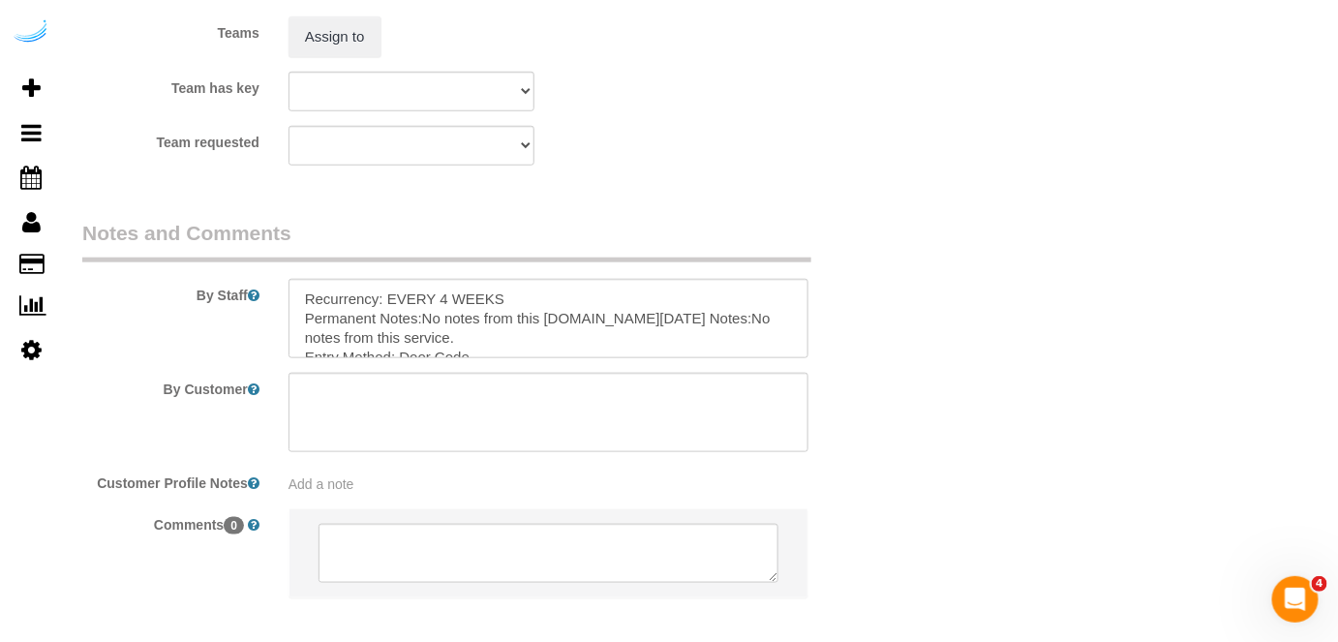
scroll to position [2963, 0]
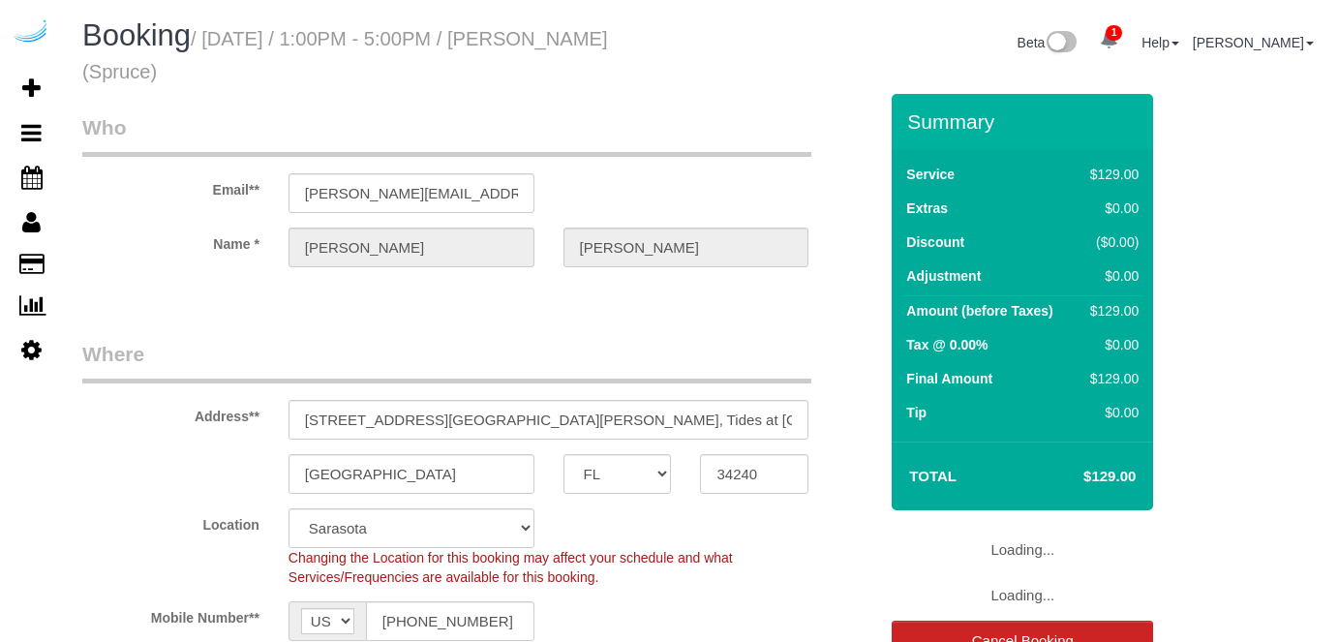
select select "FL"
select select "282"
select select "number:9"
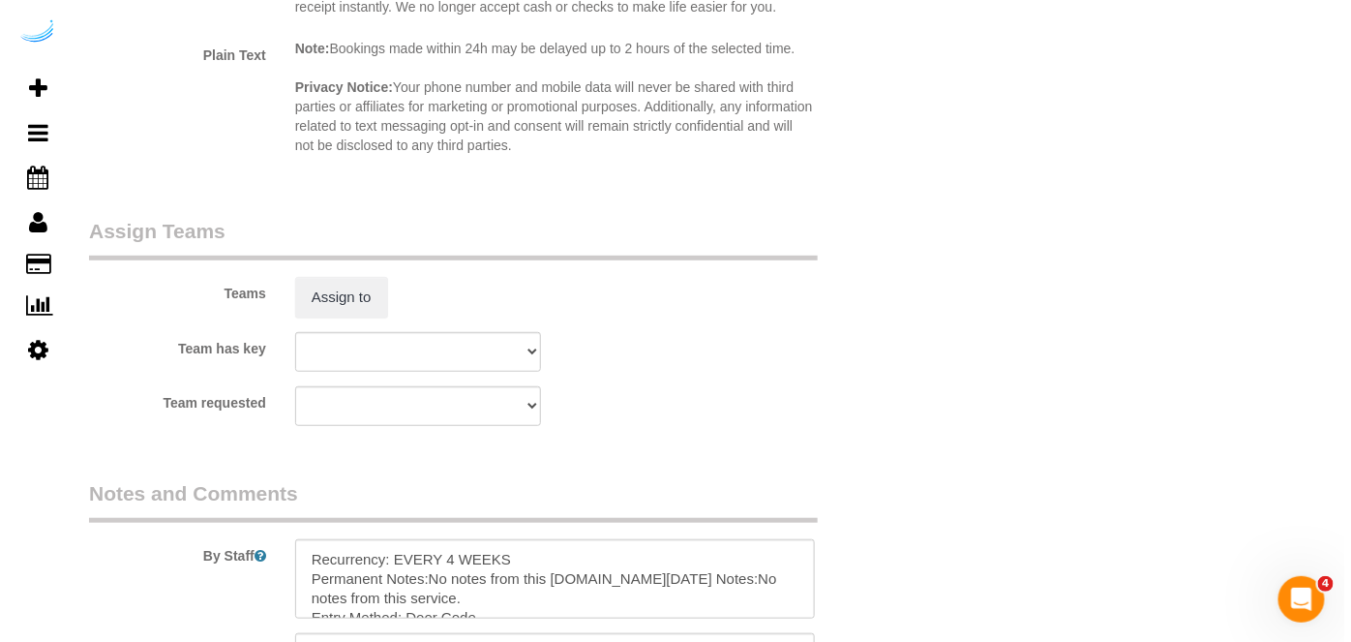
scroll to position [2693, 0]
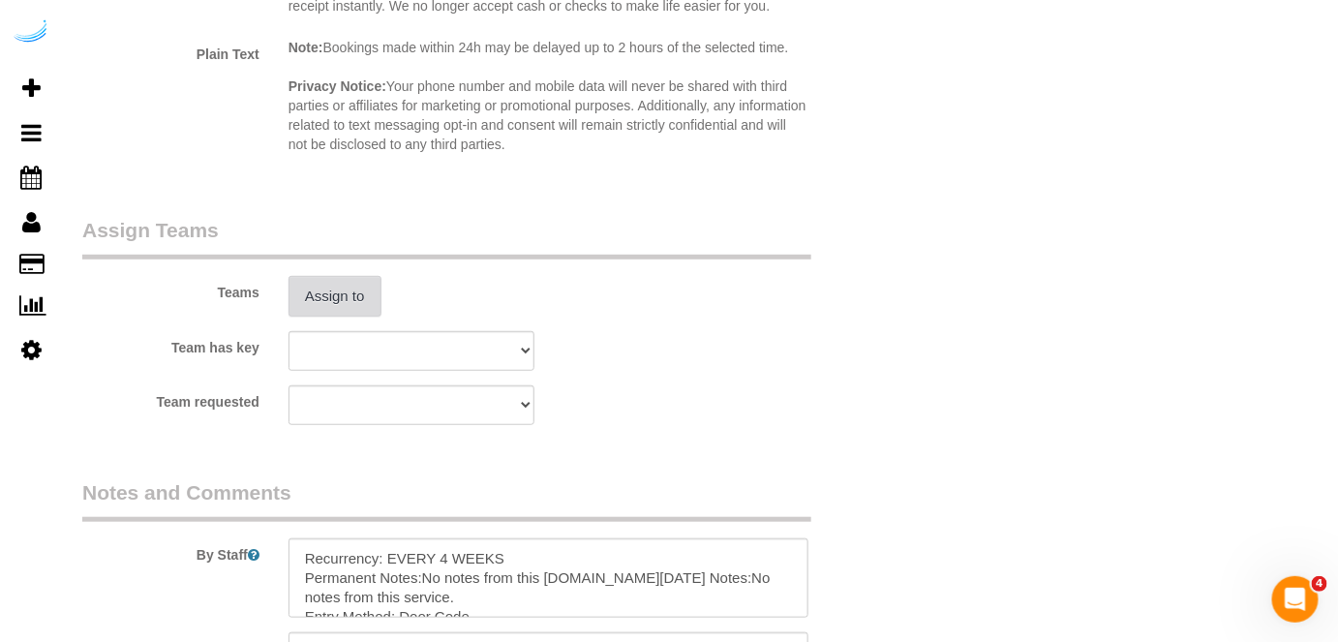
click at [310, 301] on button "Assign to" at bounding box center [334, 296] width 93 height 41
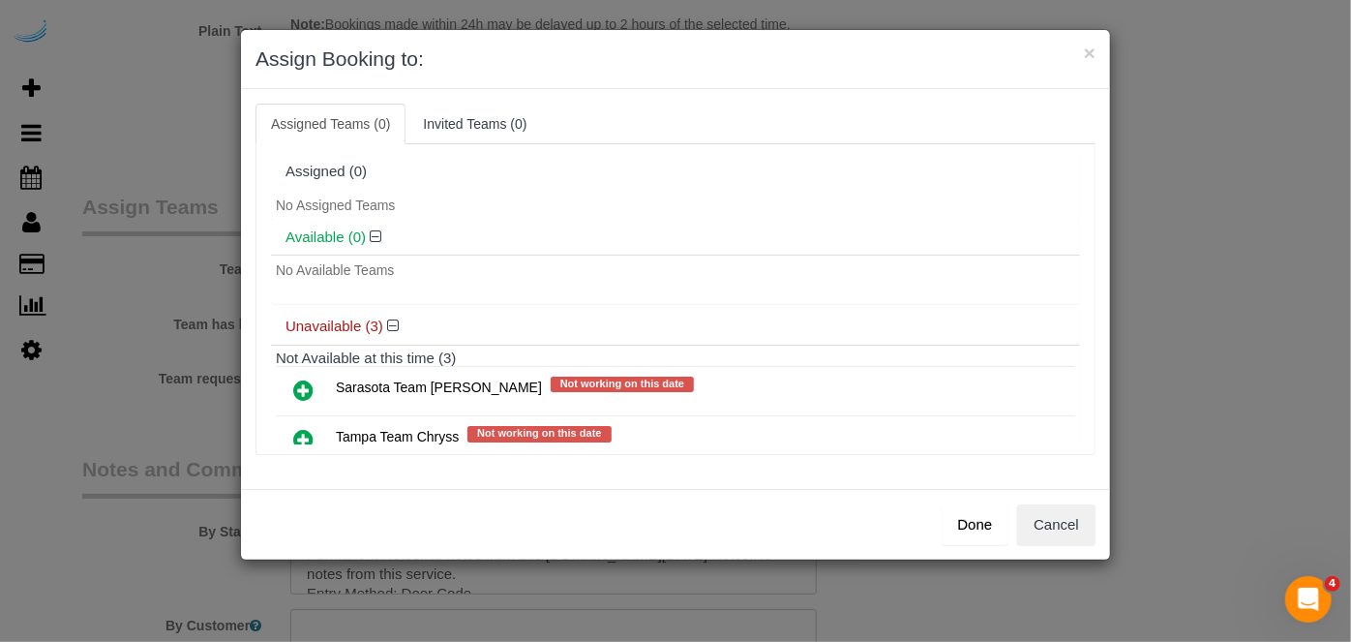
scroll to position [104, 0]
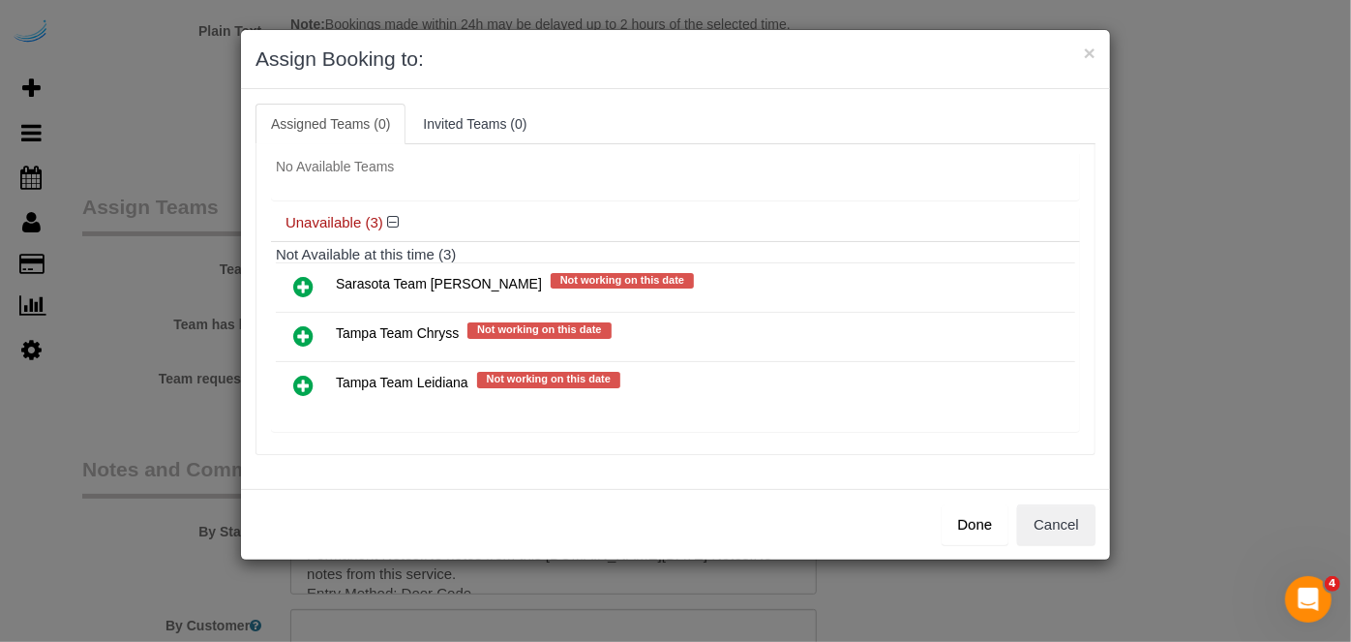
click at [302, 374] on icon at bounding box center [303, 385] width 20 height 23
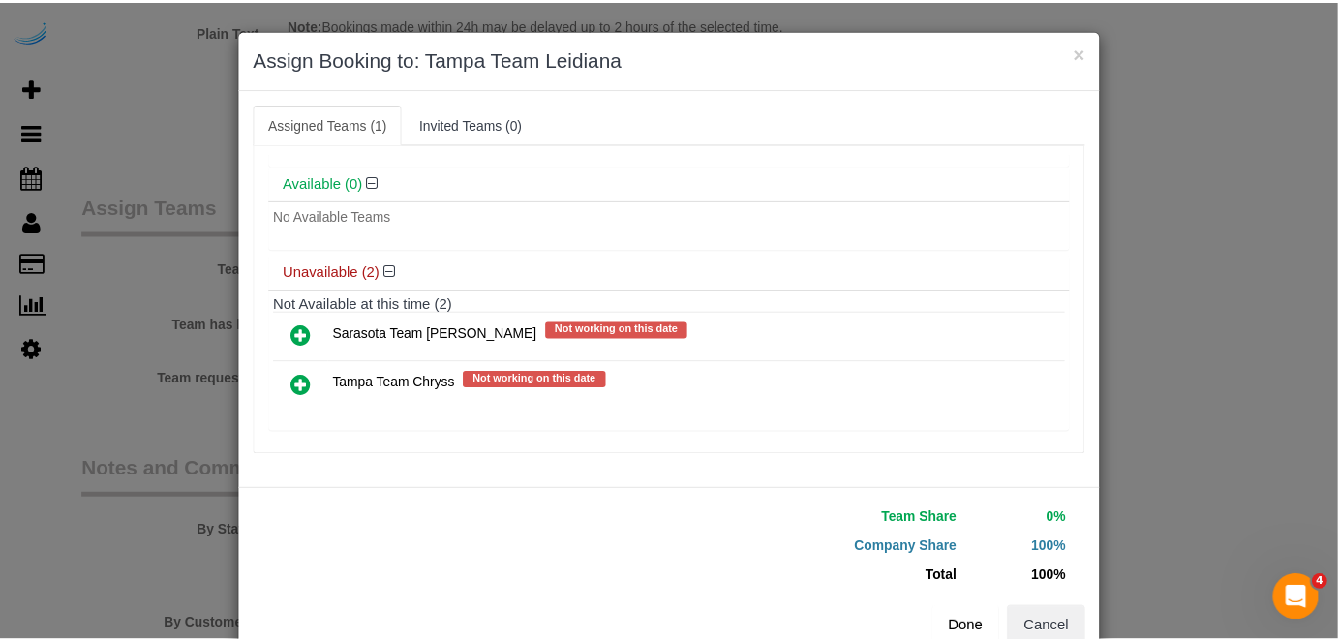
scroll to position [48, 0]
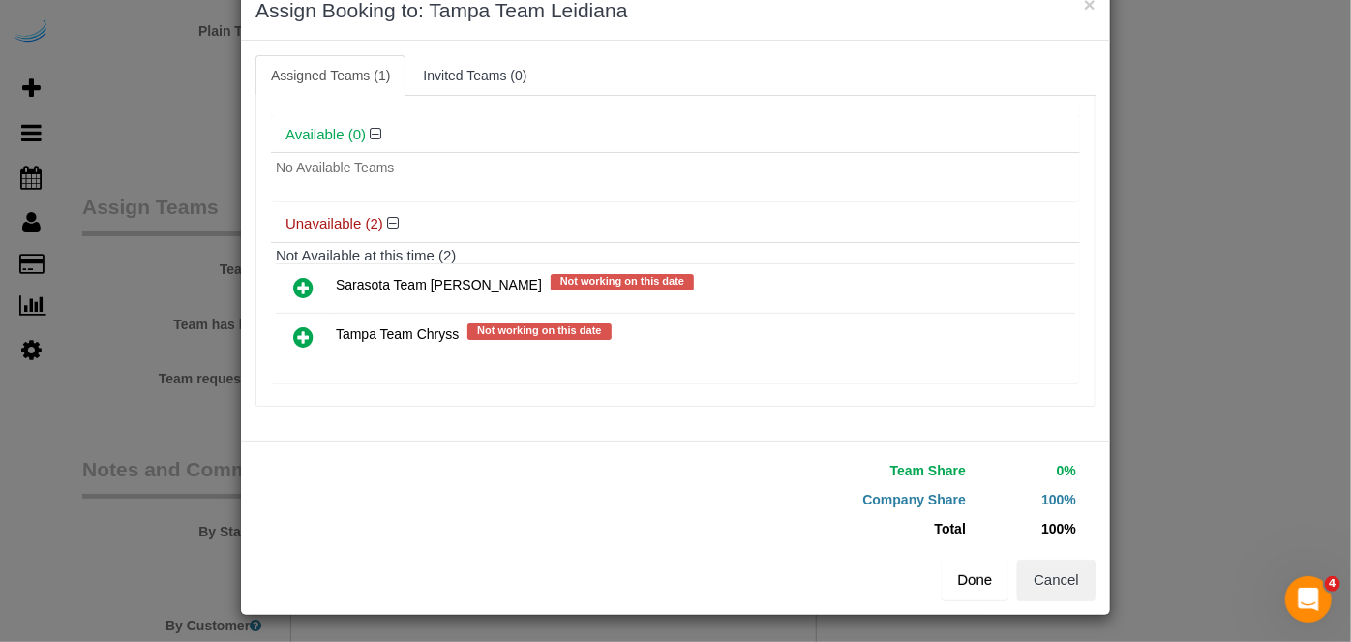
click at [970, 589] on button "Done" at bounding box center [976, 580] width 68 height 41
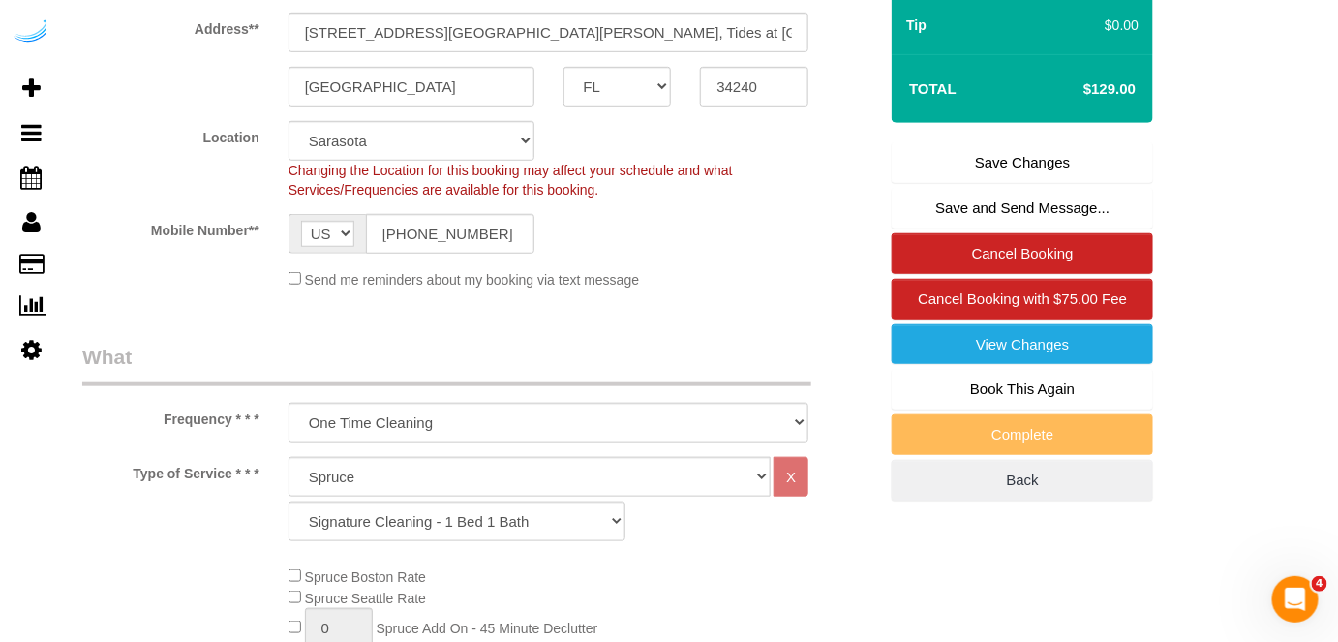
scroll to position [245, 0]
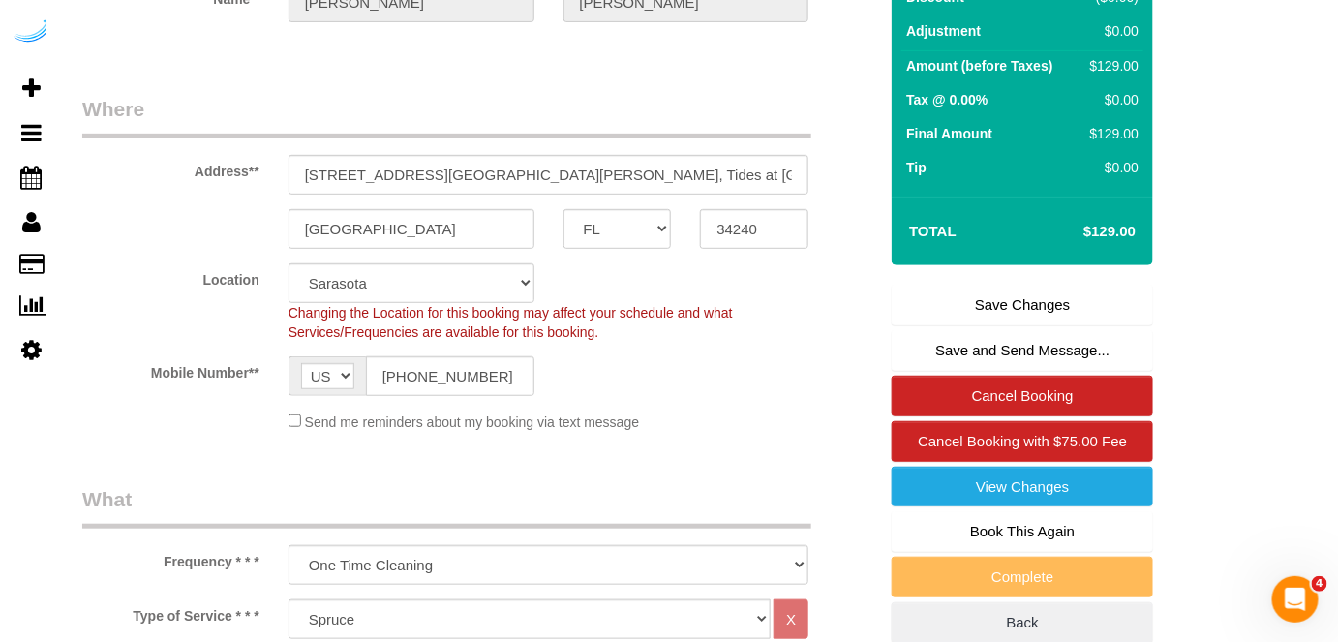
click at [1012, 290] on link "Save Changes" at bounding box center [1022, 305] width 261 height 41
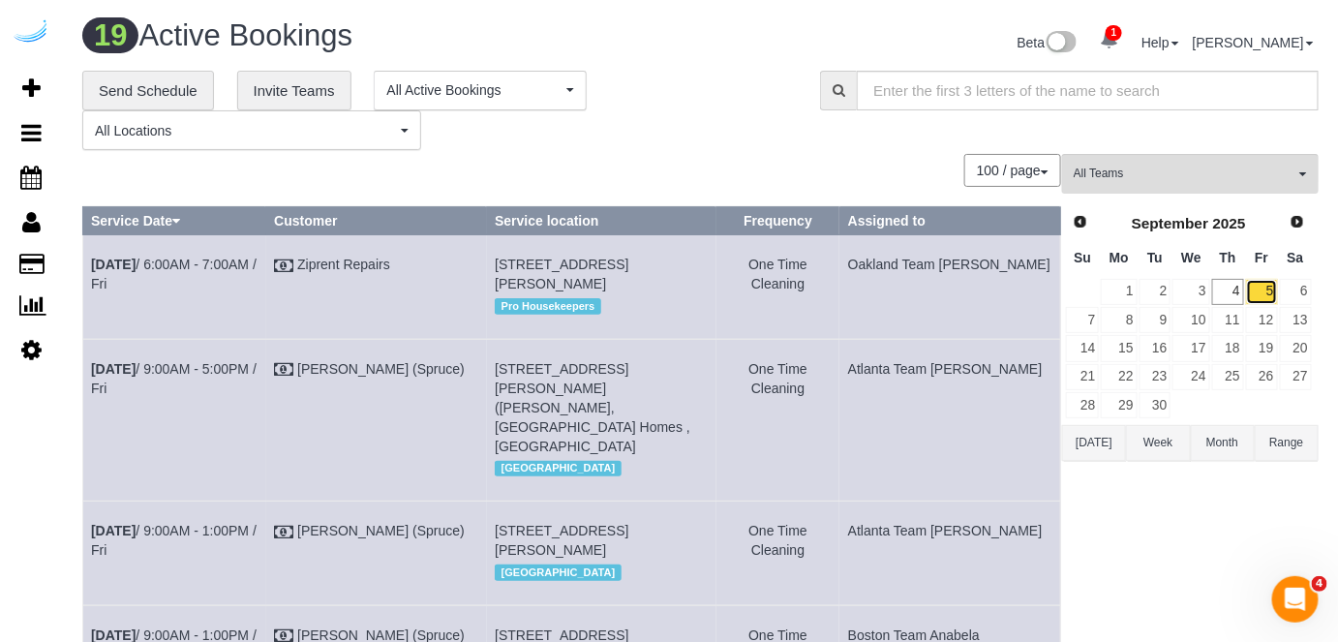
click at [1247, 283] on link "5" at bounding box center [1262, 292] width 32 height 26
click at [1112, 168] on span "All Teams" at bounding box center [1184, 174] width 221 height 16
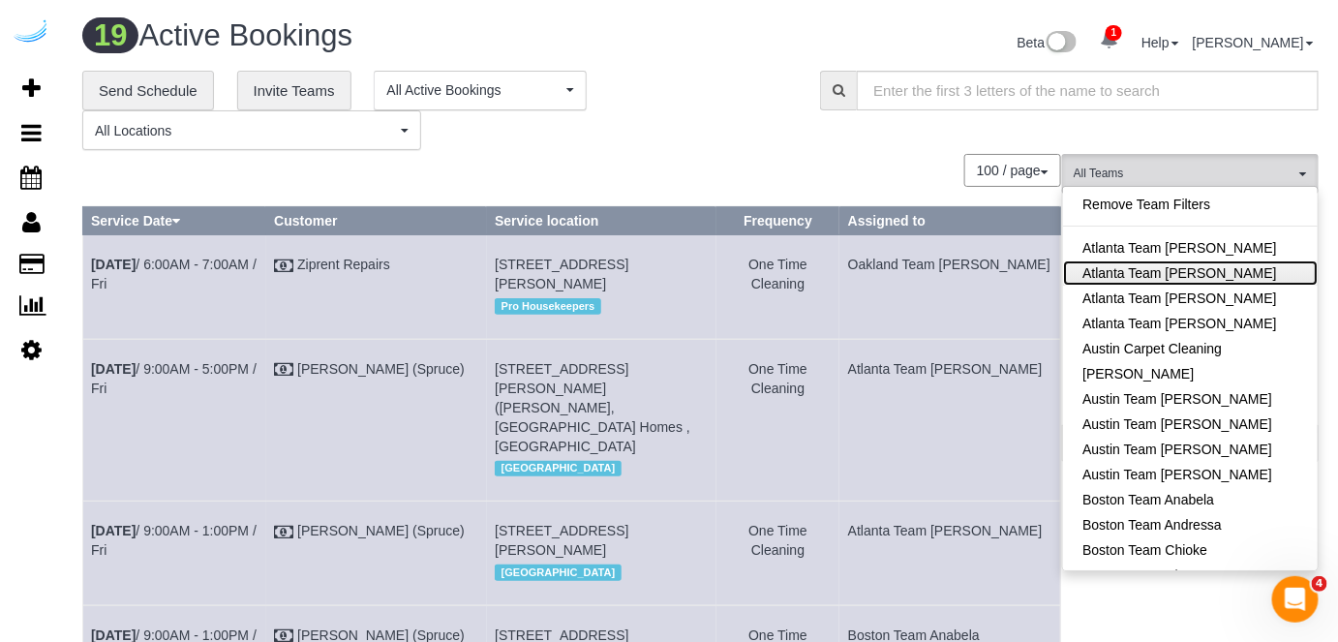
click at [1166, 261] on link "Atlanta Team [PERSON_NAME]" at bounding box center [1190, 272] width 255 height 25
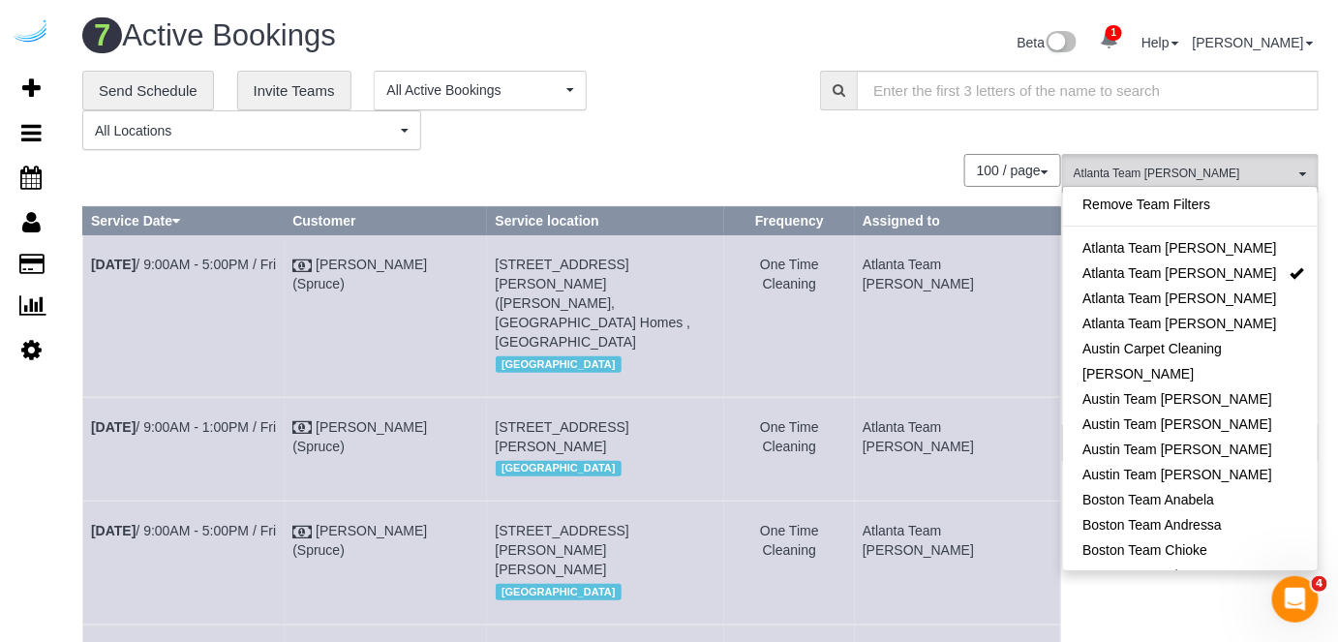
click at [1199, 132] on div "**********" at bounding box center [700, 111] width 1265 height 80
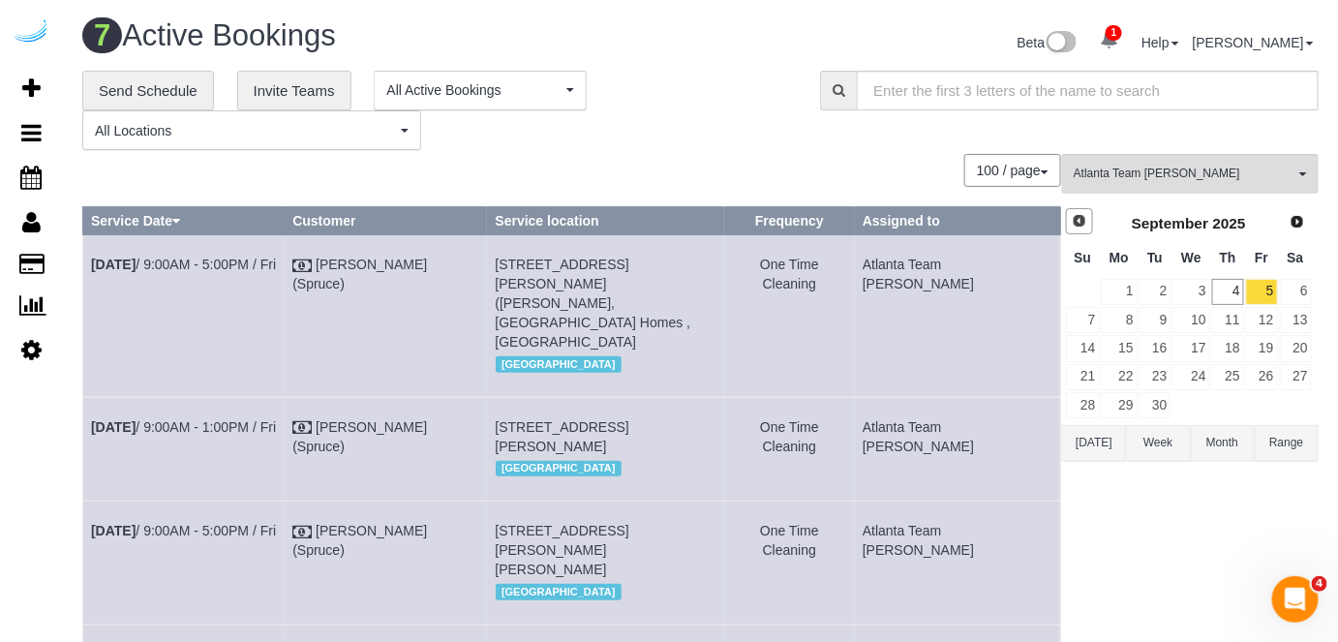
click at [1075, 219] on span "Prev" at bounding box center [1079, 220] width 15 height 15
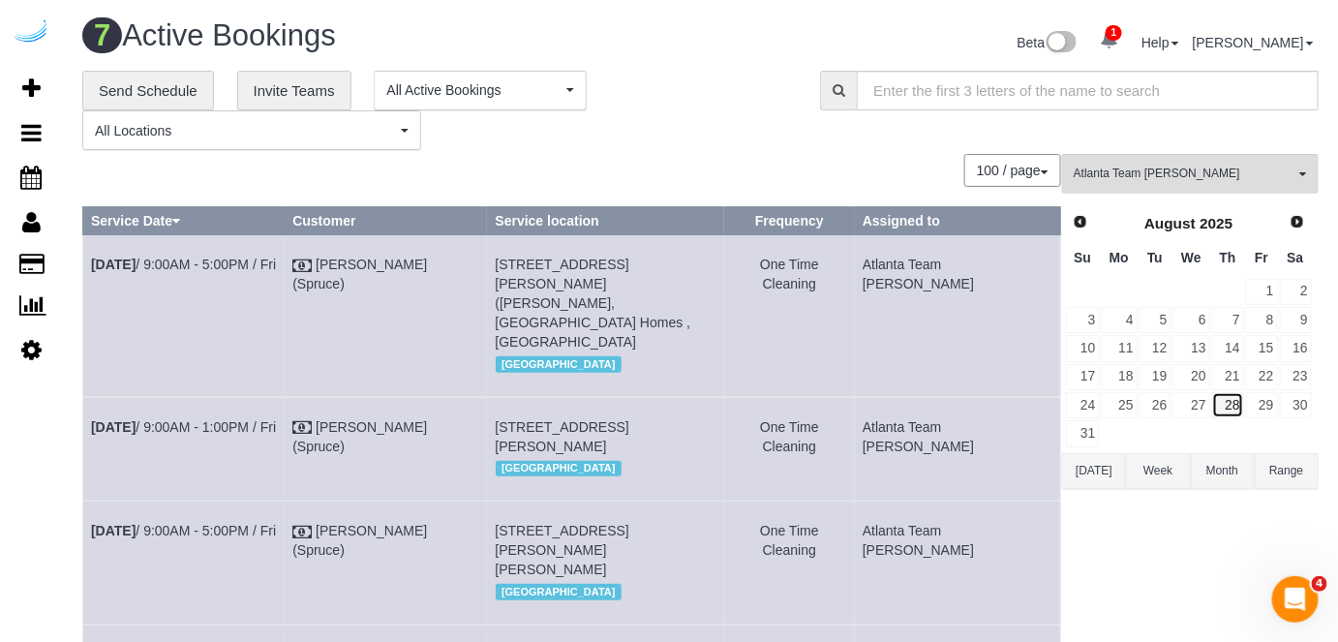
click at [1239, 402] on link "28" at bounding box center [1228, 405] width 32 height 26
